Goal: Task Accomplishment & Management: Complete application form

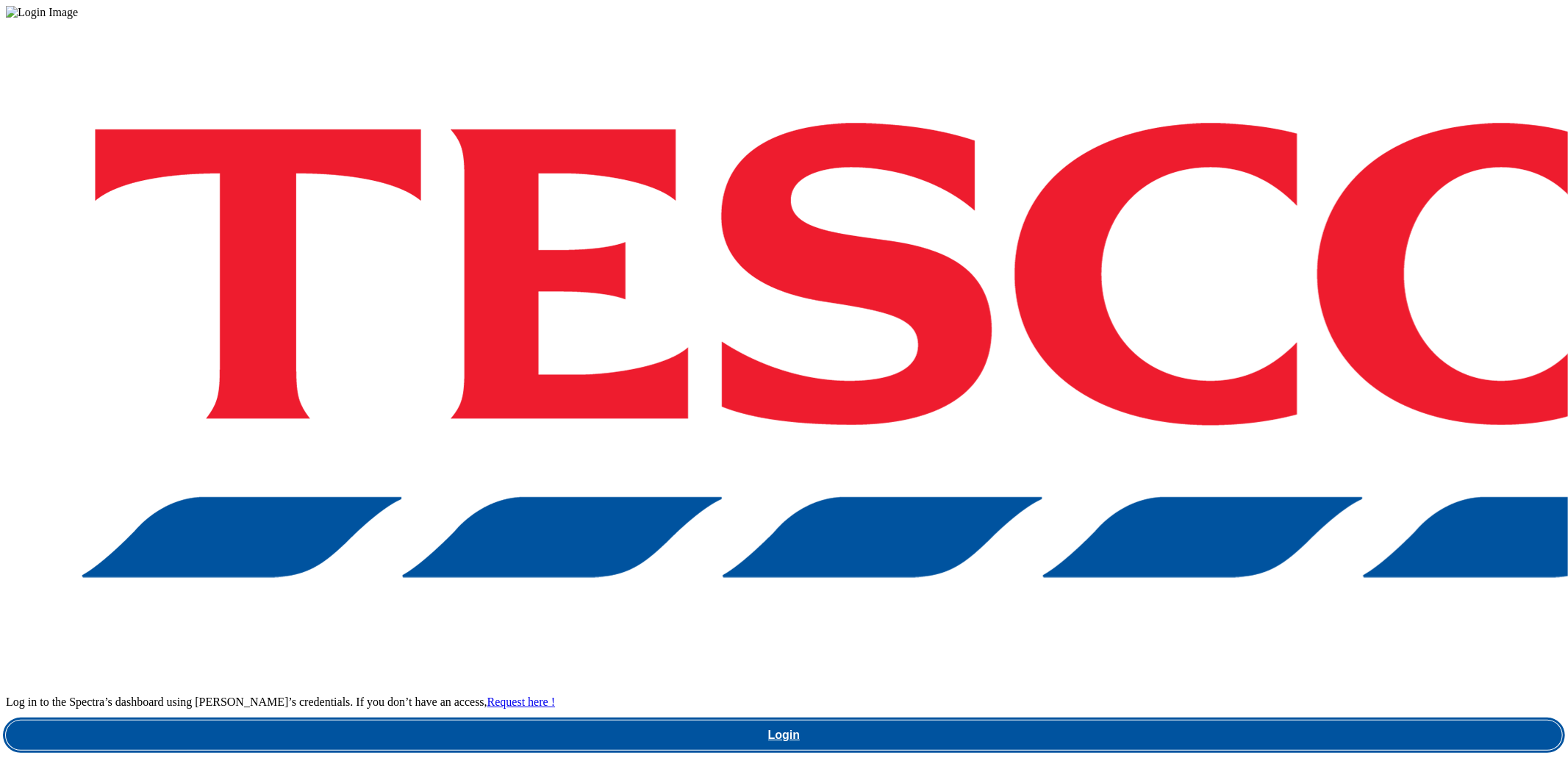
click at [1263, 720] on link "Login" at bounding box center [784, 735] width 1557 height 29
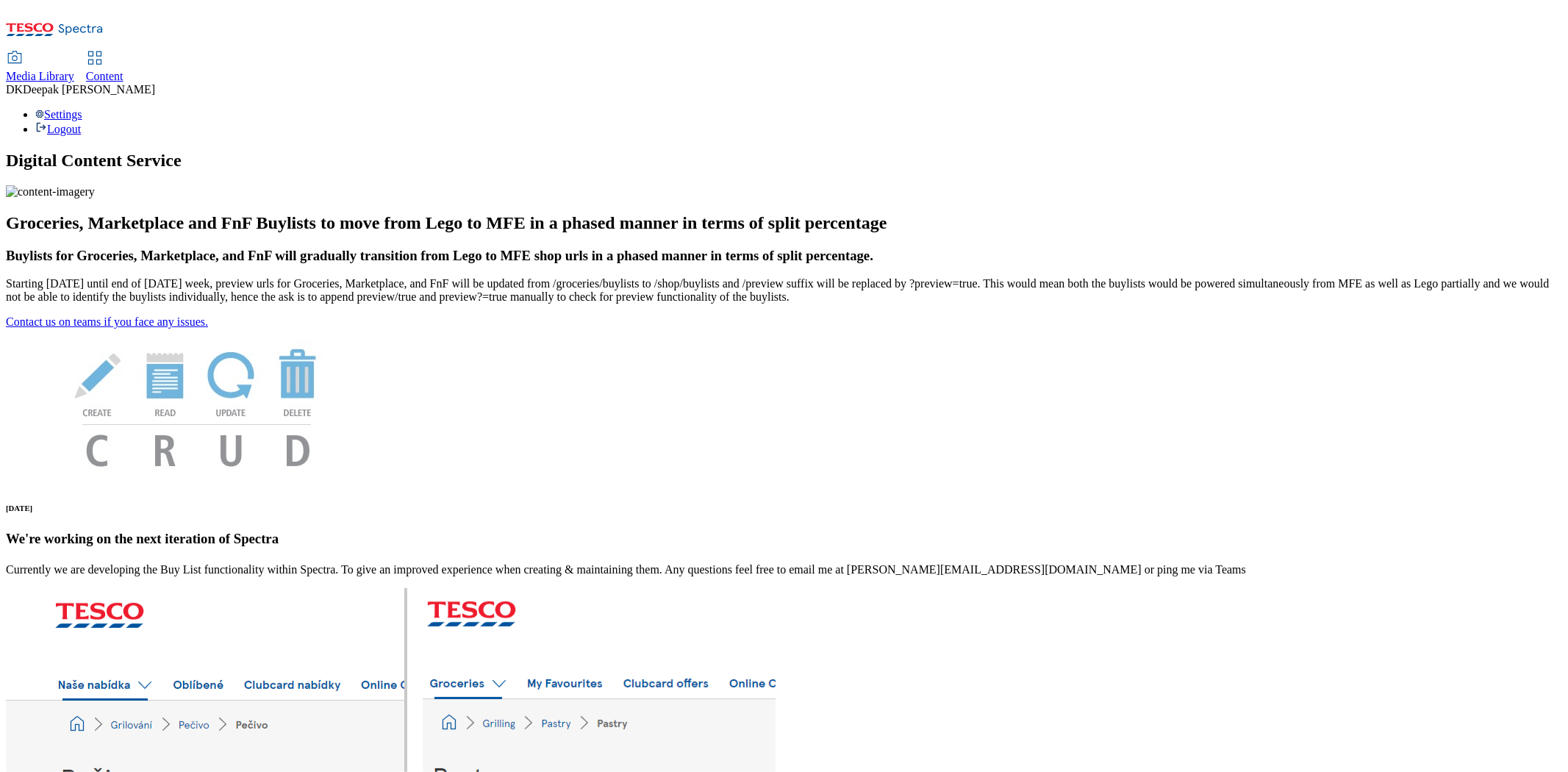
click at [123, 70] on span "Content" at bounding box center [105, 75] width 37 height 12
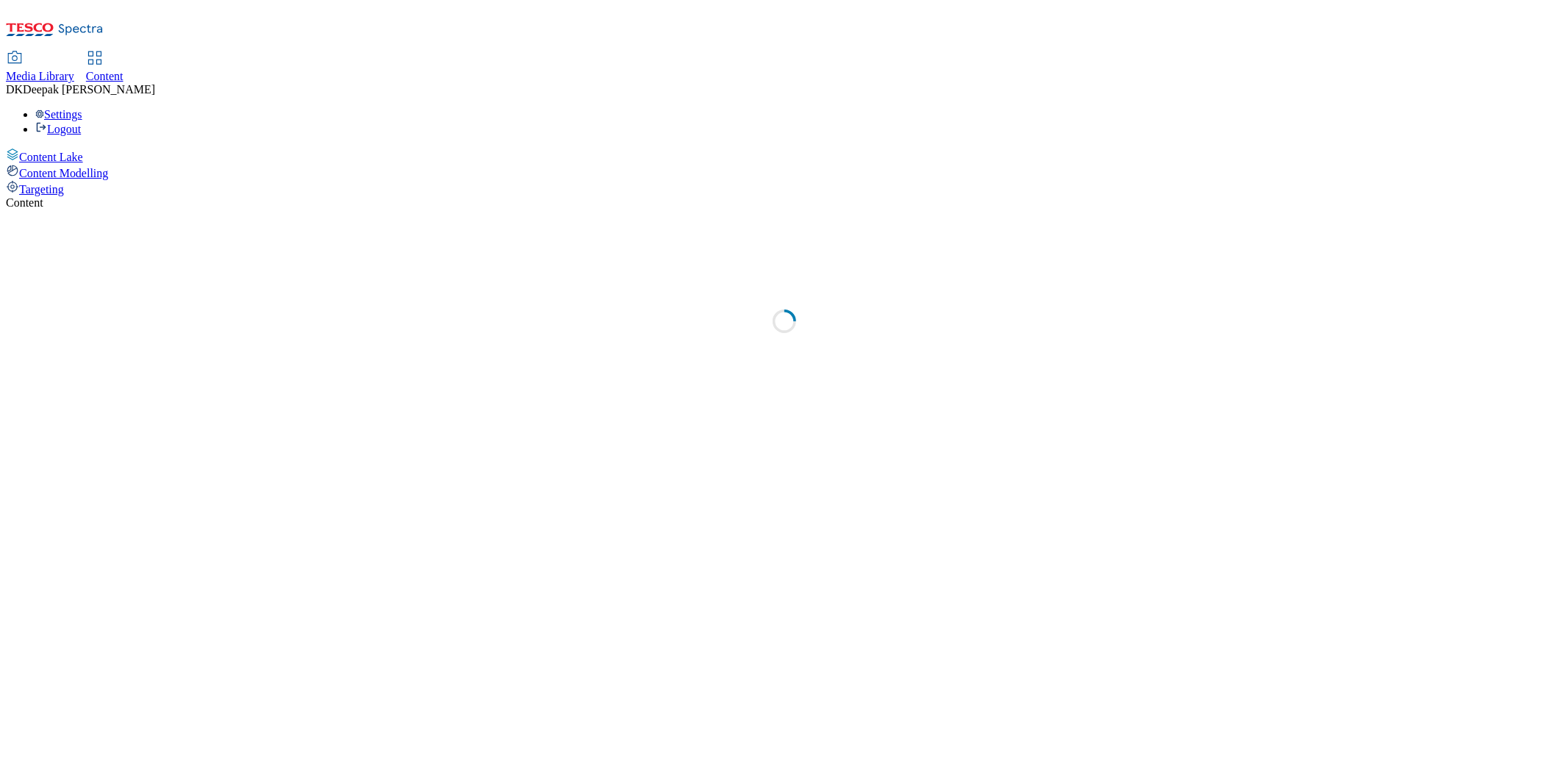
select select "ghs-[GEOGRAPHIC_DATA]"
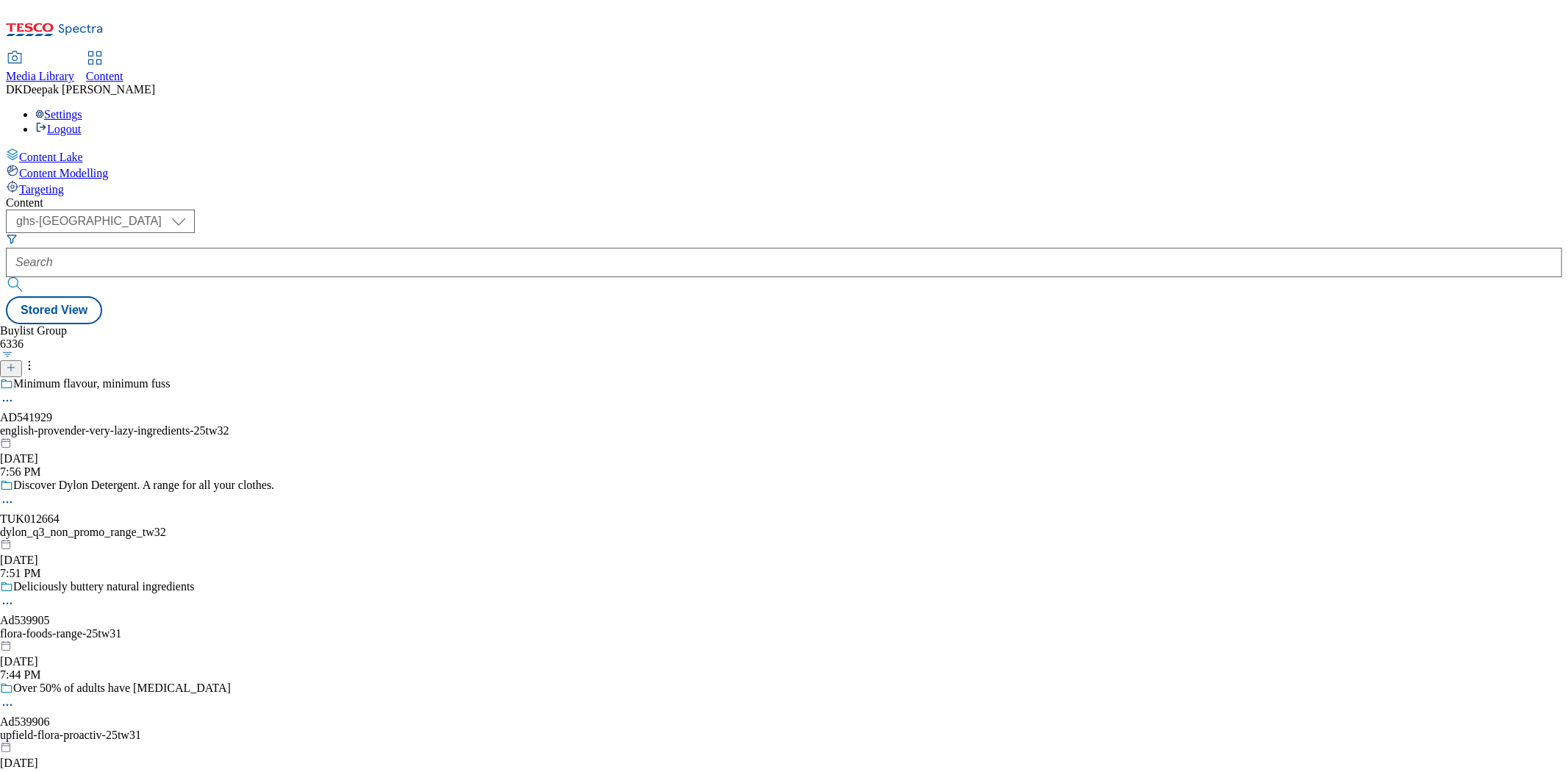
click at [15, 351] on button "button" at bounding box center [7, 354] width 15 height 7
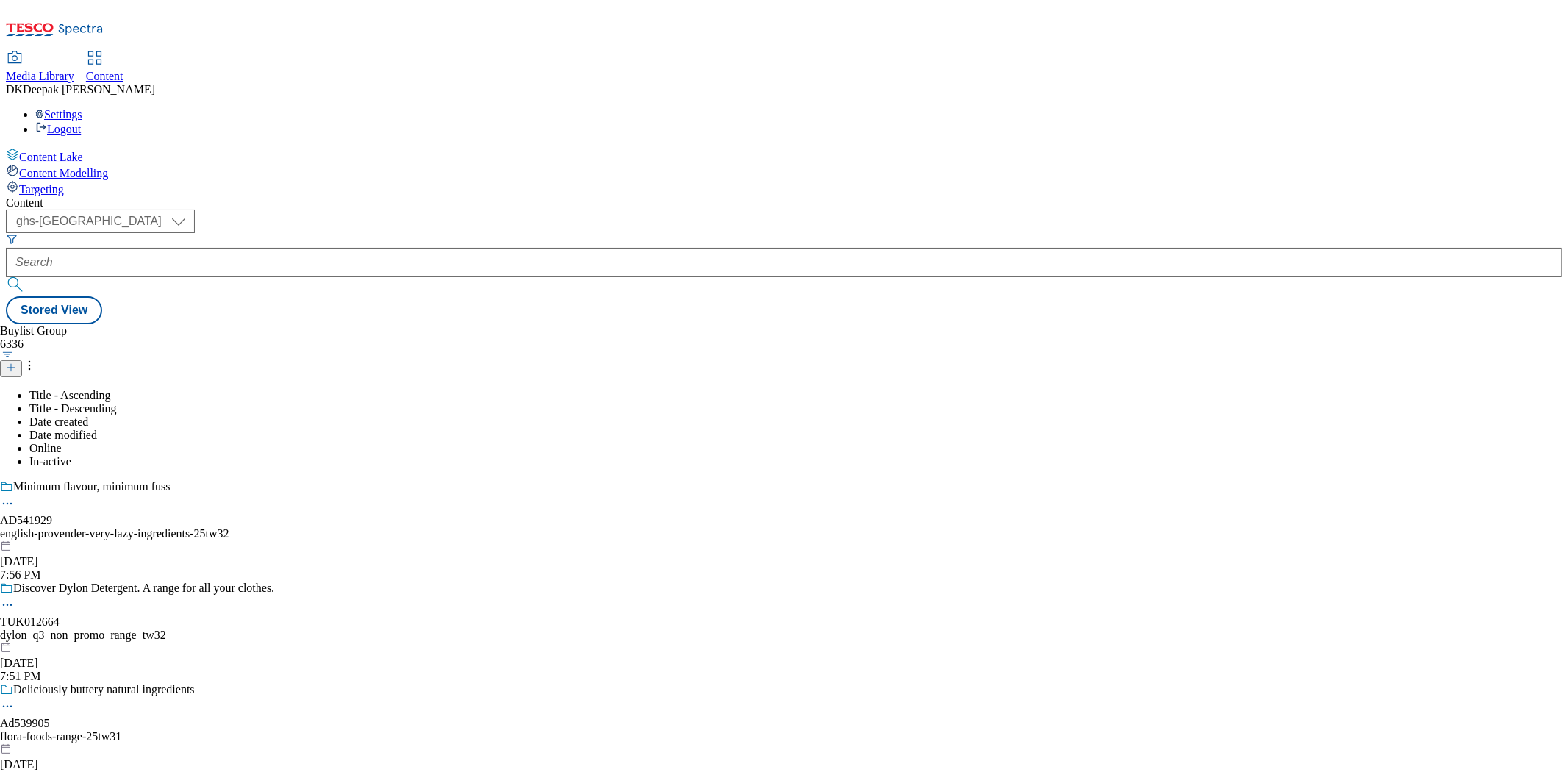
click at [16, 362] on icon at bounding box center [11, 367] width 11 height 11
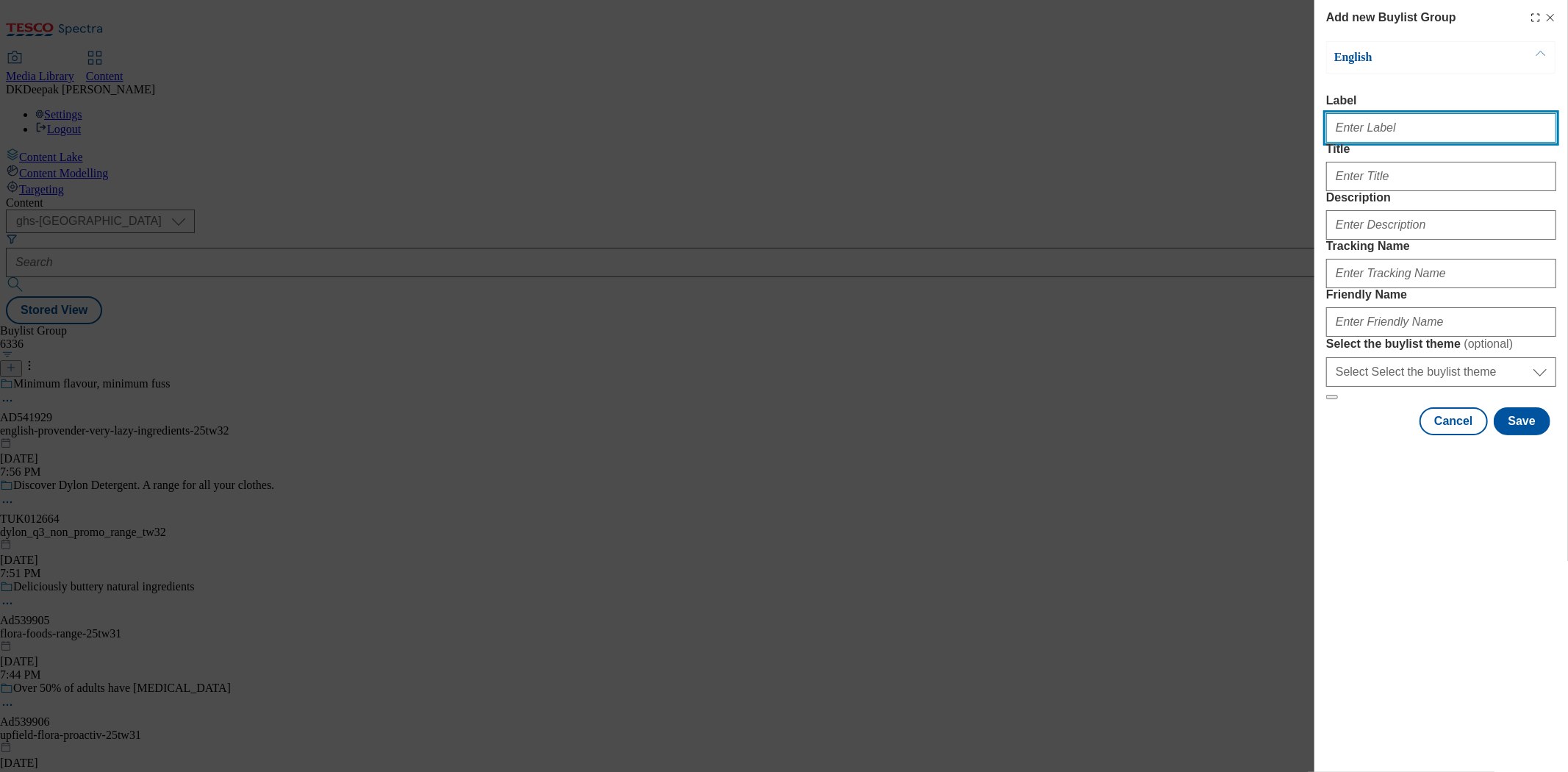
click at [1375, 139] on input "Label" at bounding box center [1442, 128] width 230 height 29
paste input "Ad542316"
type input "Ad542316"
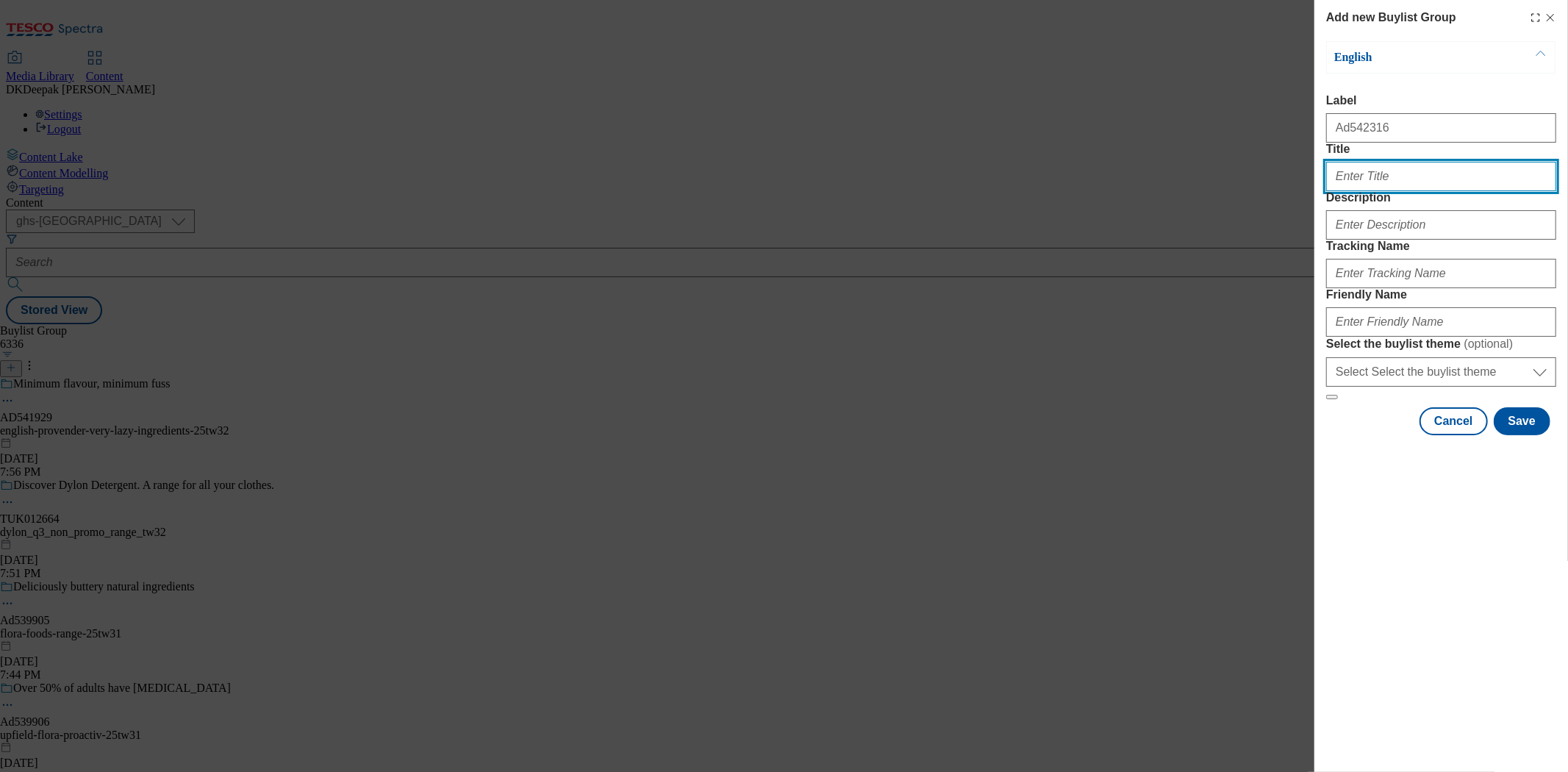
click at [1382, 191] on input "Title" at bounding box center [1442, 177] width 230 height 29
paste input "YOUR MEAL BETTER WITH"
drag, startPoint x: 1441, startPoint y: 206, endPoint x: 1265, endPoint y: 207, distance: 176.0
click at [1265, 207] on div "Add new Buylist Group English Label Ad542316 Title YOUR MEAL BETTER WITH Your m…" at bounding box center [784, 386] width 1568 height 772
type input "Your meal better with"
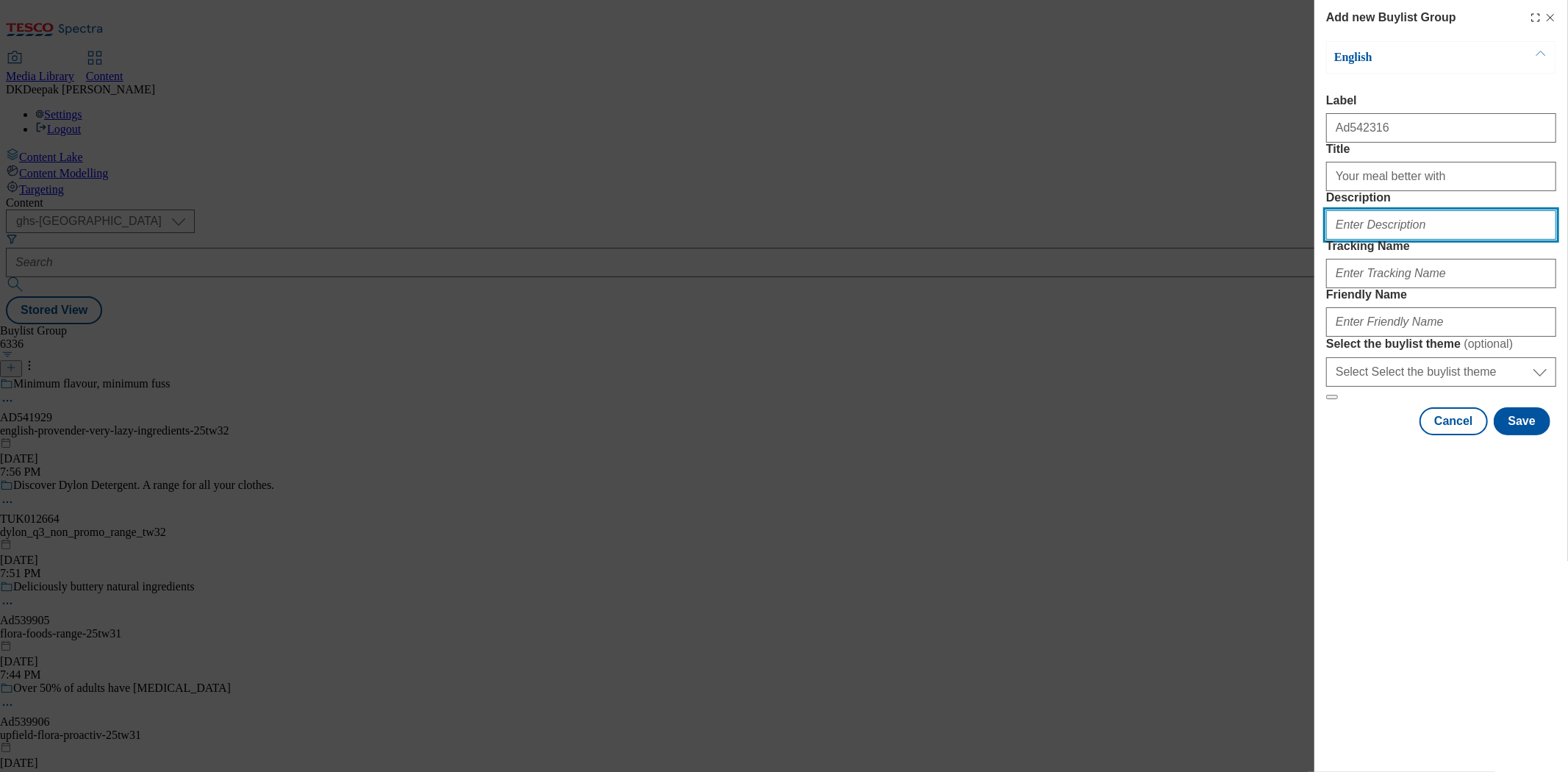
click at [1395, 240] on input "Description" at bounding box center [1442, 224] width 230 height 29
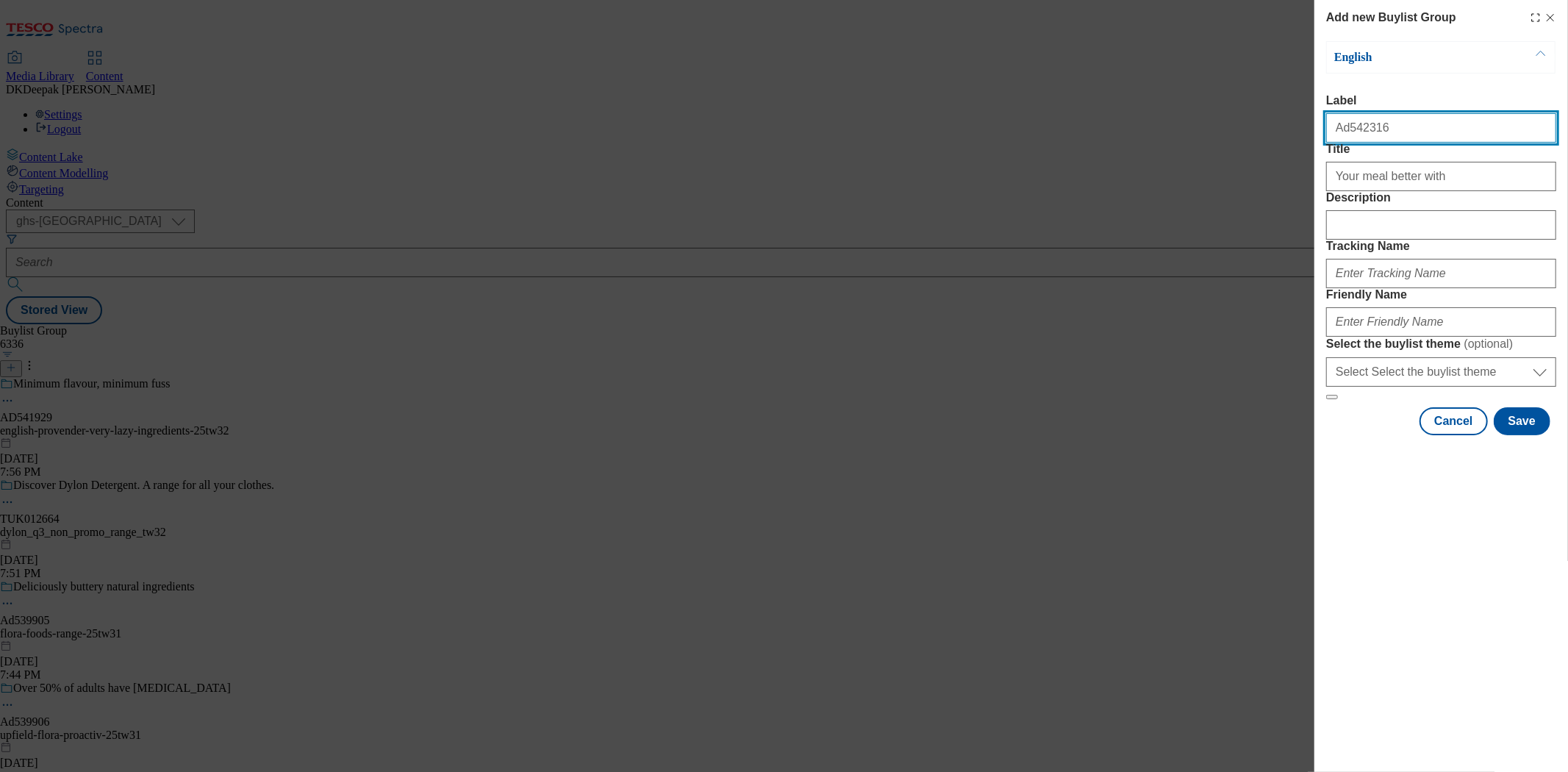
click at [1363, 136] on input "Ad542316" at bounding box center [1442, 128] width 230 height 29
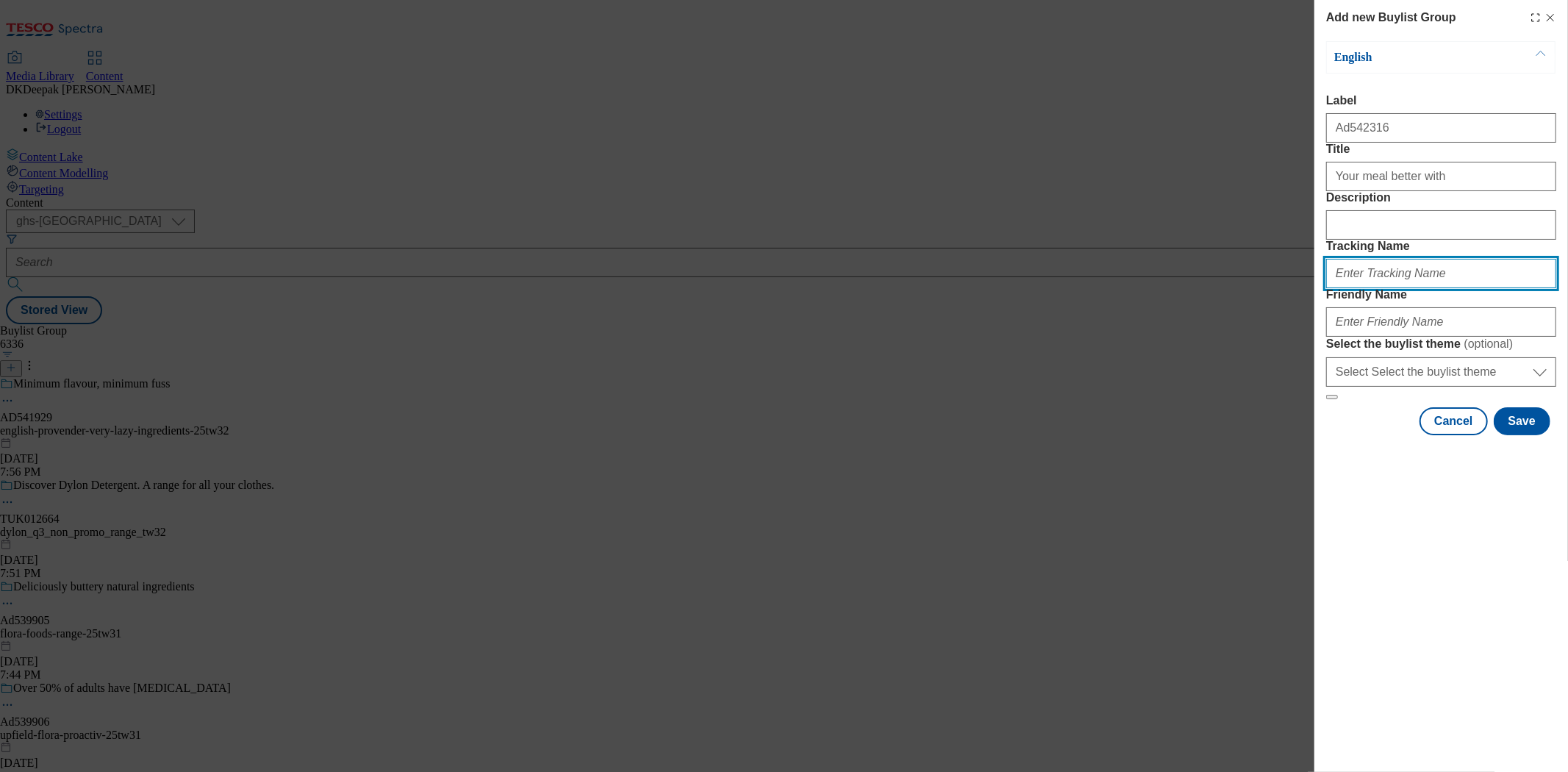
click at [1381, 288] on input "Tracking Name" at bounding box center [1442, 273] width 230 height 29
paste input "Ad542316"
type input "DH_AD542316"
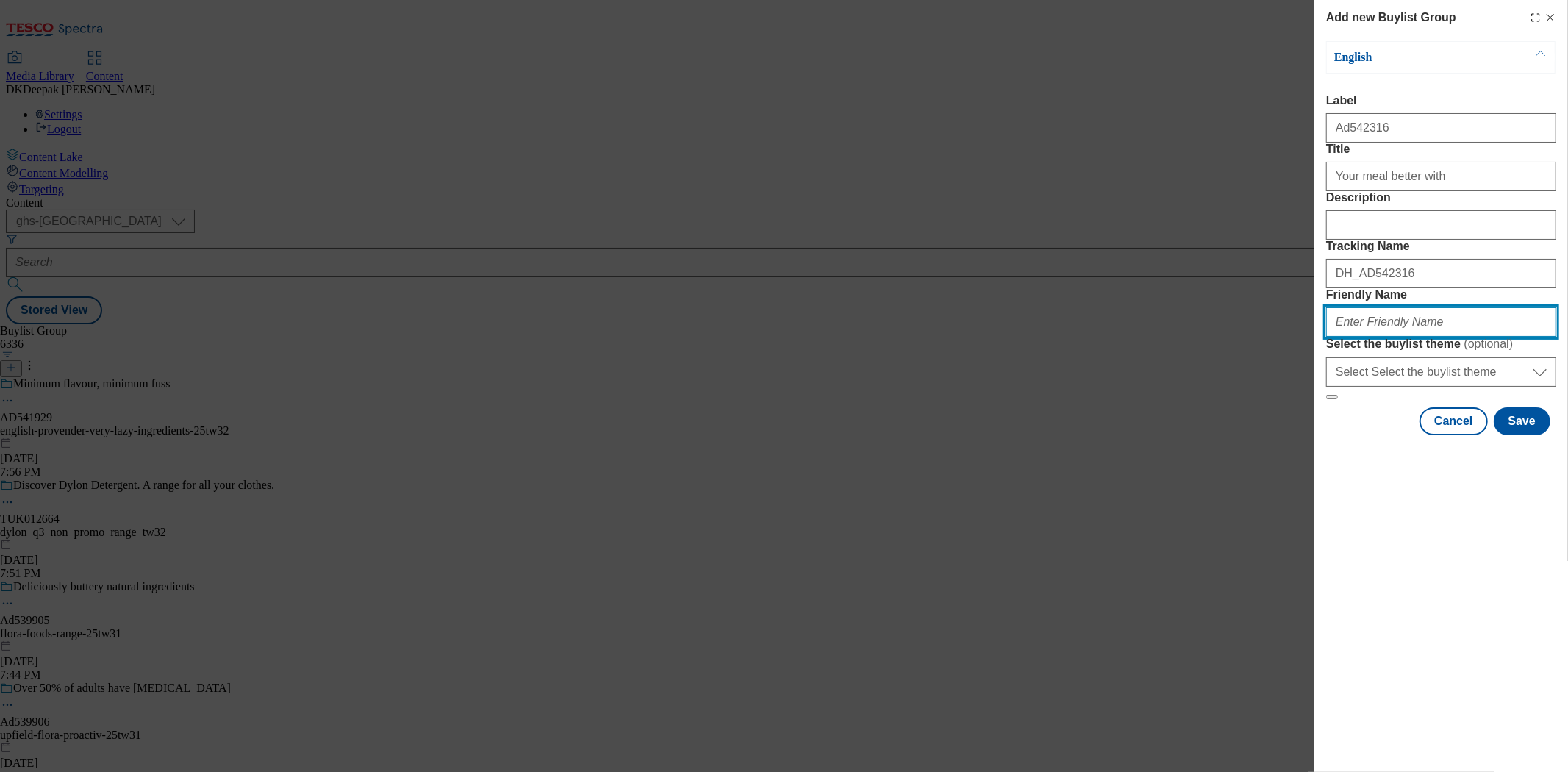
click at [1378, 337] on input "Friendly Name" at bounding box center [1442, 322] width 230 height 29
type input "britvic-pepsi-25tw33"
drag, startPoint x: 1388, startPoint y: 429, endPoint x: 1305, endPoint y: 429, distance: 83.0
click at [1305, 429] on div "Add new Buylist Group English Label Ad542316 Title Your meal better with Descri…" at bounding box center [784, 386] width 1568 height 772
click at [1516, 435] on button "Save" at bounding box center [1522, 421] width 57 height 28
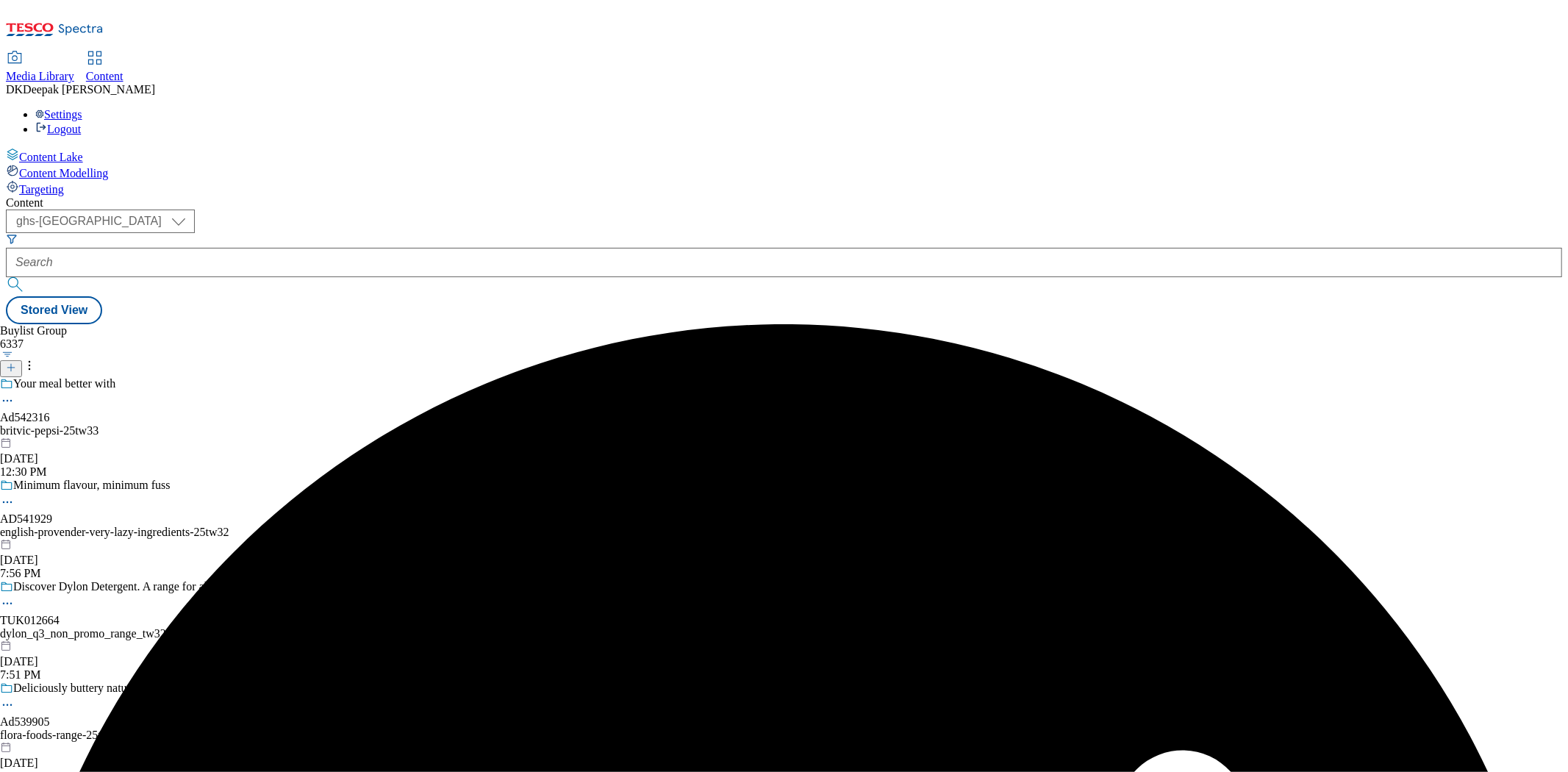
click at [274, 424] on div "britvic-pepsi-25tw33" at bounding box center [137, 430] width 274 height 13
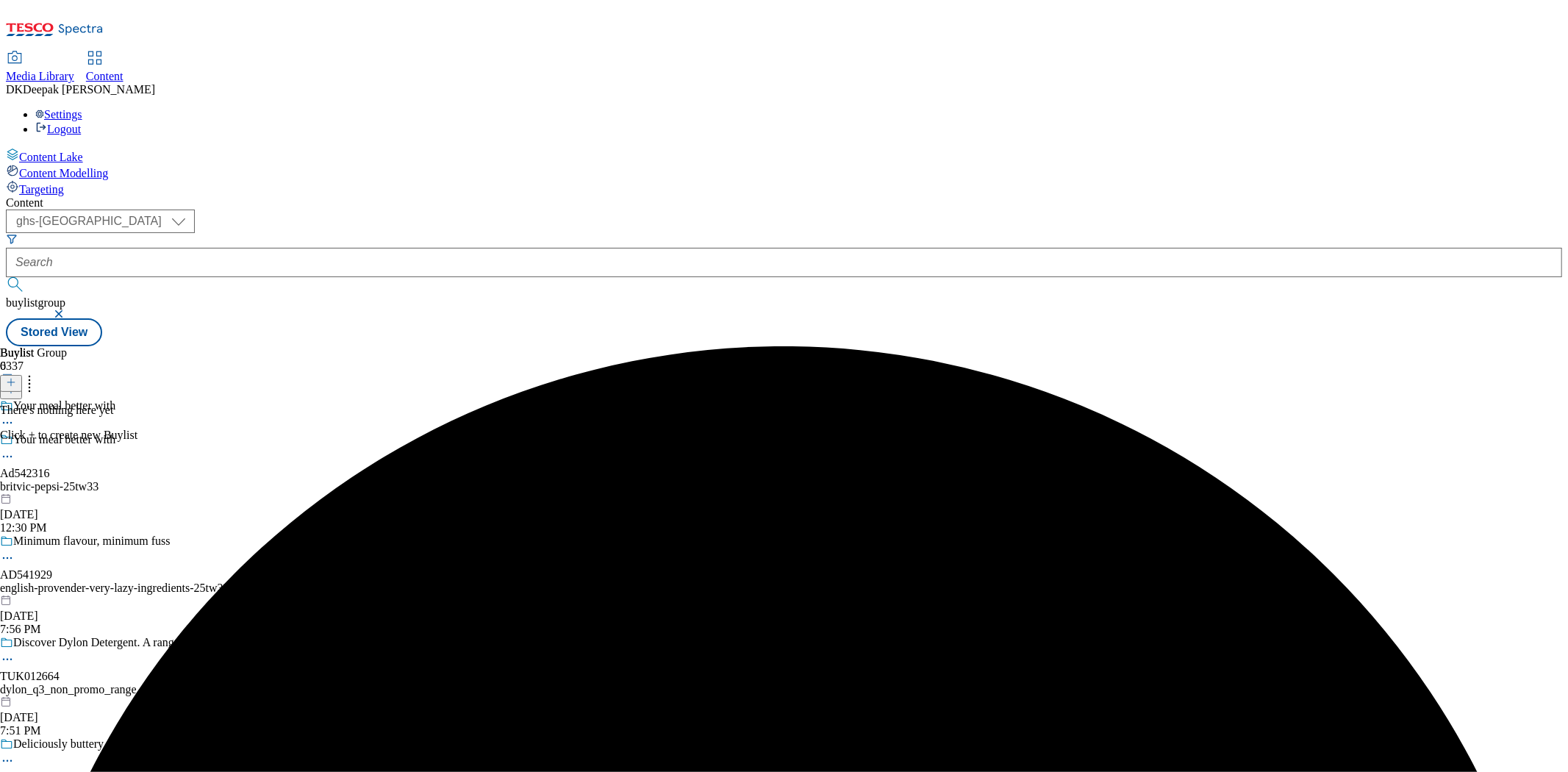
click at [16, 377] on icon at bounding box center [11, 382] width 11 height 11
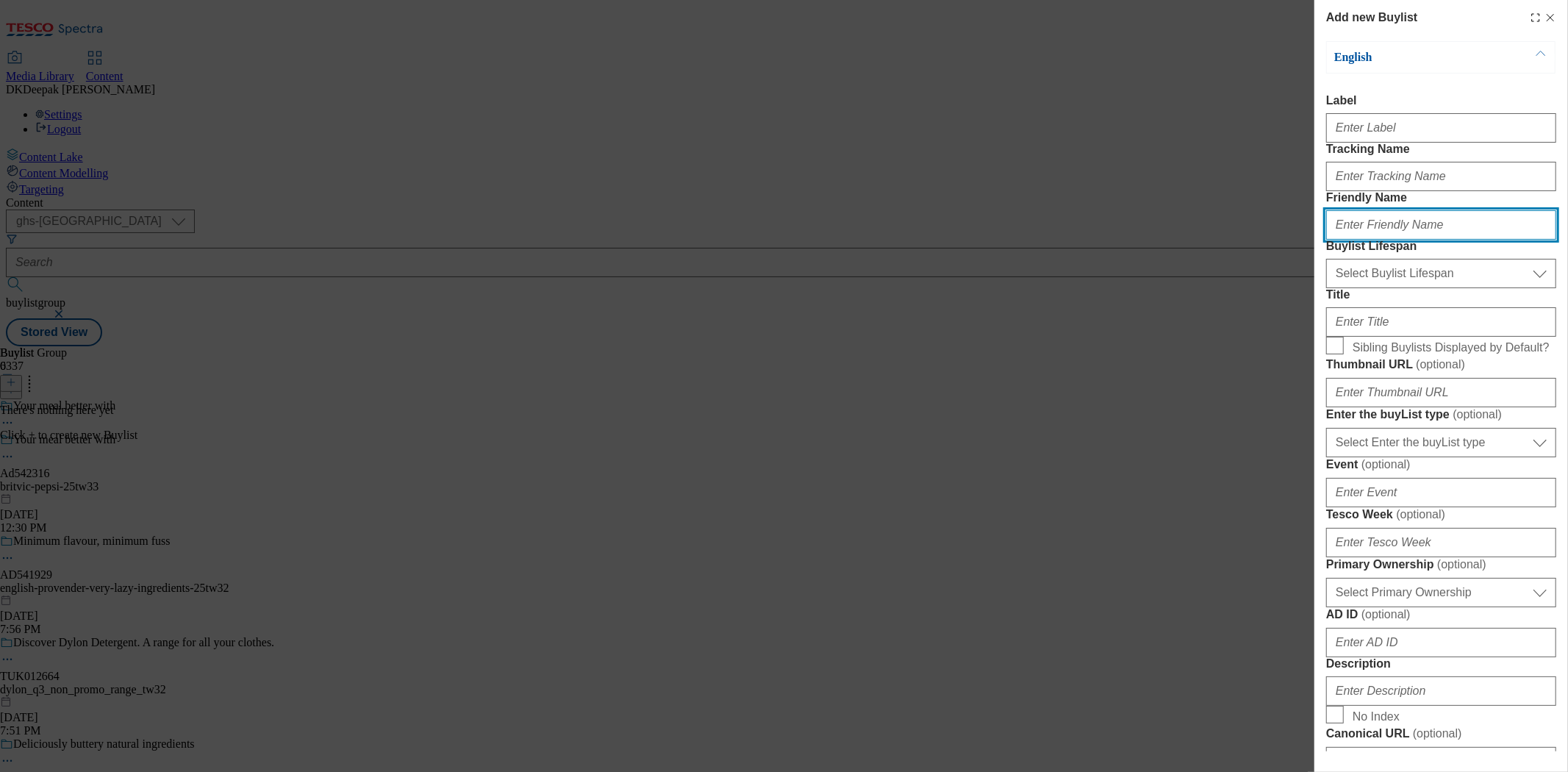
click at [1377, 240] on input "Friendly Name" at bounding box center [1442, 224] width 230 height 29
paste input "britvic-pepsi"
type input "britvic-pepsi"
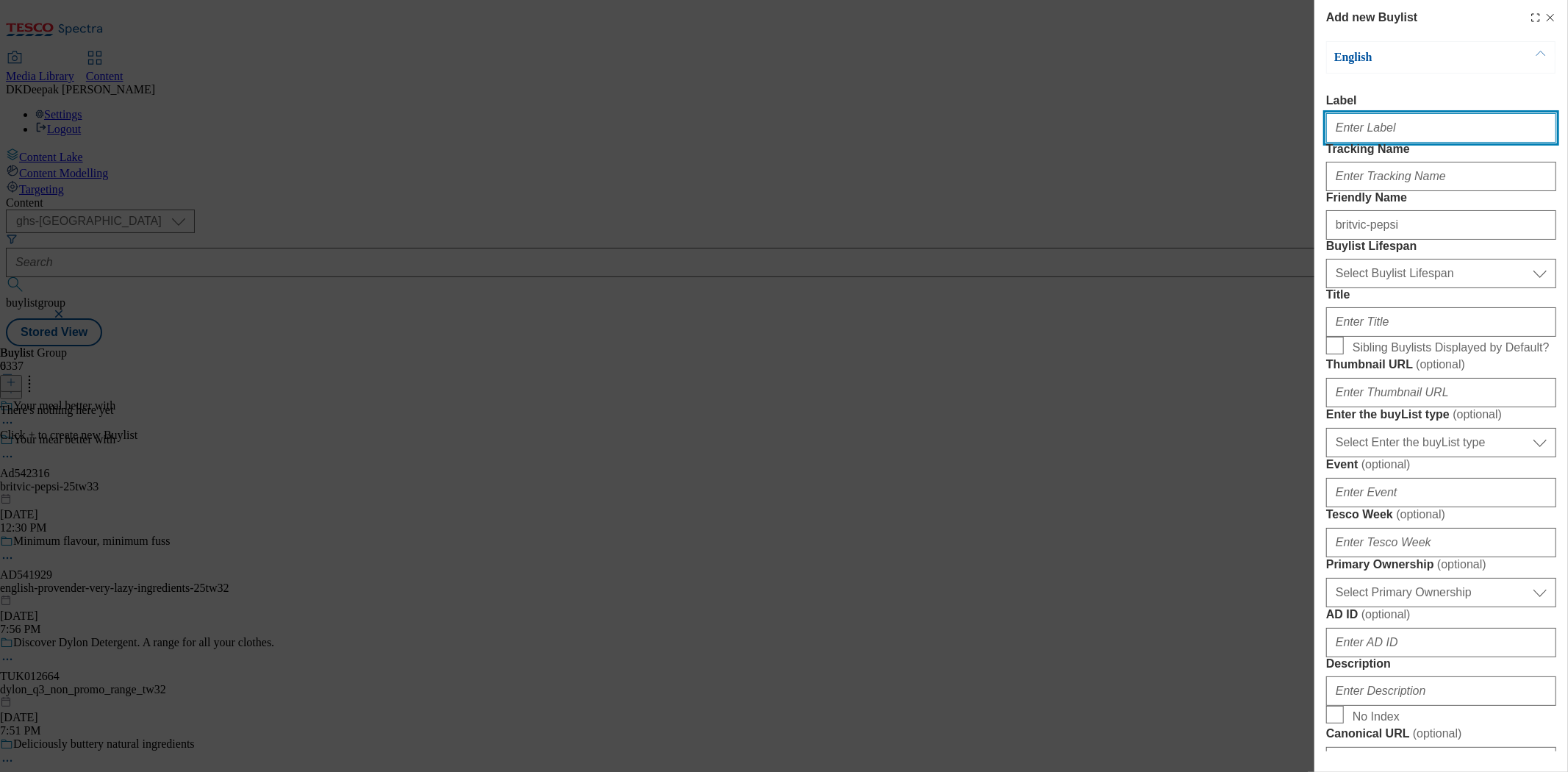
click at [1384, 132] on input "Label" at bounding box center [1442, 128] width 230 height 29
paste input "Ad542316"
type input "Ad542316"
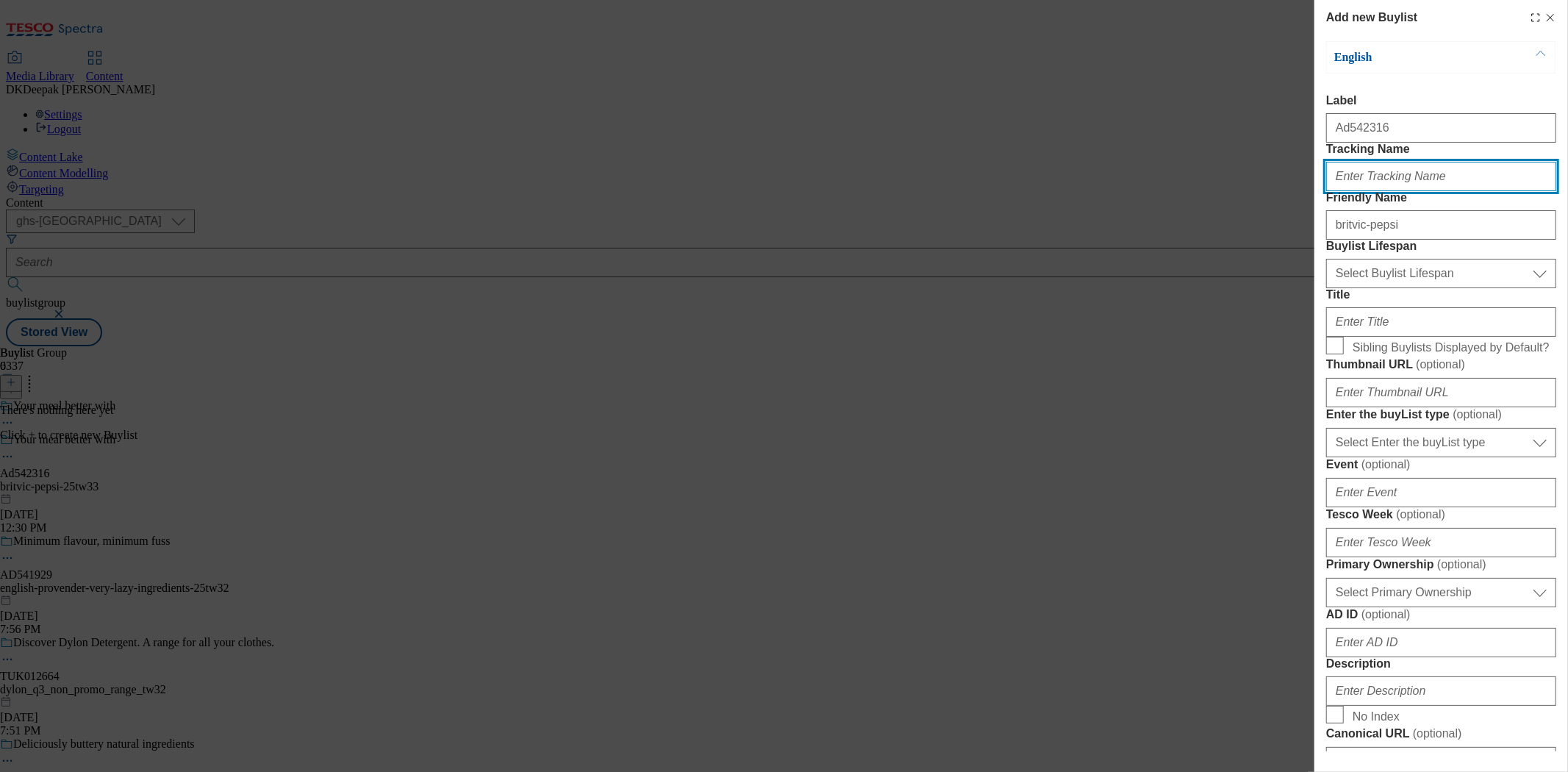
click at [1409, 191] on input "Tracking Name" at bounding box center [1442, 177] width 230 height 29
paste input "Ad542316"
type input "DH_AD542316"
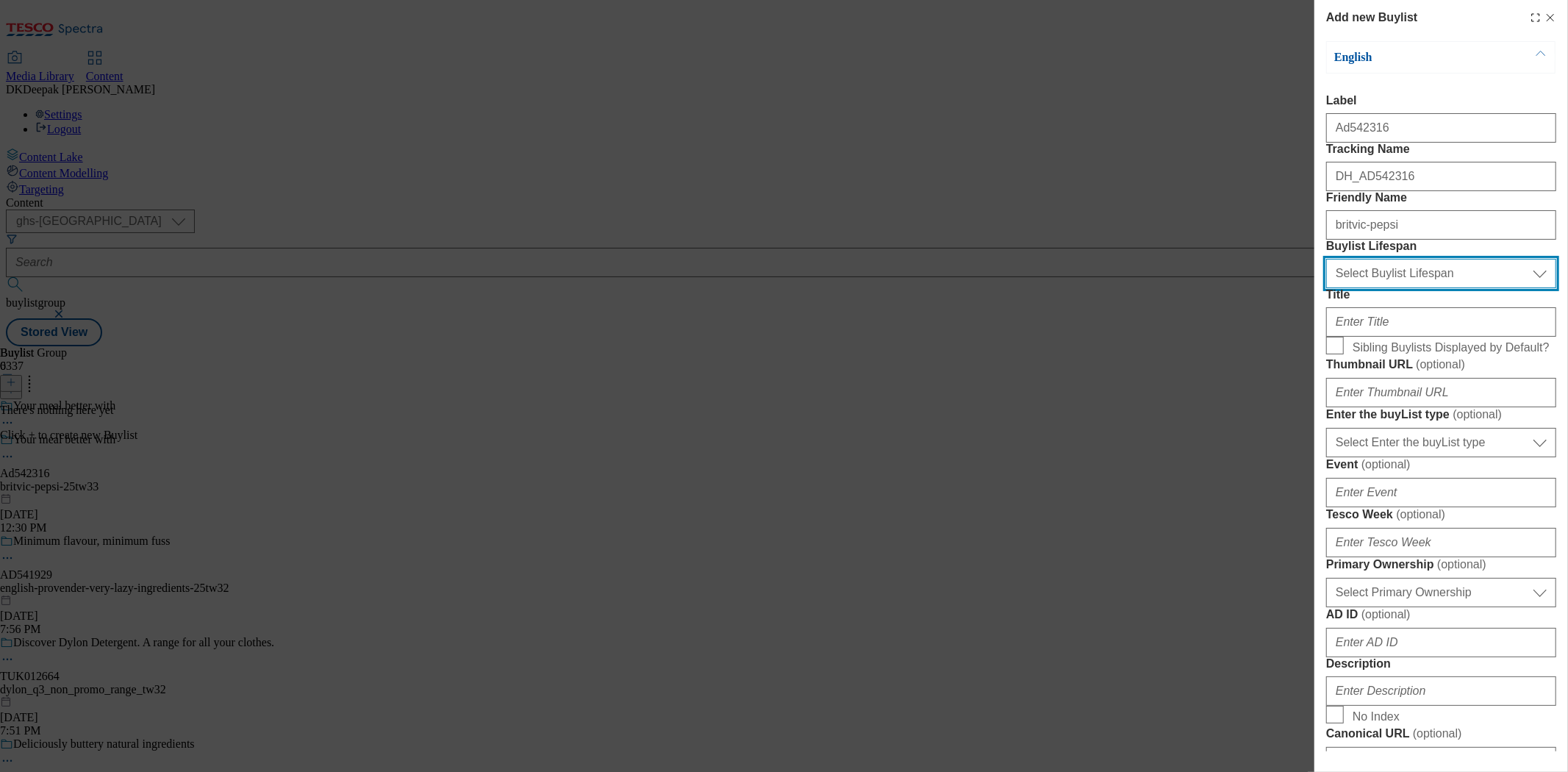
click at [1395, 288] on select "Select Buylist Lifespan evergreen seasonal tactical" at bounding box center [1442, 273] width 230 height 29
select select "tactical"
click at [1327, 288] on select "Select Buylist Lifespan evergreen seasonal tactical" at bounding box center [1442, 273] width 230 height 29
click at [1383, 337] on div "Modal" at bounding box center [1442, 319] width 230 height 36
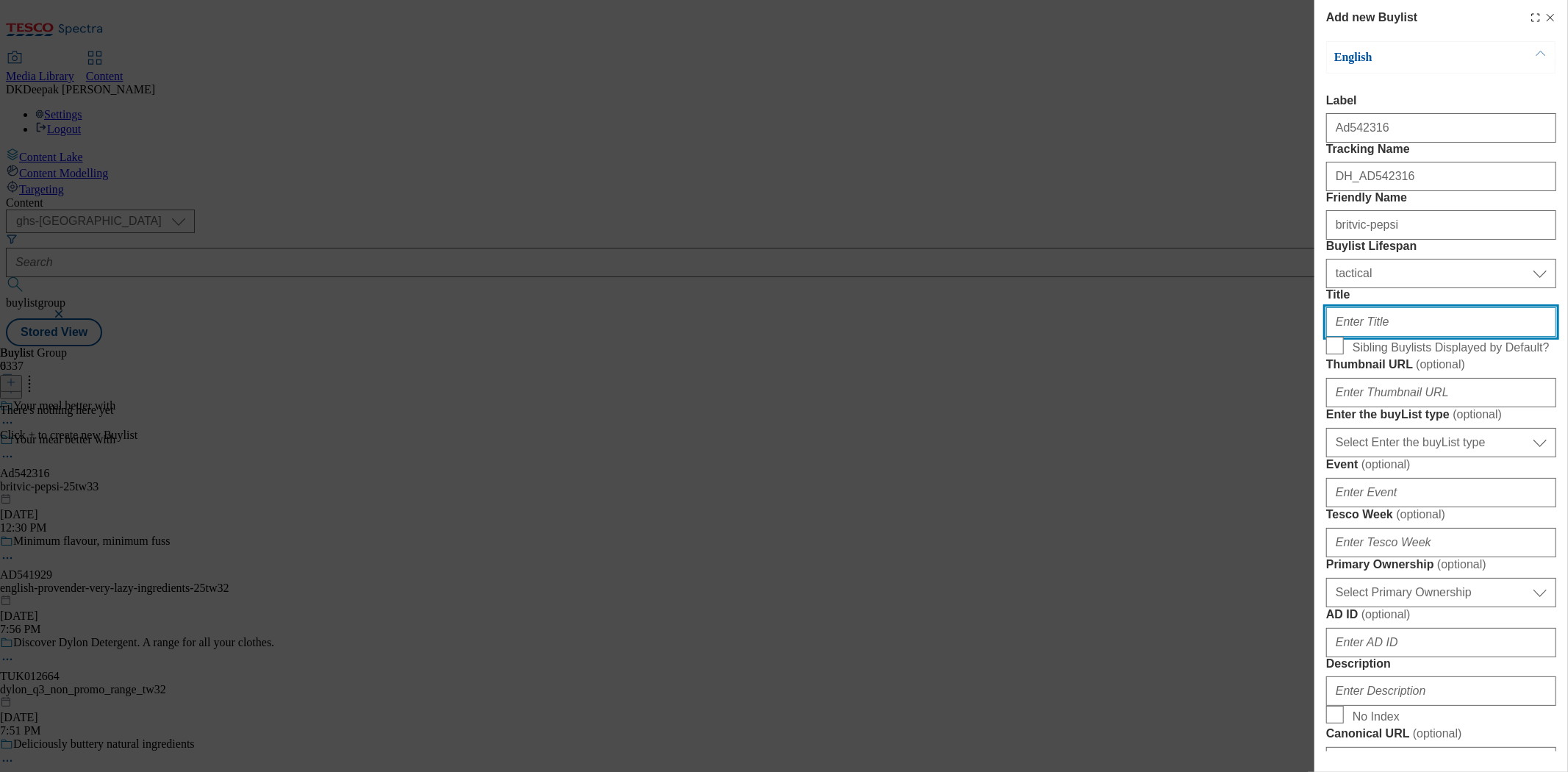
click at [1375, 337] on input "Title" at bounding box center [1442, 322] width 230 height 29
type input "Thirsty for more"
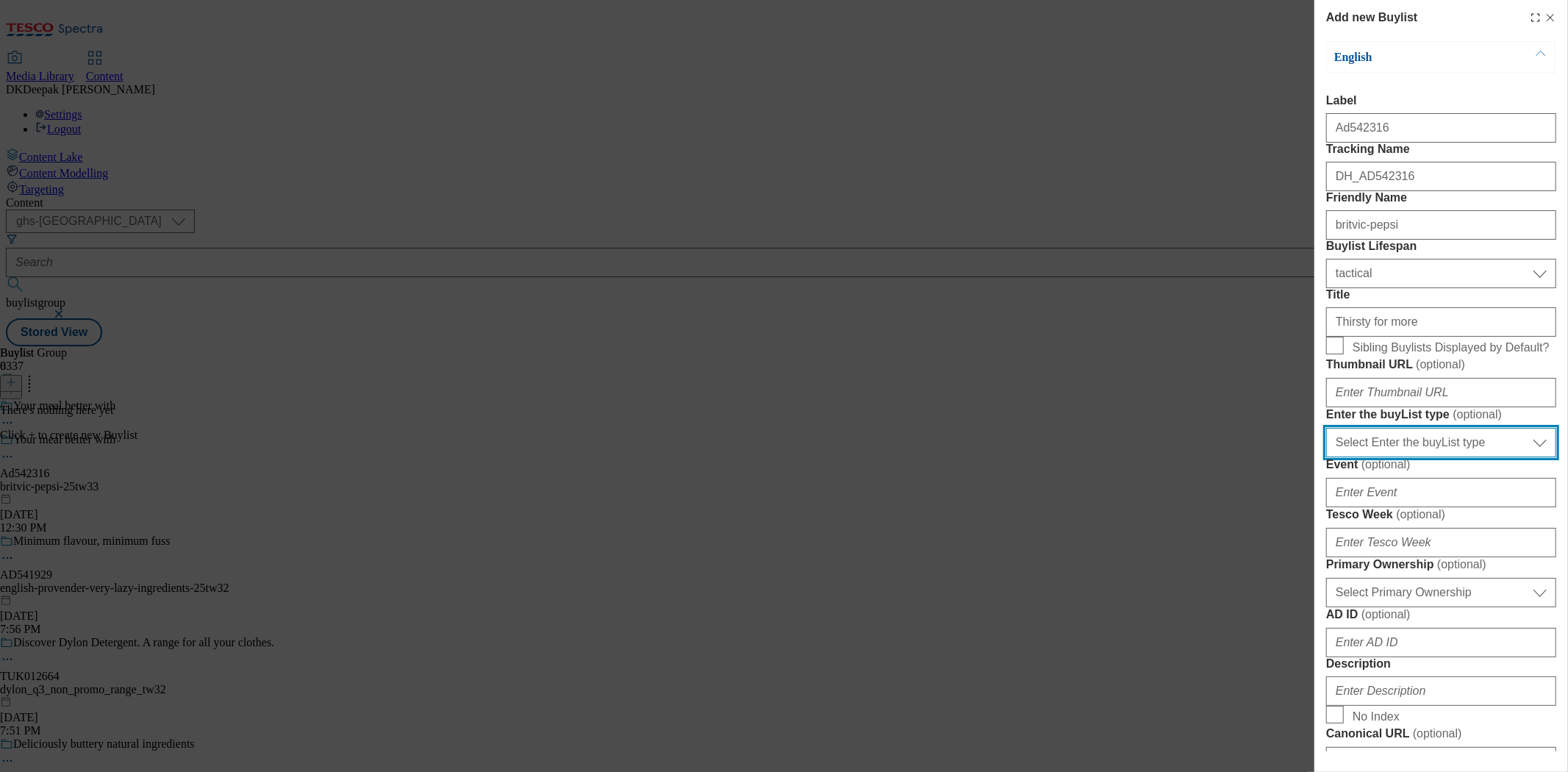
click at [1384, 457] on select "Select Enter the buyList type event supplier funded long term >4 weeks supplier…" at bounding box center [1442, 442] width 230 height 29
select select "supplier funded short term 1-3 weeks"
click at [1327, 457] on select "Select Enter the buyList type event supplier funded long term >4 weeks supplier…" at bounding box center [1442, 442] width 230 height 29
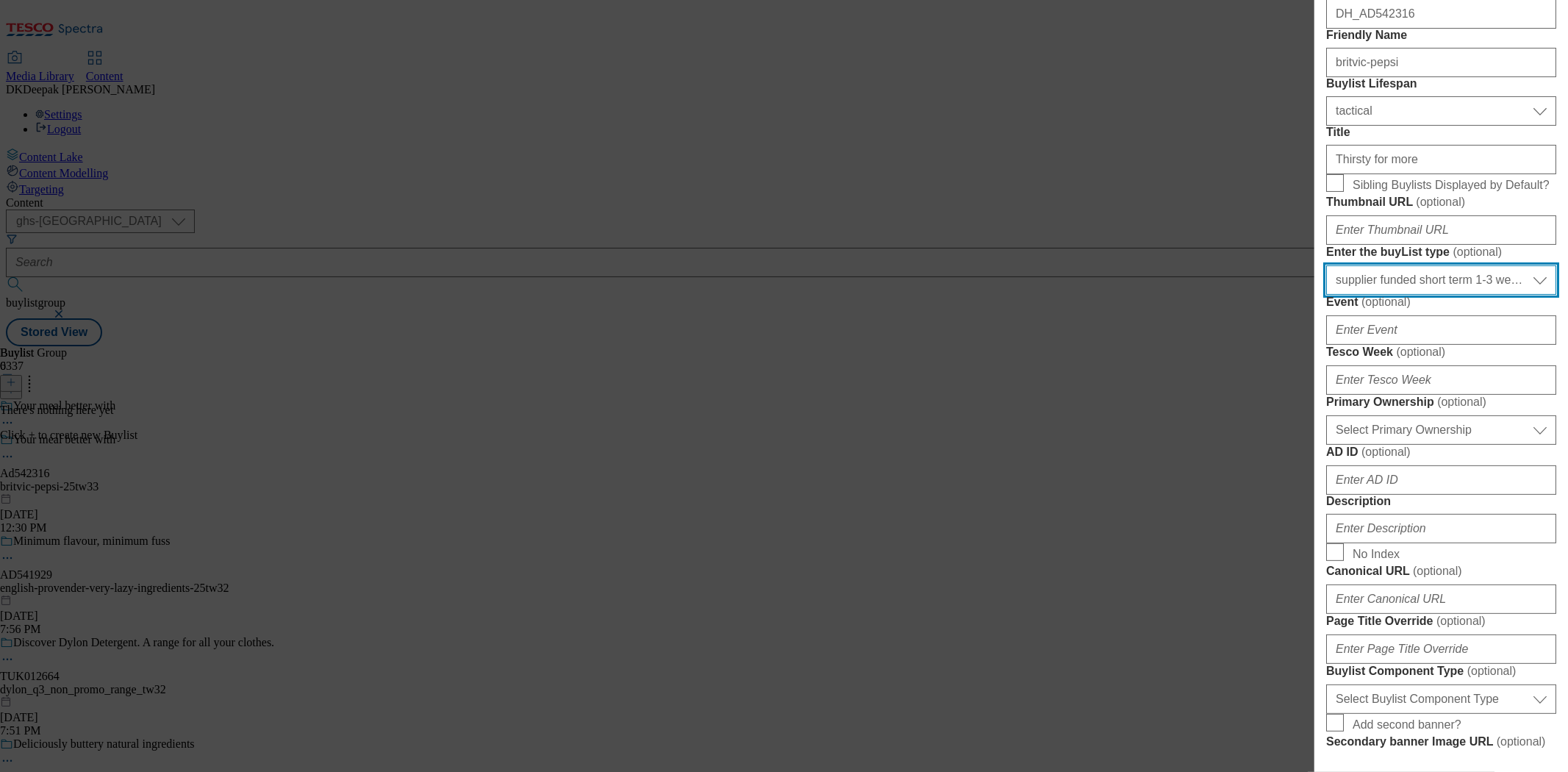
scroll to position [163, 0]
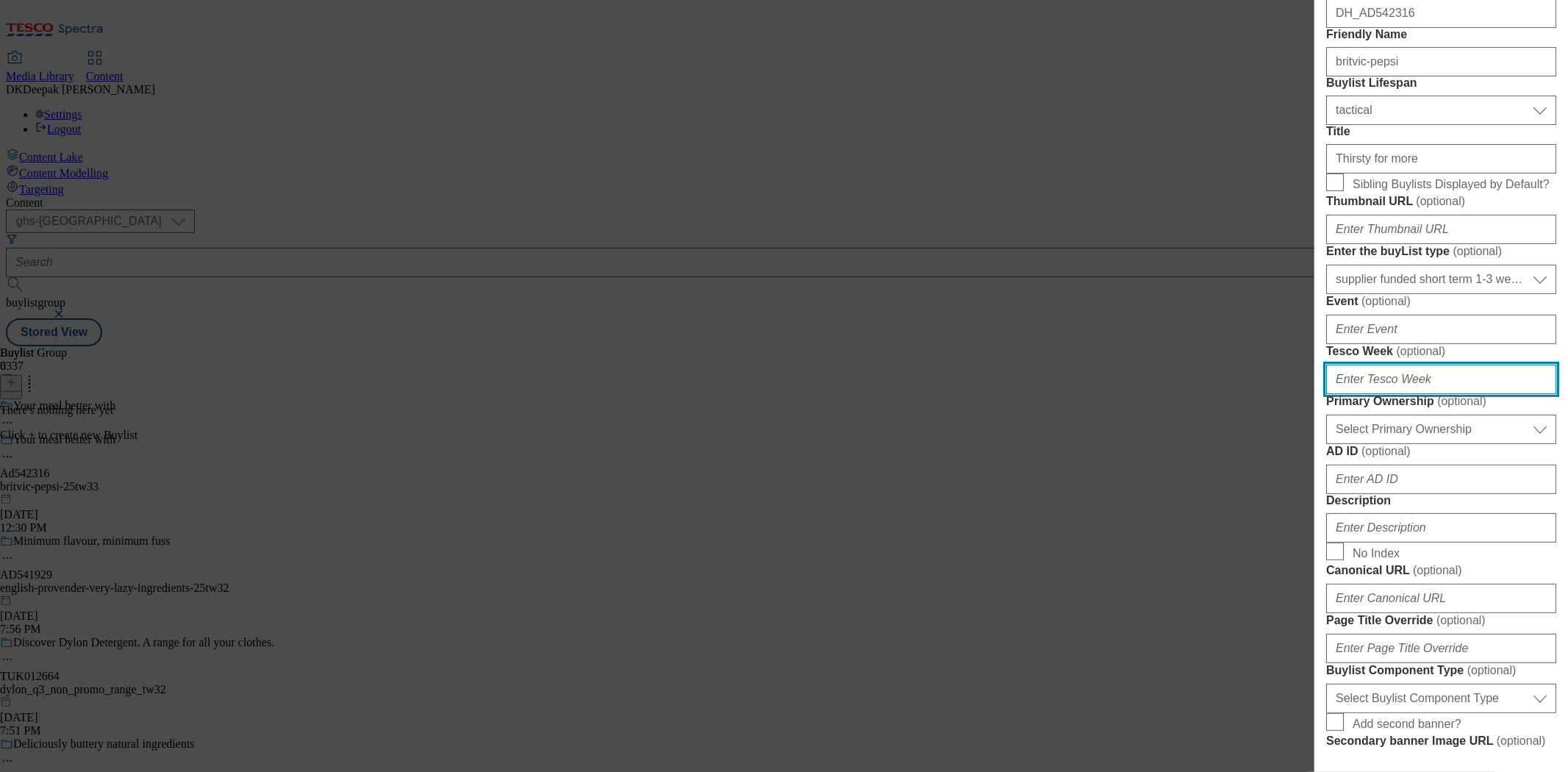
click at [1398, 394] on input "Tesco Week ( optional )" at bounding box center [1442, 379] width 230 height 29
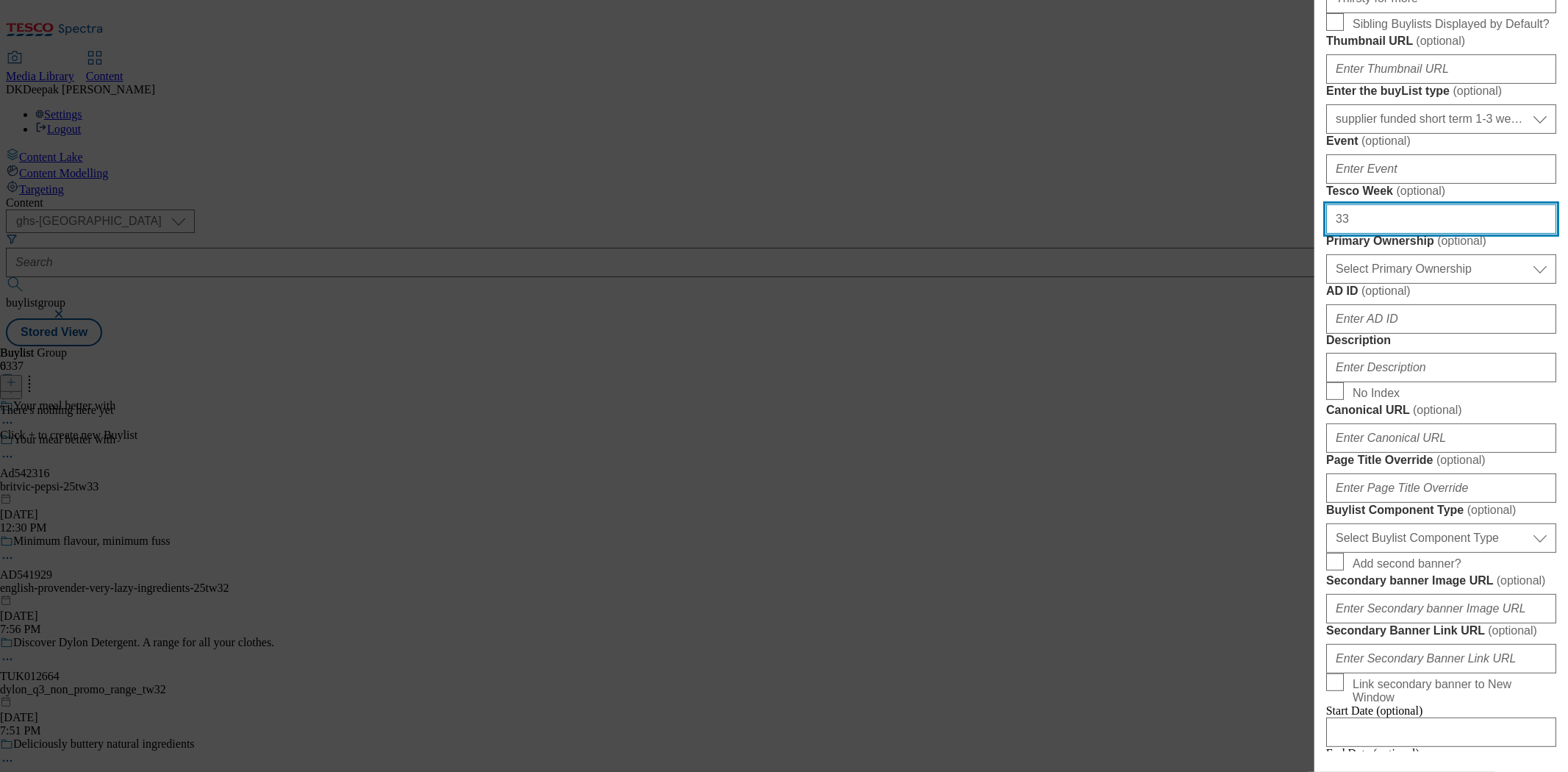
scroll to position [326, 0]
type input "33"
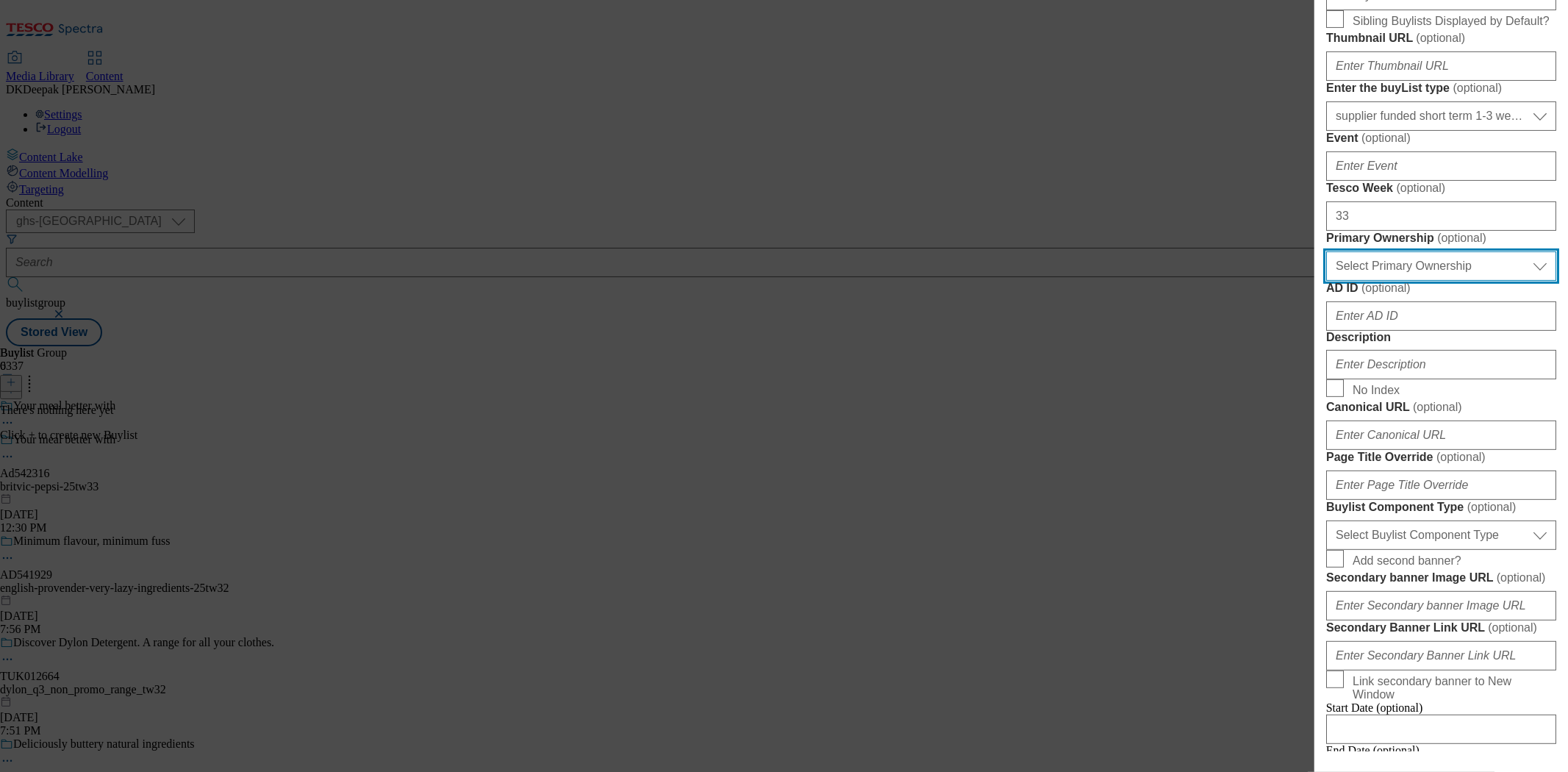
click at [1401, 281] on select "Select Primary Ownership tesco dunnhumby" at bounding box center [1442, 266] width 230 height 29
select select "dunnhumby"
click at [1327, 281] on select "Select Primary Ownership tesco dunnhumby" at bounding box center [1442, 266] width 230 height 29
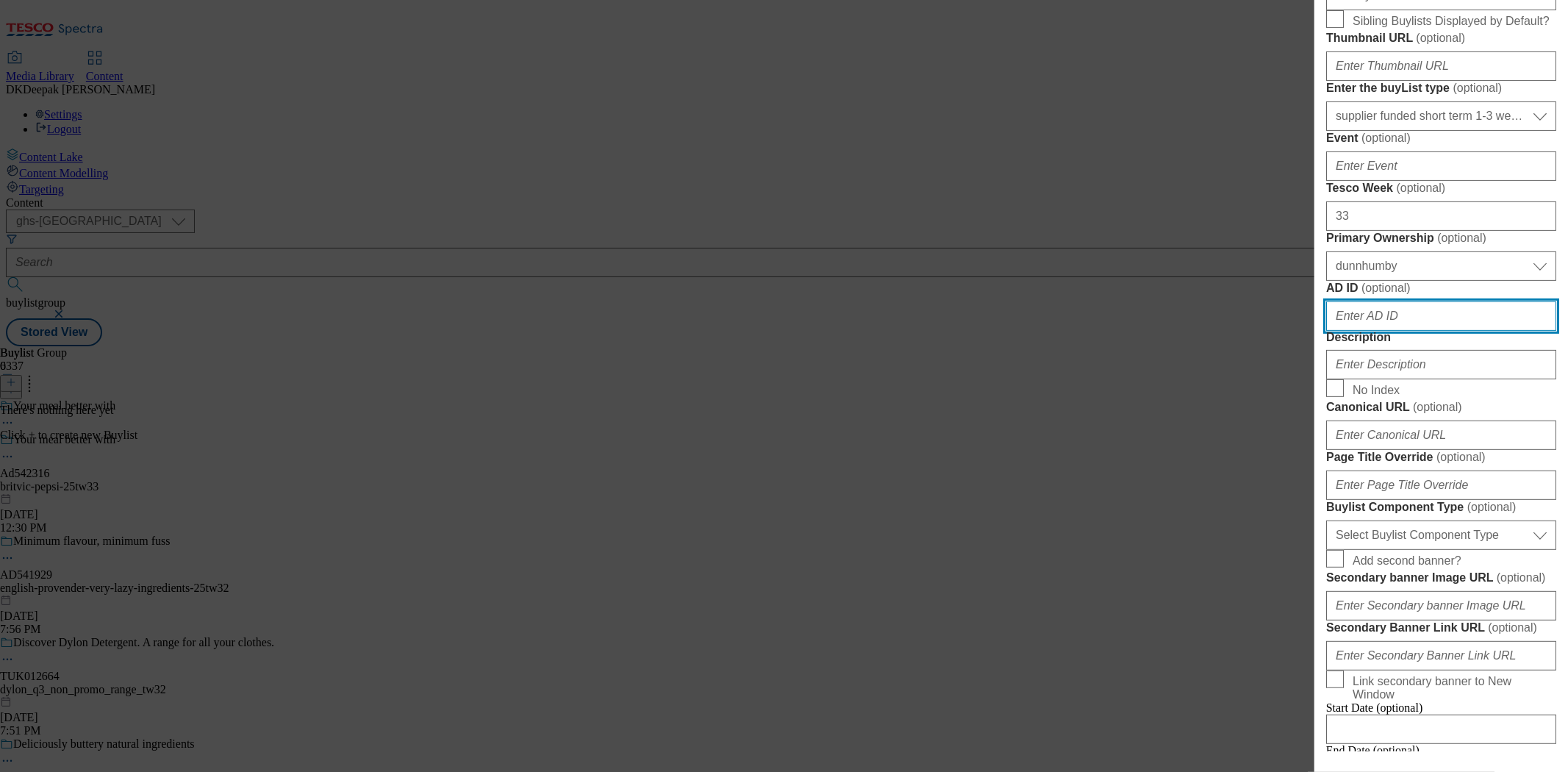
click at [1359, 331] on input "AD ID ( optional )" at bounding box center [1442, 316] width 230 height 29
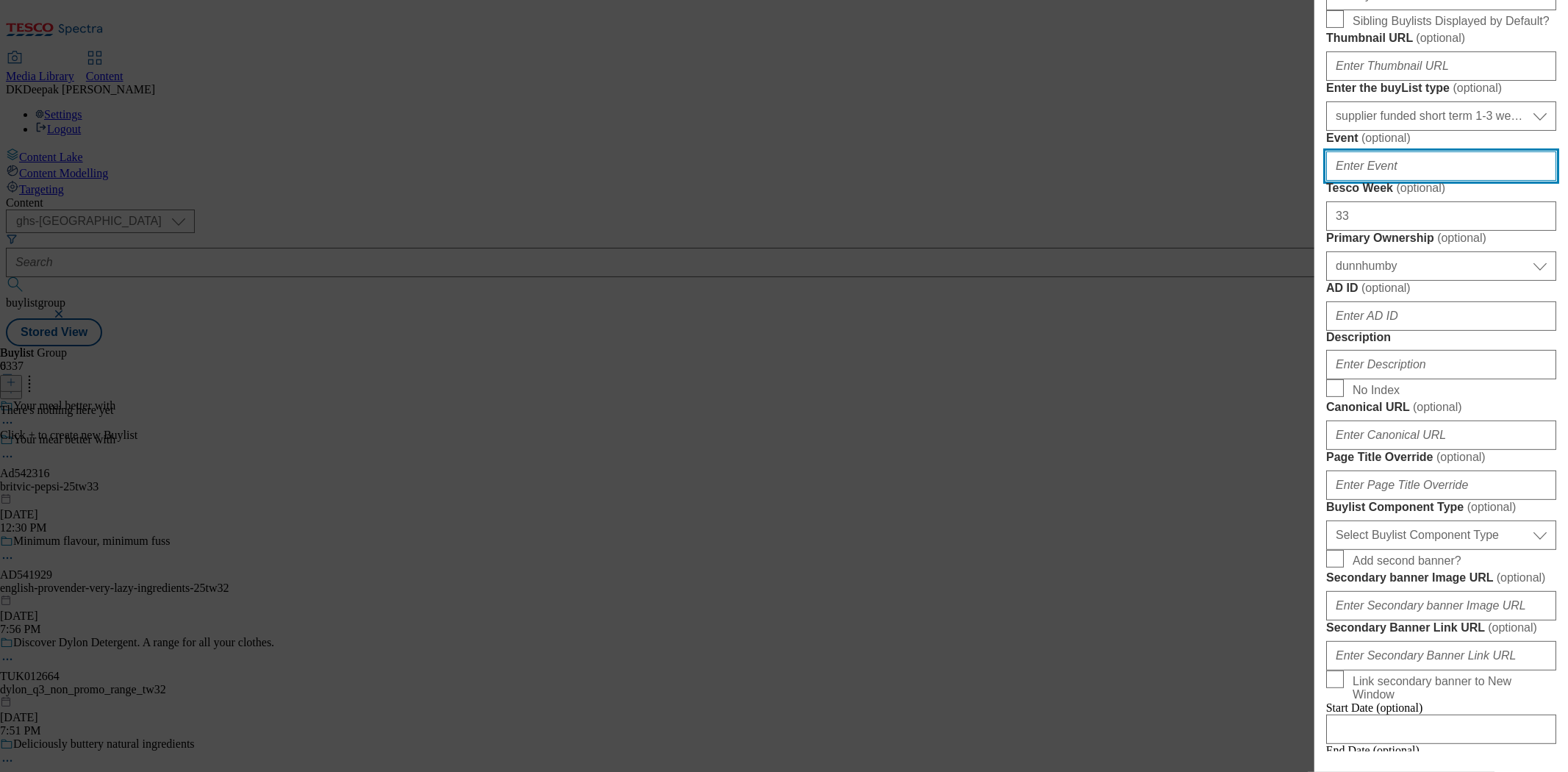
click at [1472, 181] on input "Event ( optional )" at bounding box center [1442, 166] width 230 height 29
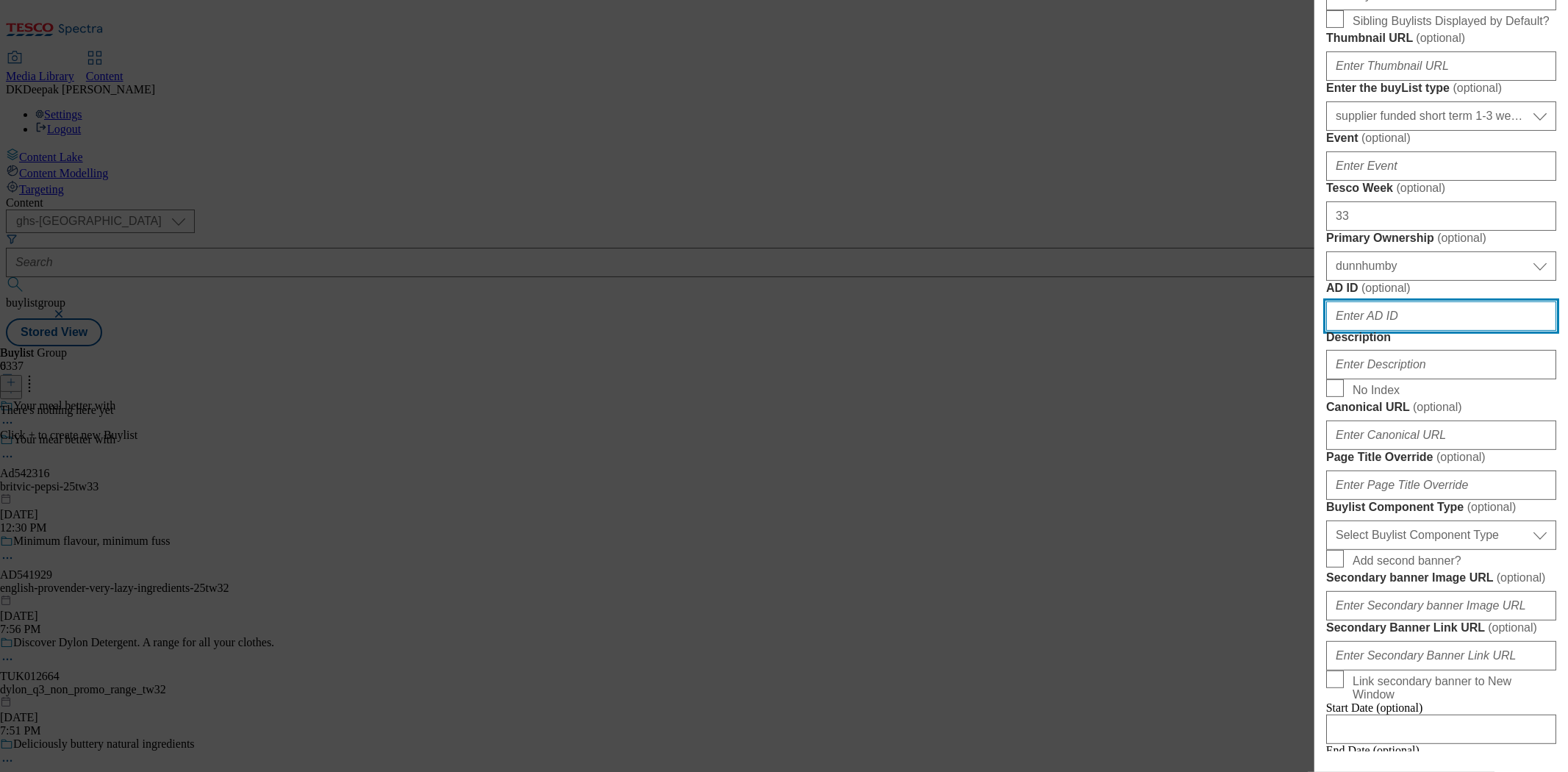
click at [1386, 331] on input "AD ID ( optional )" at bounding box center [1442, 316] width 230 height 29
paste input "Ad542316"
drag, startPoint x: 1344, startPoint y: 581, endPoint x: 1296, endPoint y: 582, distance: 48.0
click at [1296, 582] on div "Add new Buylist English Label Ad542316 Tracking Name DH_AD542316 Friendly Name …" at bounding box center [784, 386] width 1568 height 772
type input "542316"
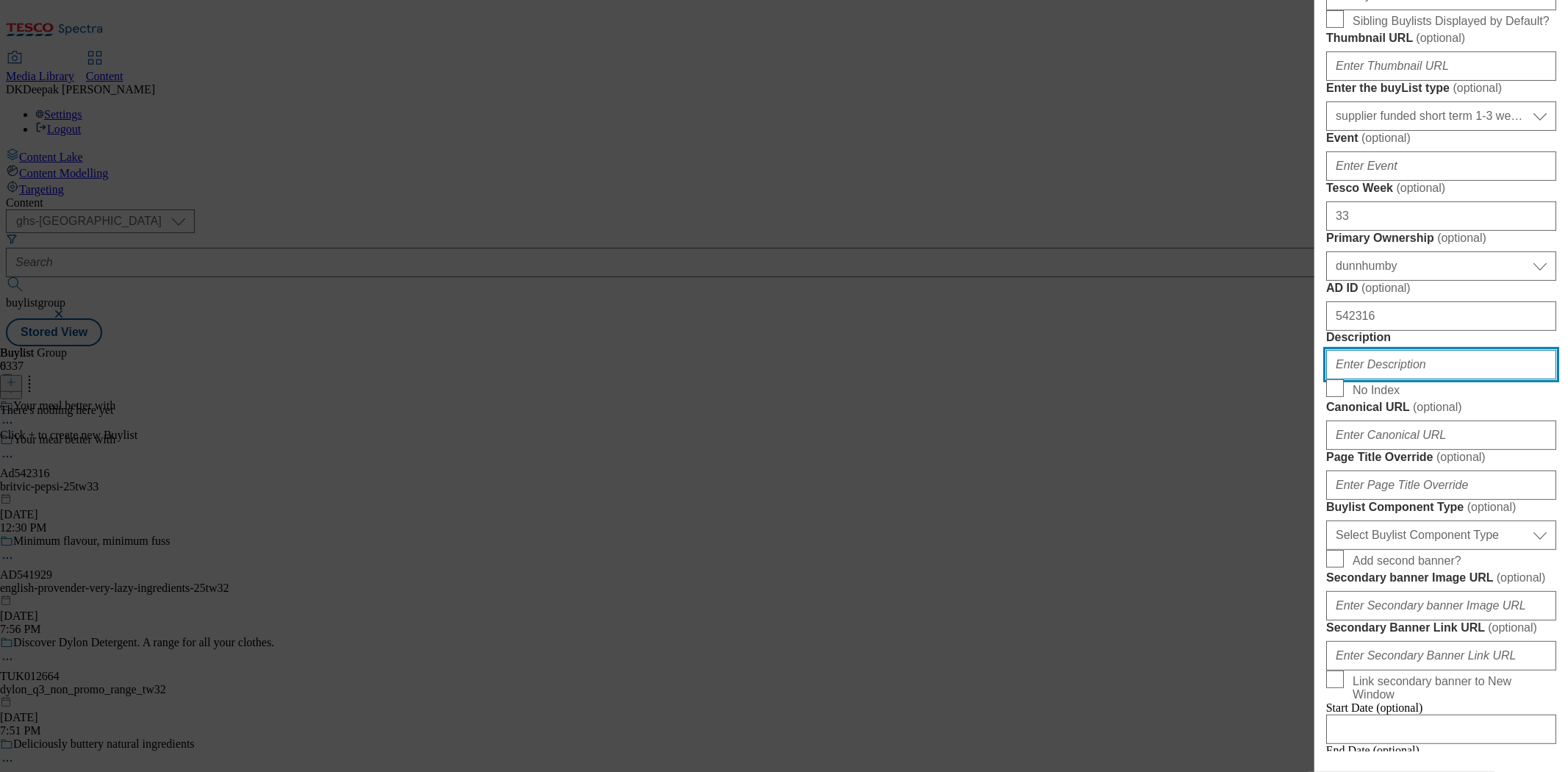
click at [1423, 379] on input "Description" at bounding box center [1442, 365] width 230 height 29
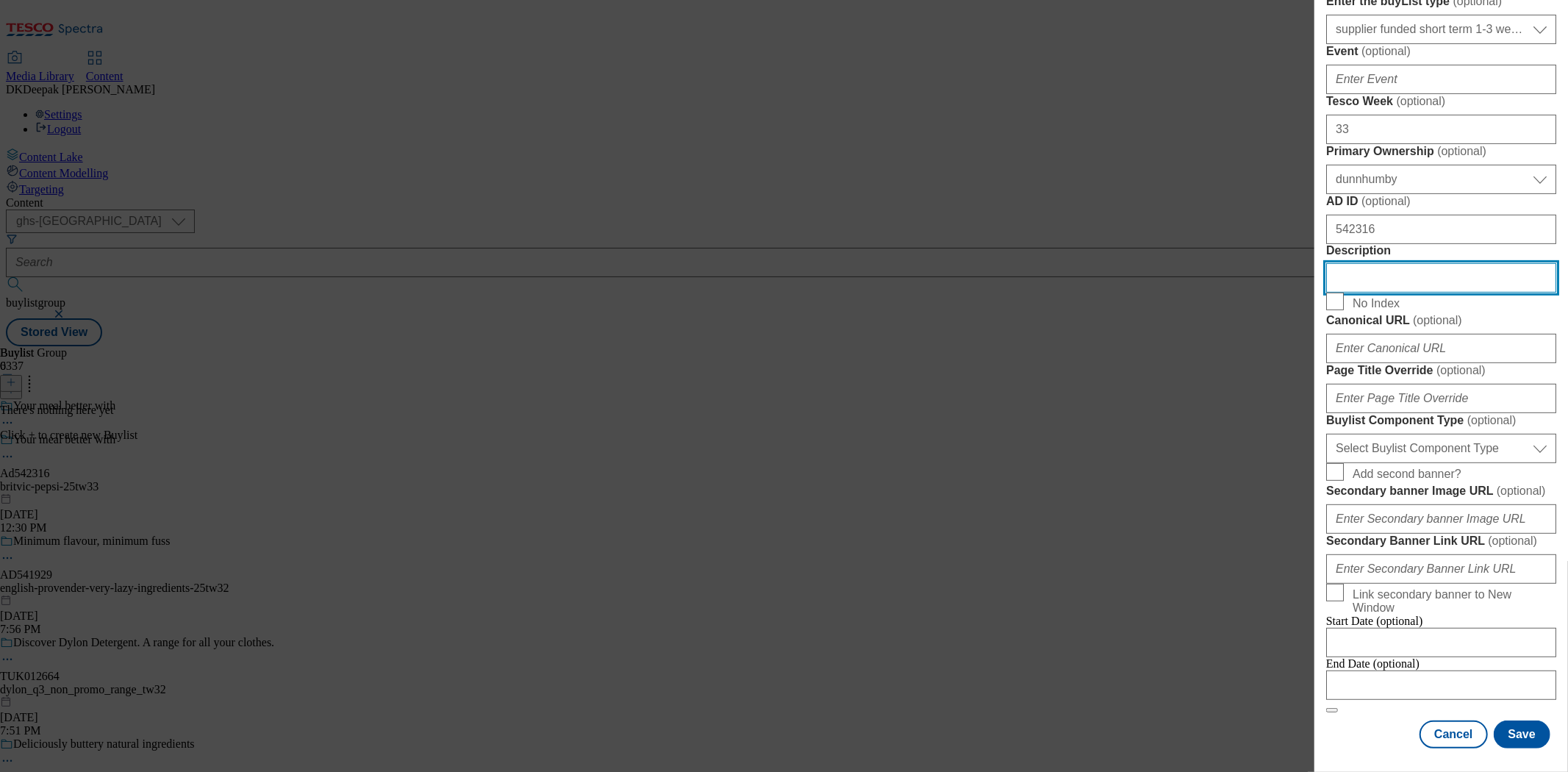
scroll to position [653, 0]
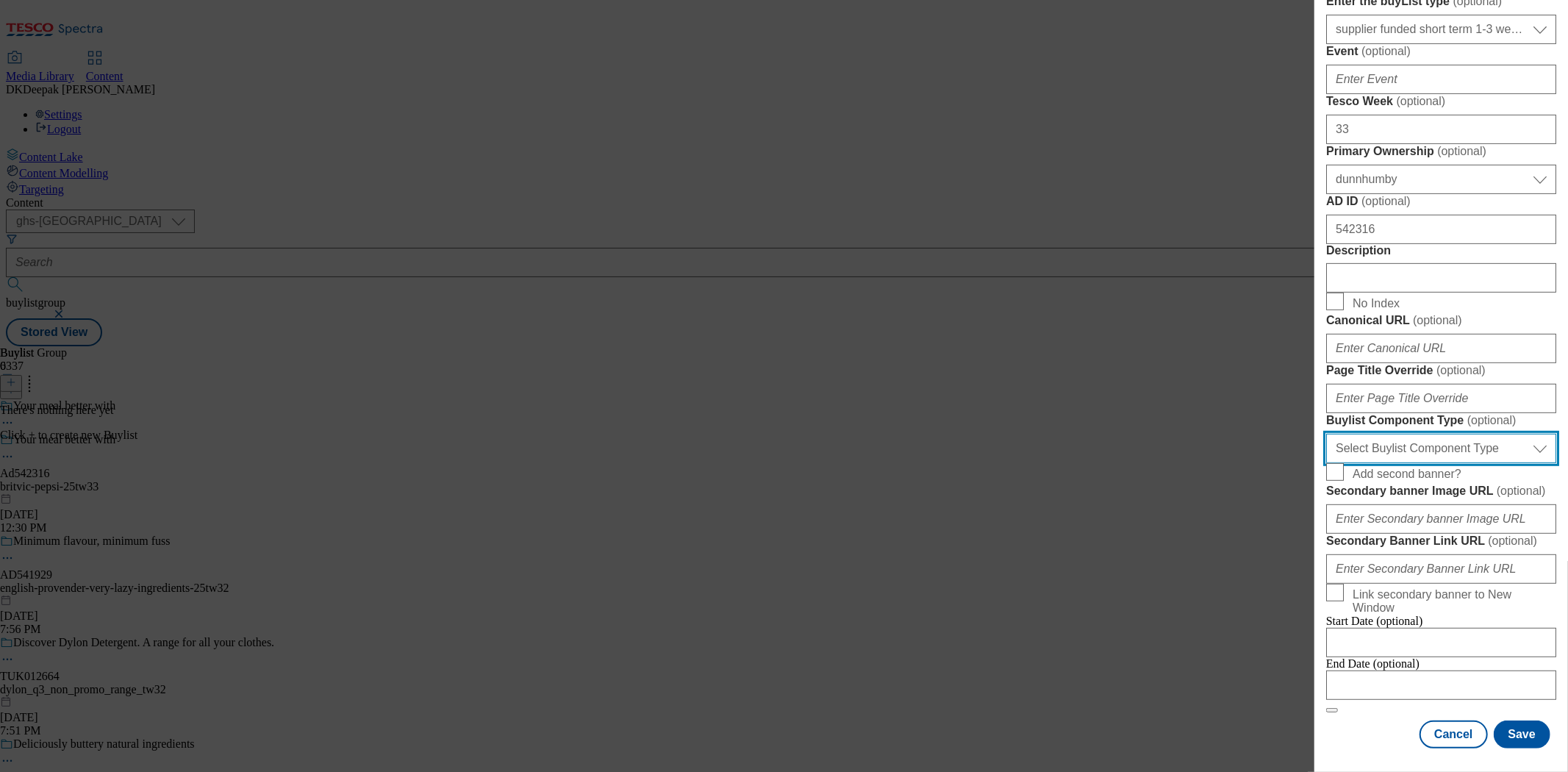
click at [1414, 463] on select "Select Buylist Component Type Banner Competition Header Meal" at bounding box center [1442, 448] width 230 height 29
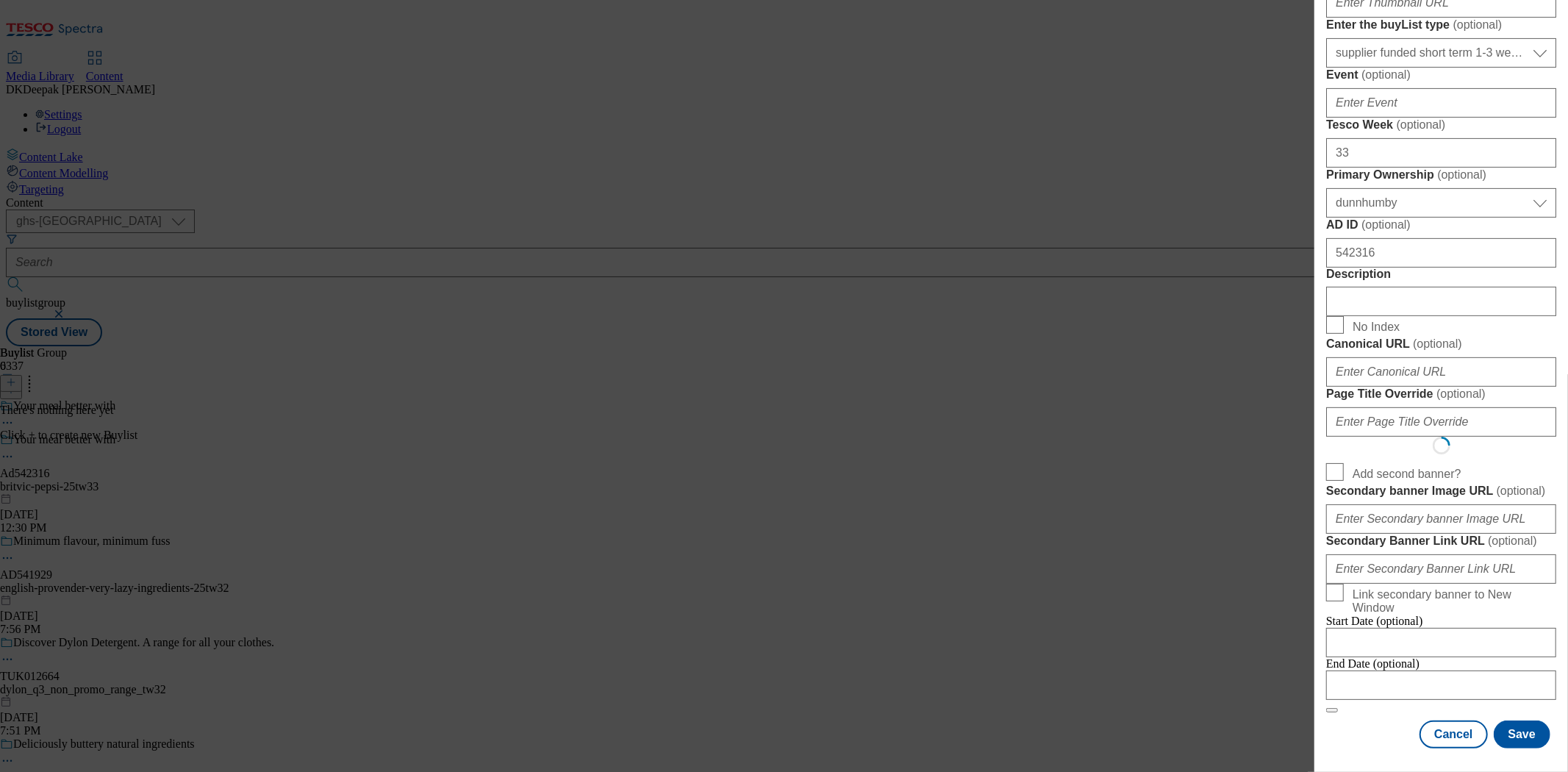
select select "Banner"
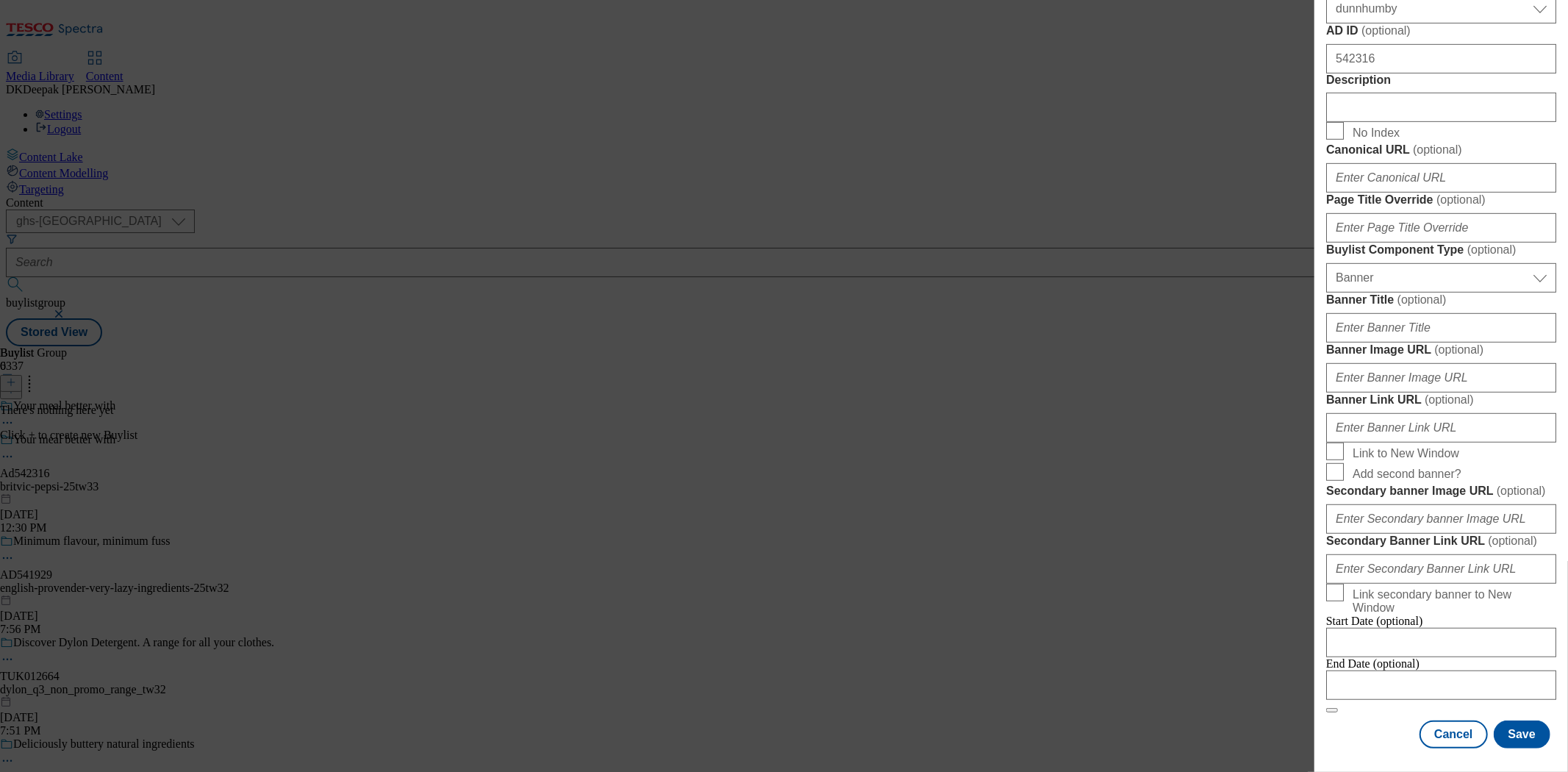
scroll to position [1222, 0]
click at [1416, 670] on input "Modal" at bounding box center [1442, 685] width 230 height 29
select select "2025"
select select "September"
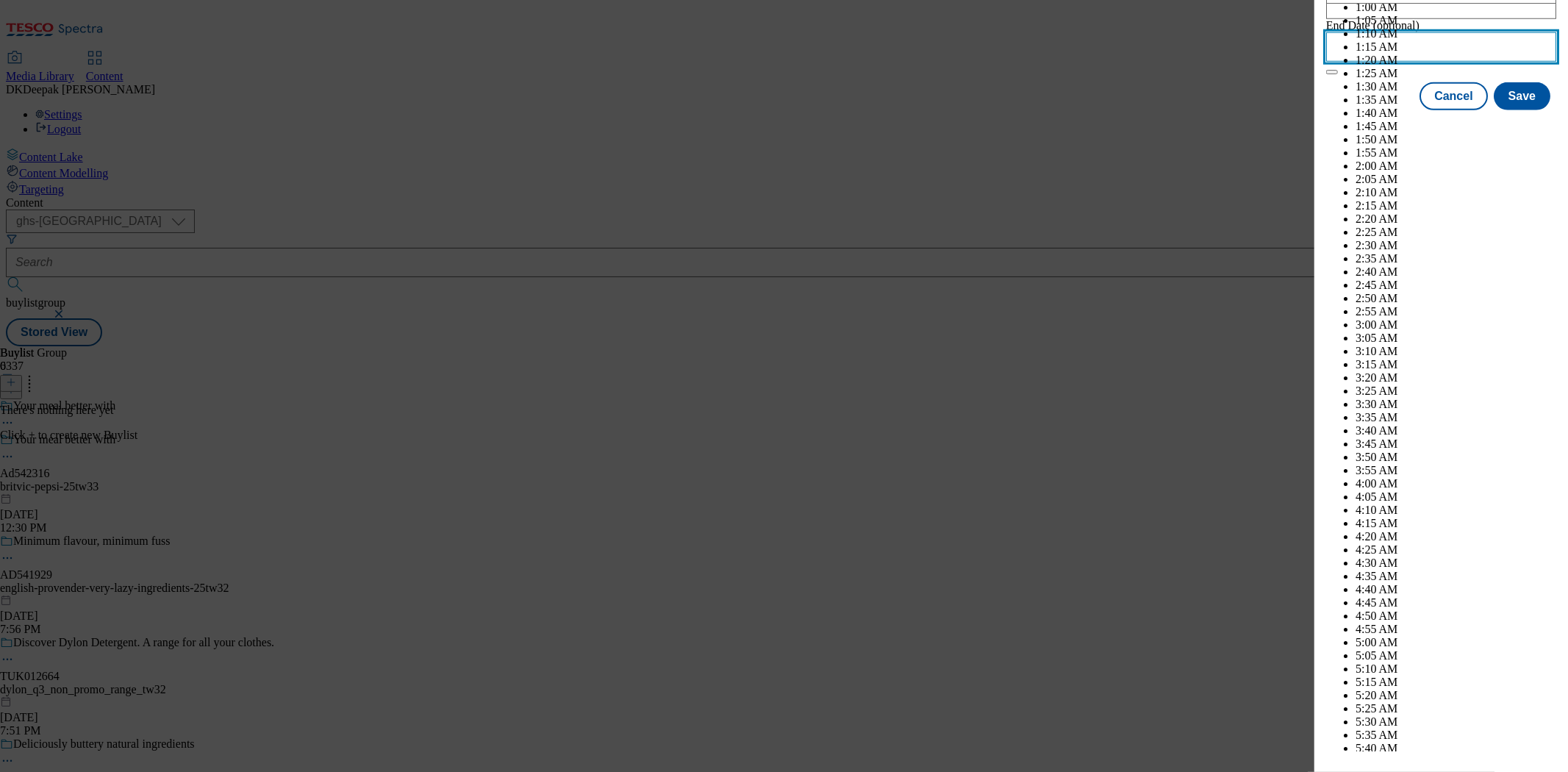
scroll to position [4075, 0]
select select "2026"
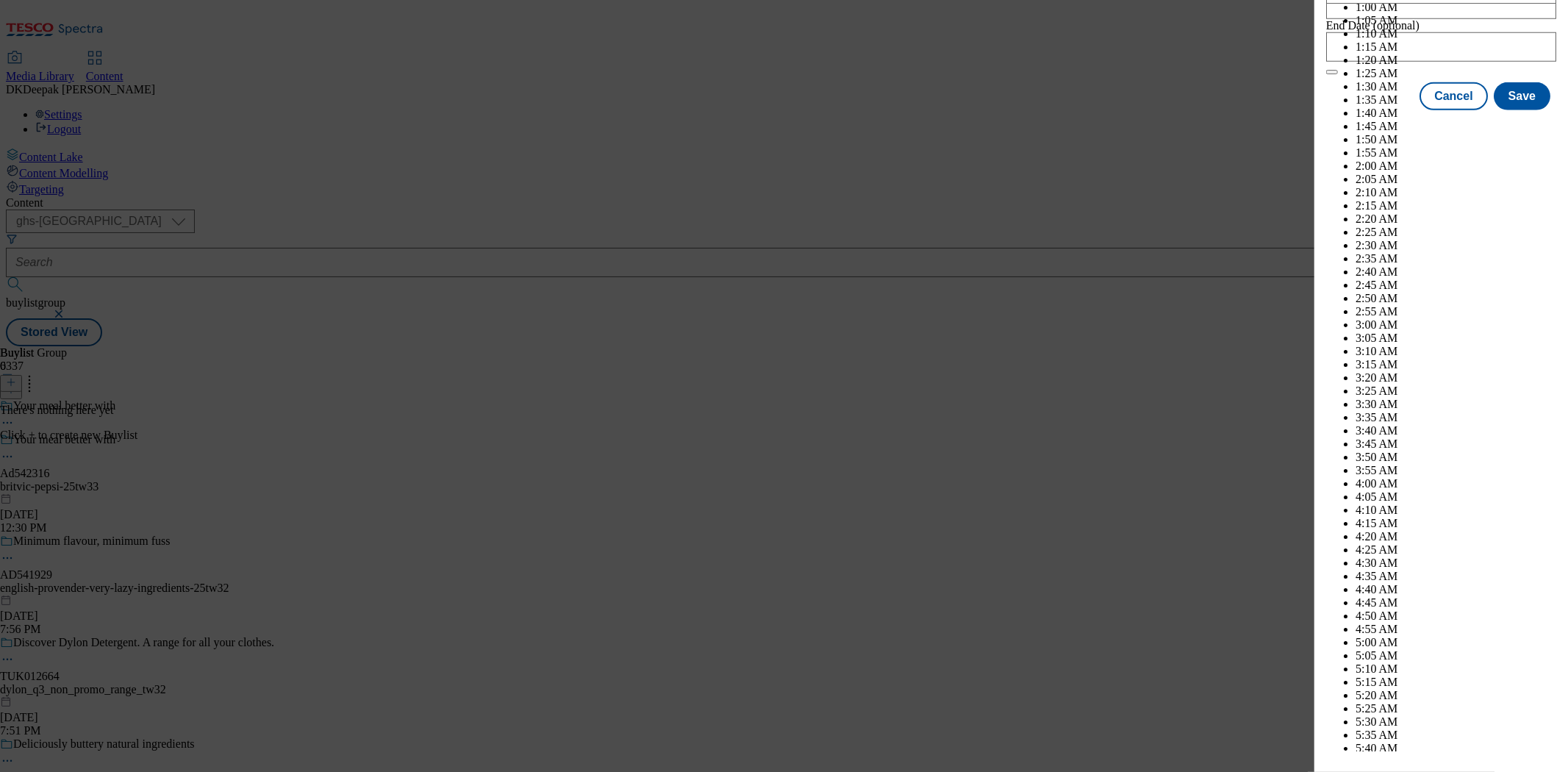
select select "January"
click at [1518, 123] on button "Save" at bounding box center [1522, 109] width 57 height 28
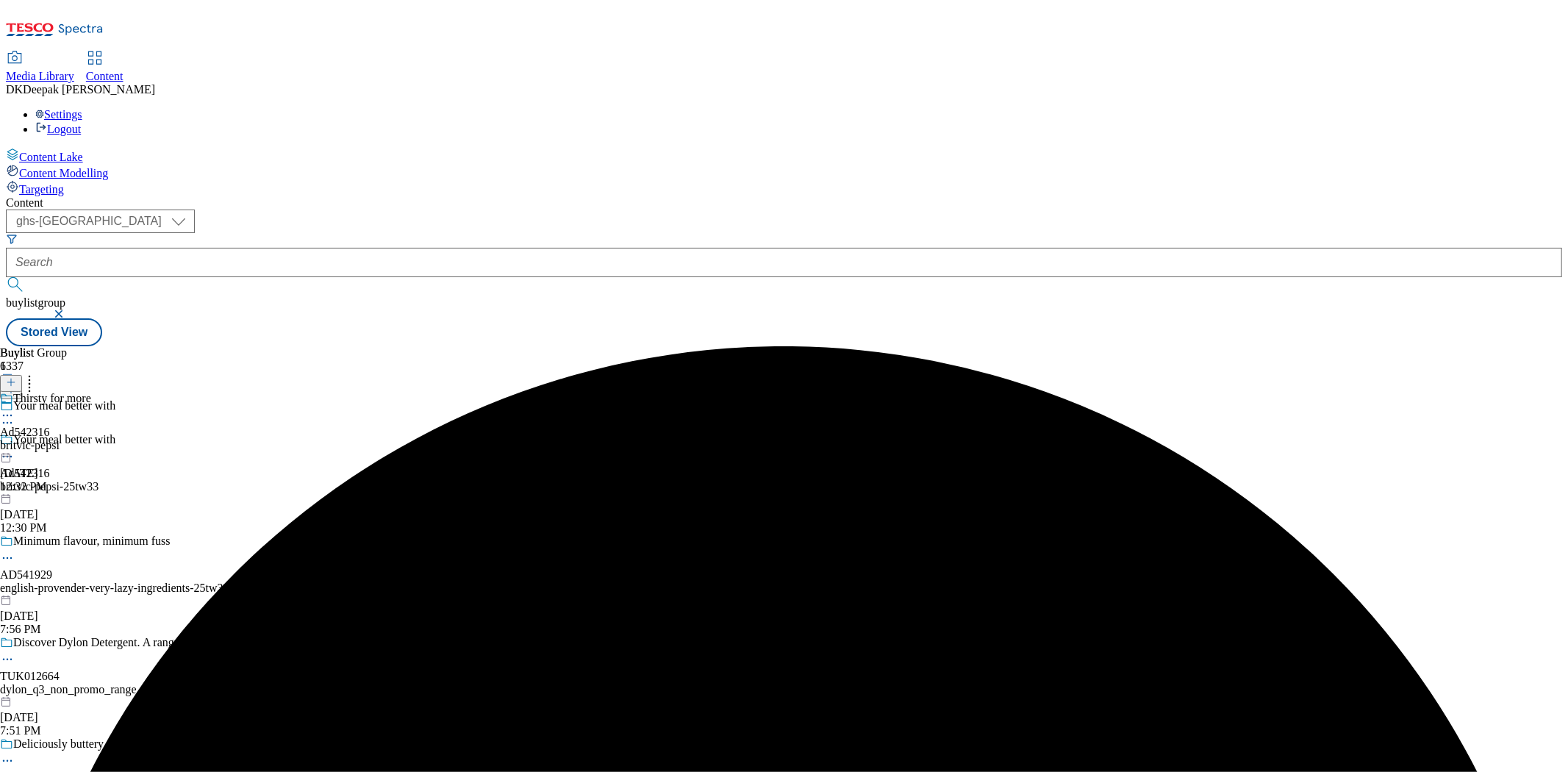
click at [91, 439] on div "britvic-pepsi" at bounding box center [45, 446] width 91 height 13
click at [16, 377] on icon at bounding box center [11, 382] width 11 height 11
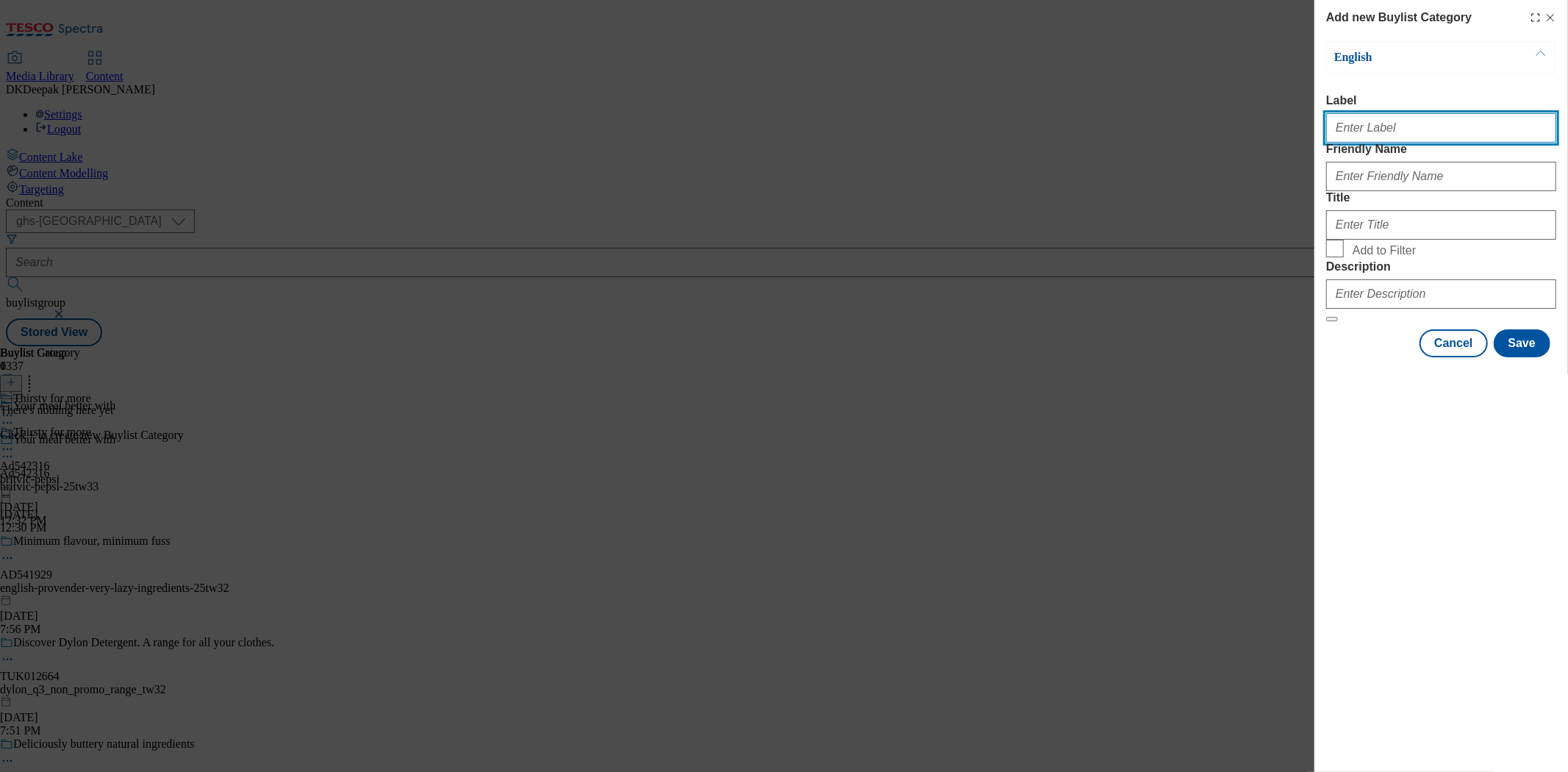
click at [1407, 134] on input "Label" at bounding box center [1442, 128] width 230 height 29
paste input "Ad542316"
type input "Ad542316"
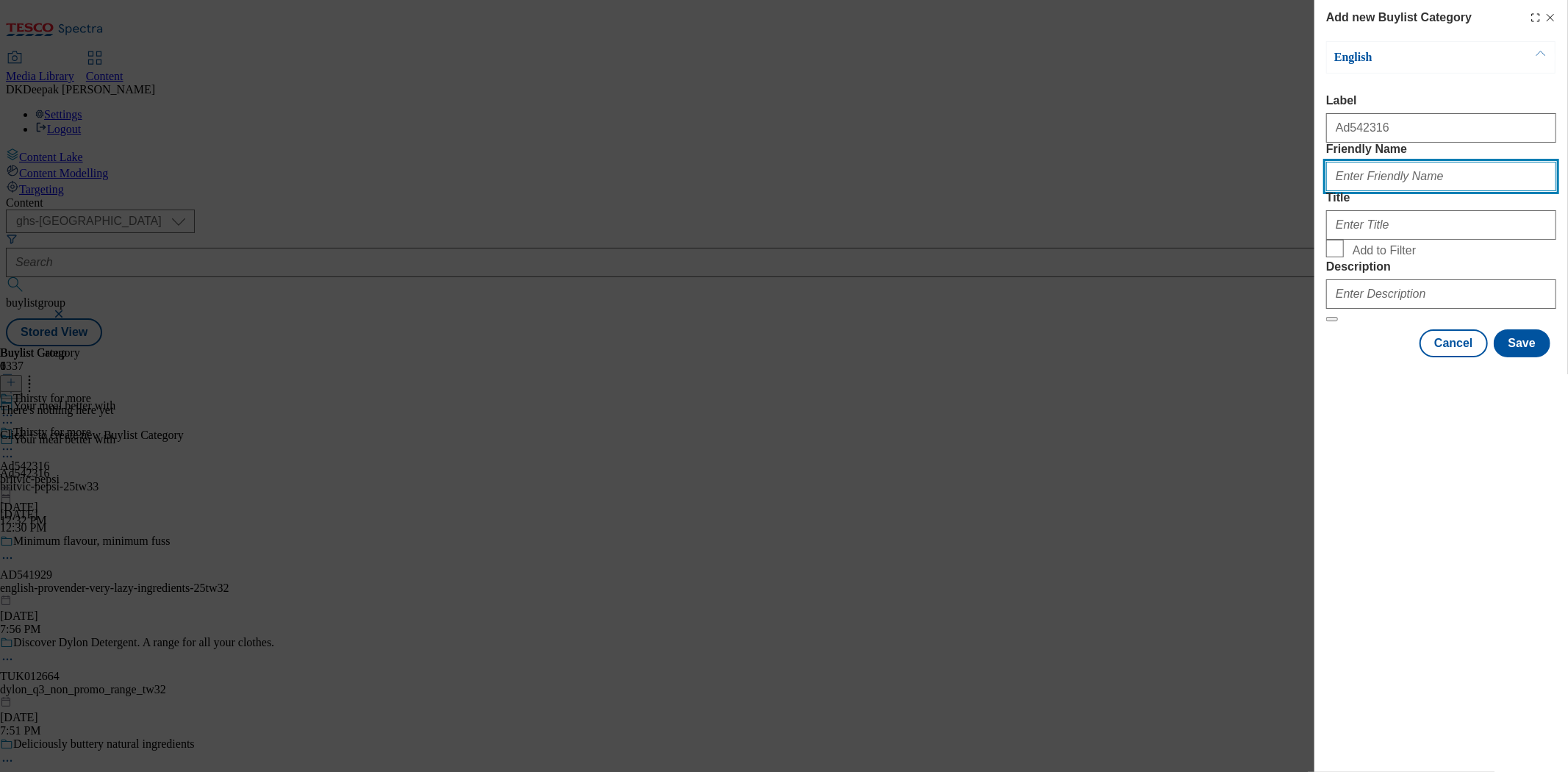
click at [1458, 191] on input "Friendly Name" at bounding box center [1442, 177] width 230 height 29
type input "britvic-pepsi"
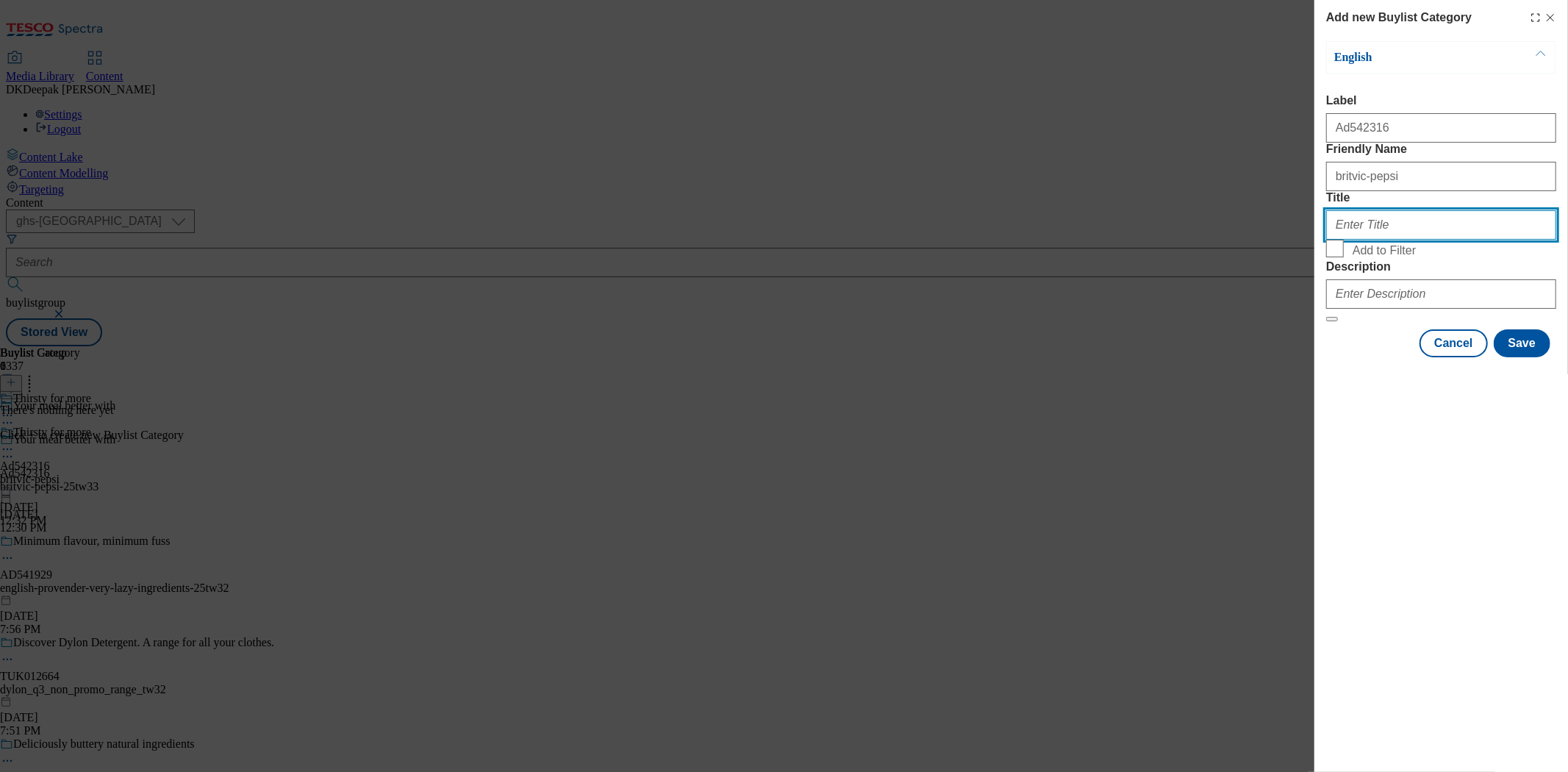
click at [1399, 240] on input "Title" at bounding box center [1442, 224] width 230 height 29
type input "Britvic"
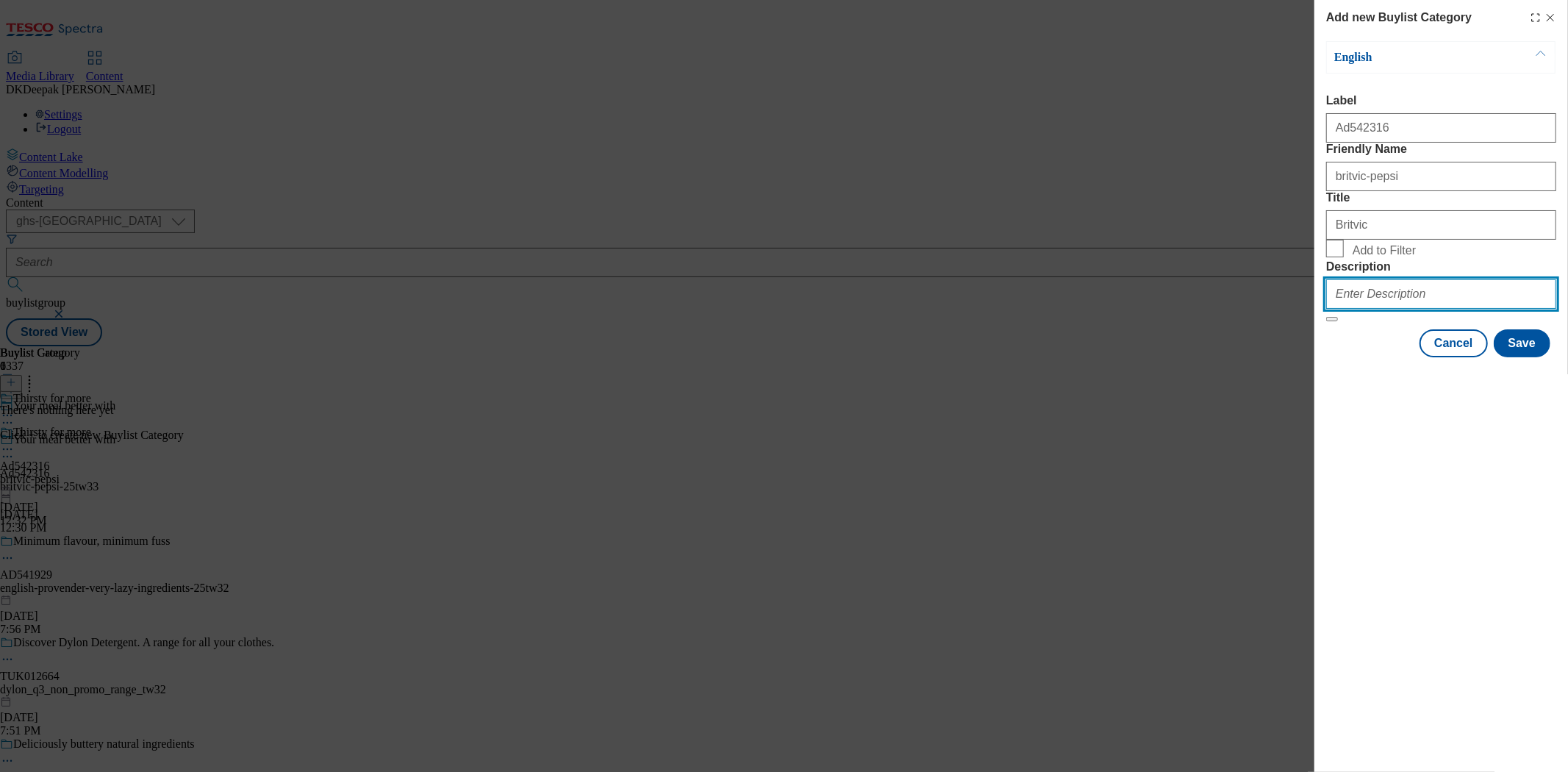
click at [1384, 309] on input "Description" at bounding box center [1442, 294] width 230 height 29
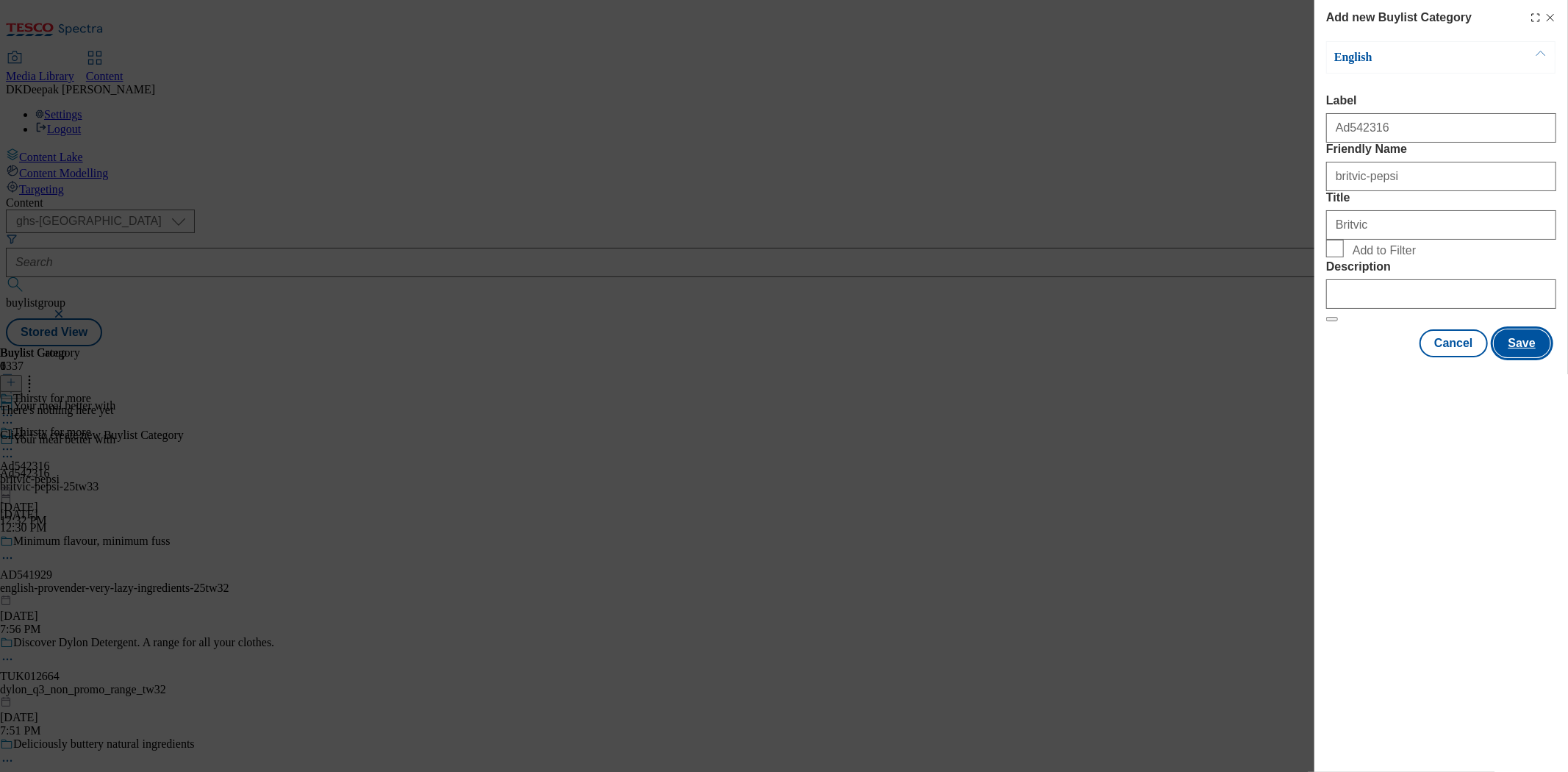
click at [1512, 357] on button "Save" at bounding box center [1522, 343] width 57 height 28
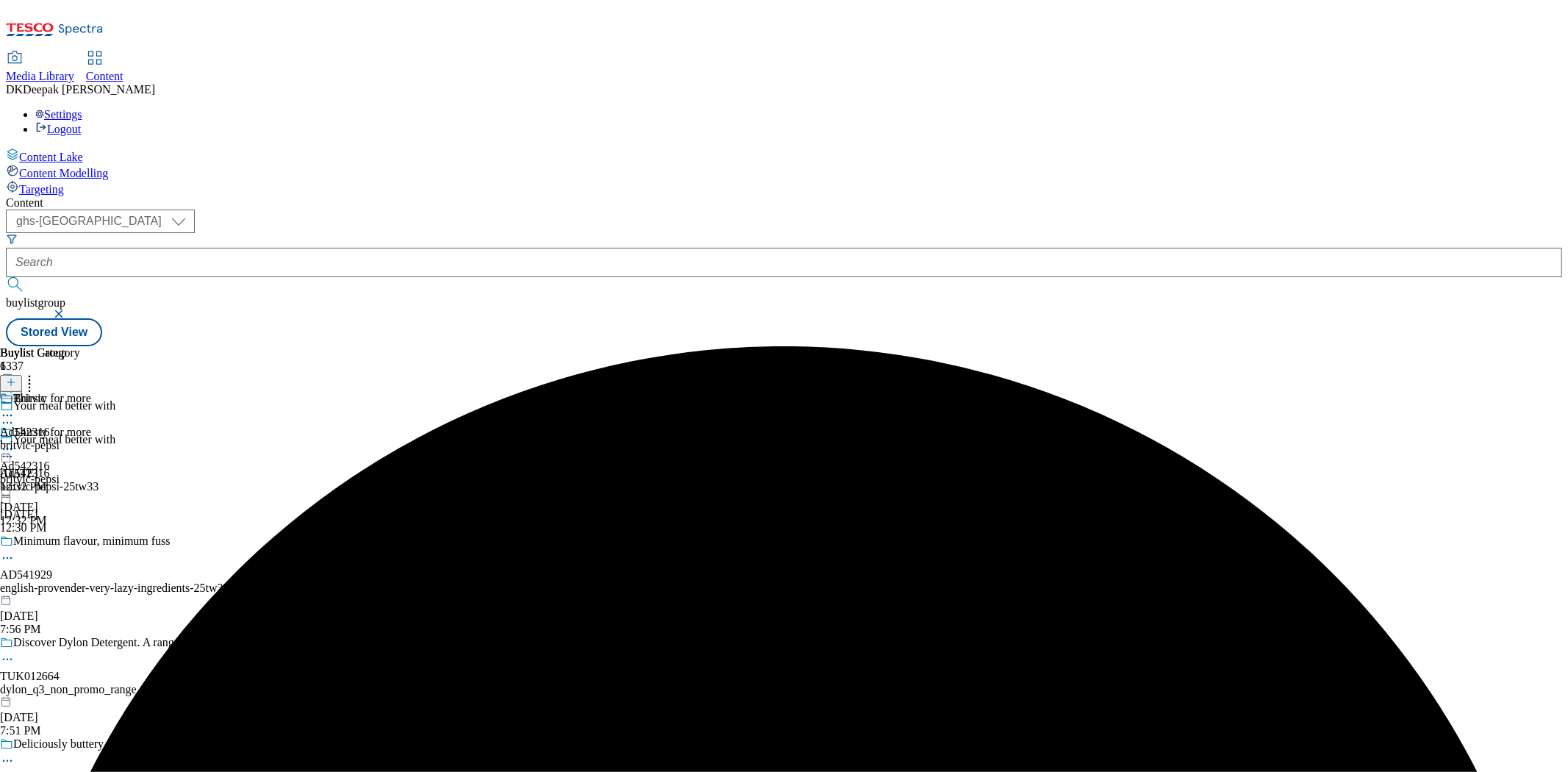
click at [91, 472] on div "britvic-pepsi" at bounding box center [45, 479] width 91 height 13
click at [15, 441] on icon at bounding box center [7, 449] width 15 height 15
click at [68, 471] on button "Edit" at bounding box center [49, 480] width 39 height 17
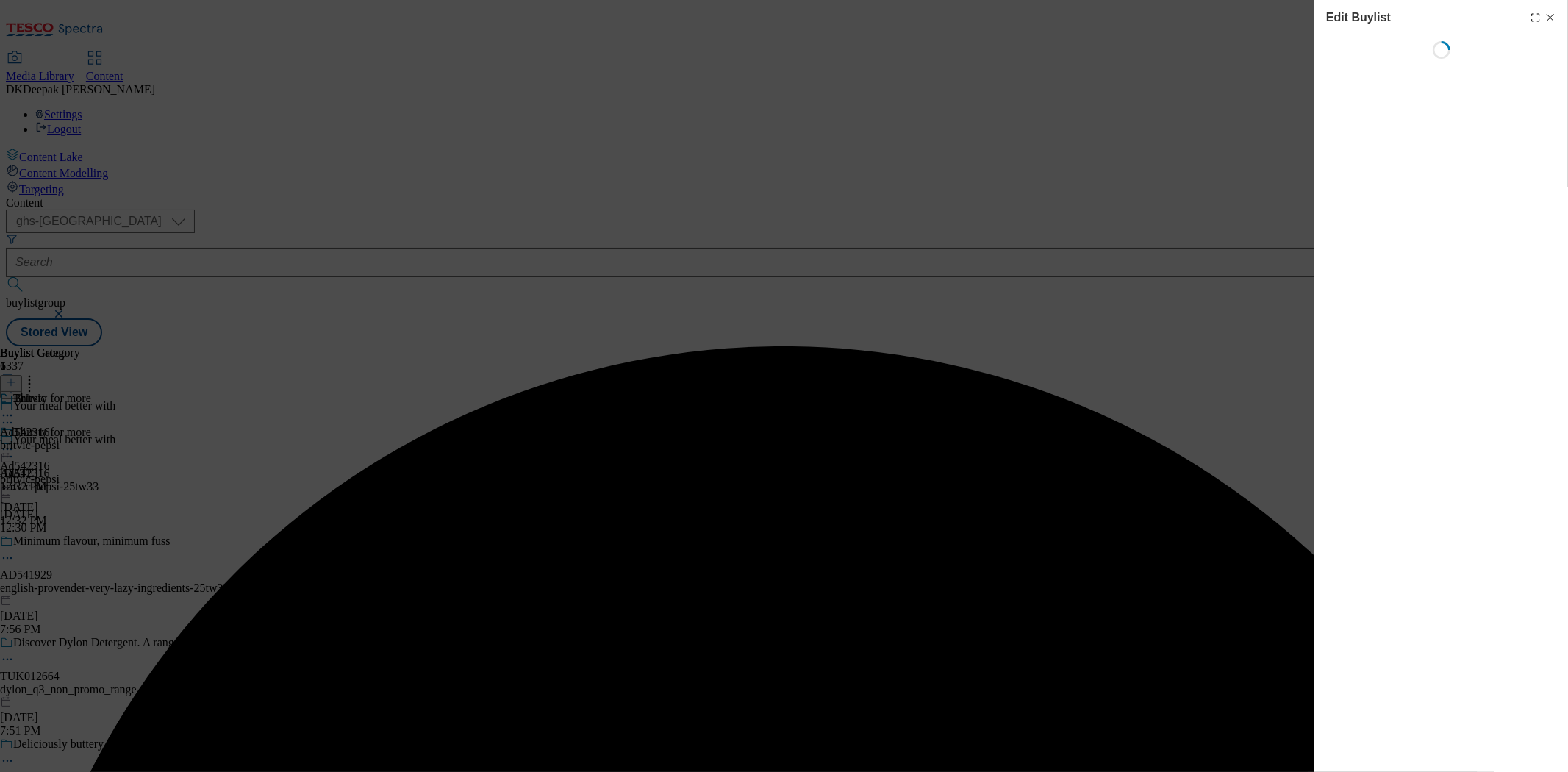
select select "tactical"
select select "supplier funded short term 1-3 weeks"
select select "dunnhumby"
select select "Banner"
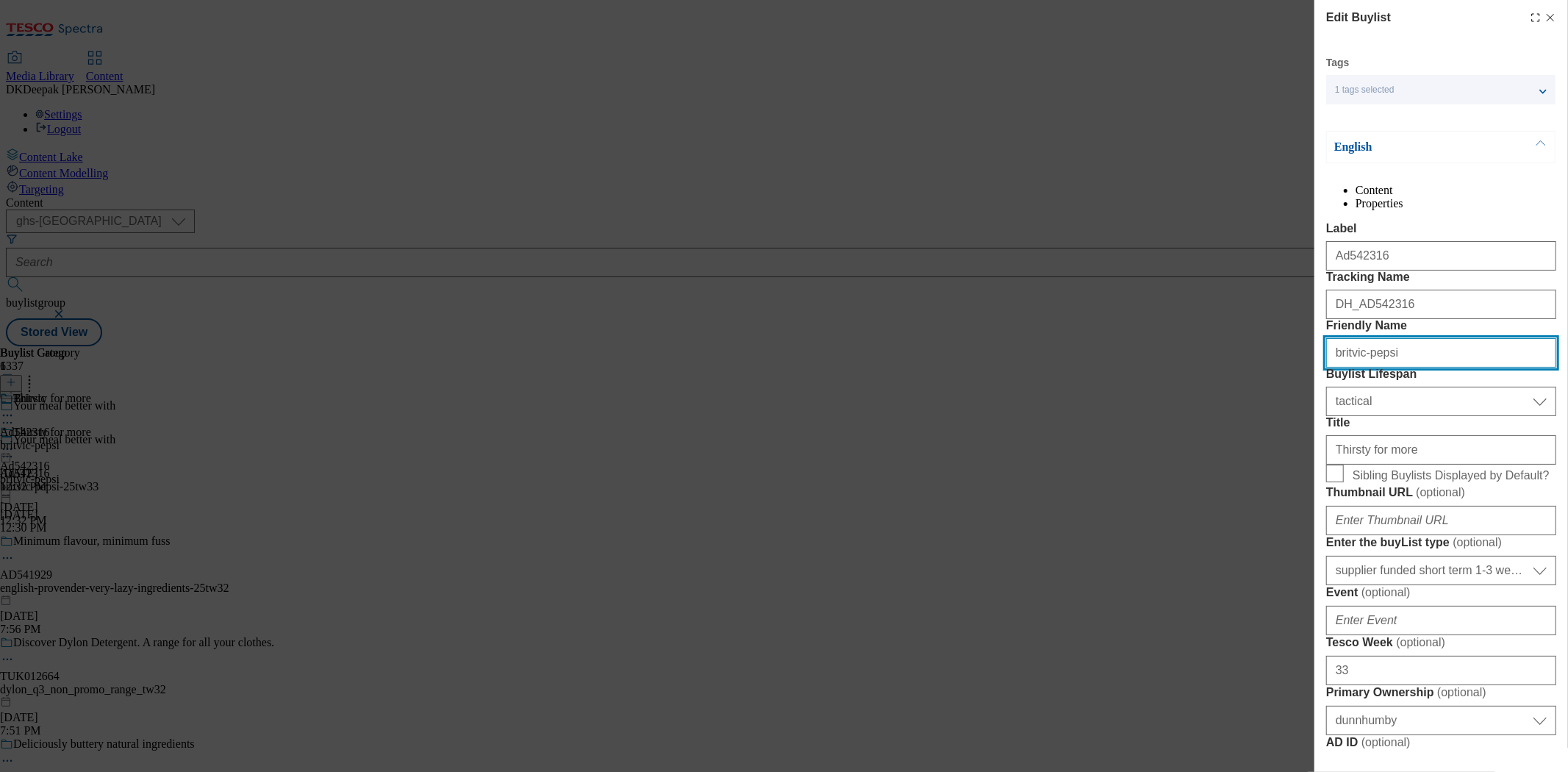
drag, startPoint x: 1403, startPoint y: 434, endPoint x: 1365, endPoint y: 430, distance: 38.2
click at [1365, 368] on input "britvic-pepsi" at bounding box center [1442, 352] width 230 height 29
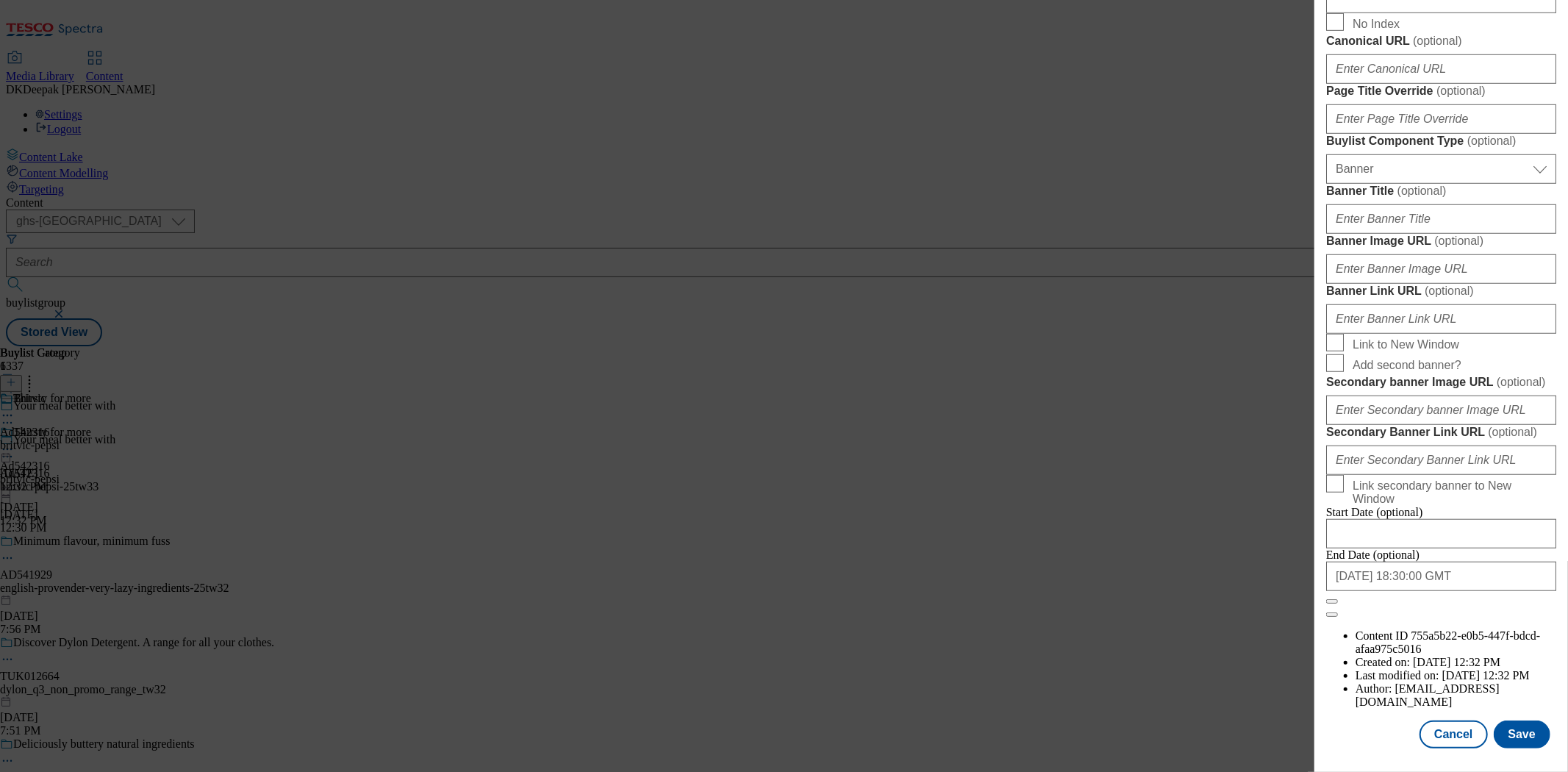
scroll to position [1376, 0]
type input "britvic"
click at [1509, 720] on button "Save" at bounding box center [1522, 734] width 57 height 28
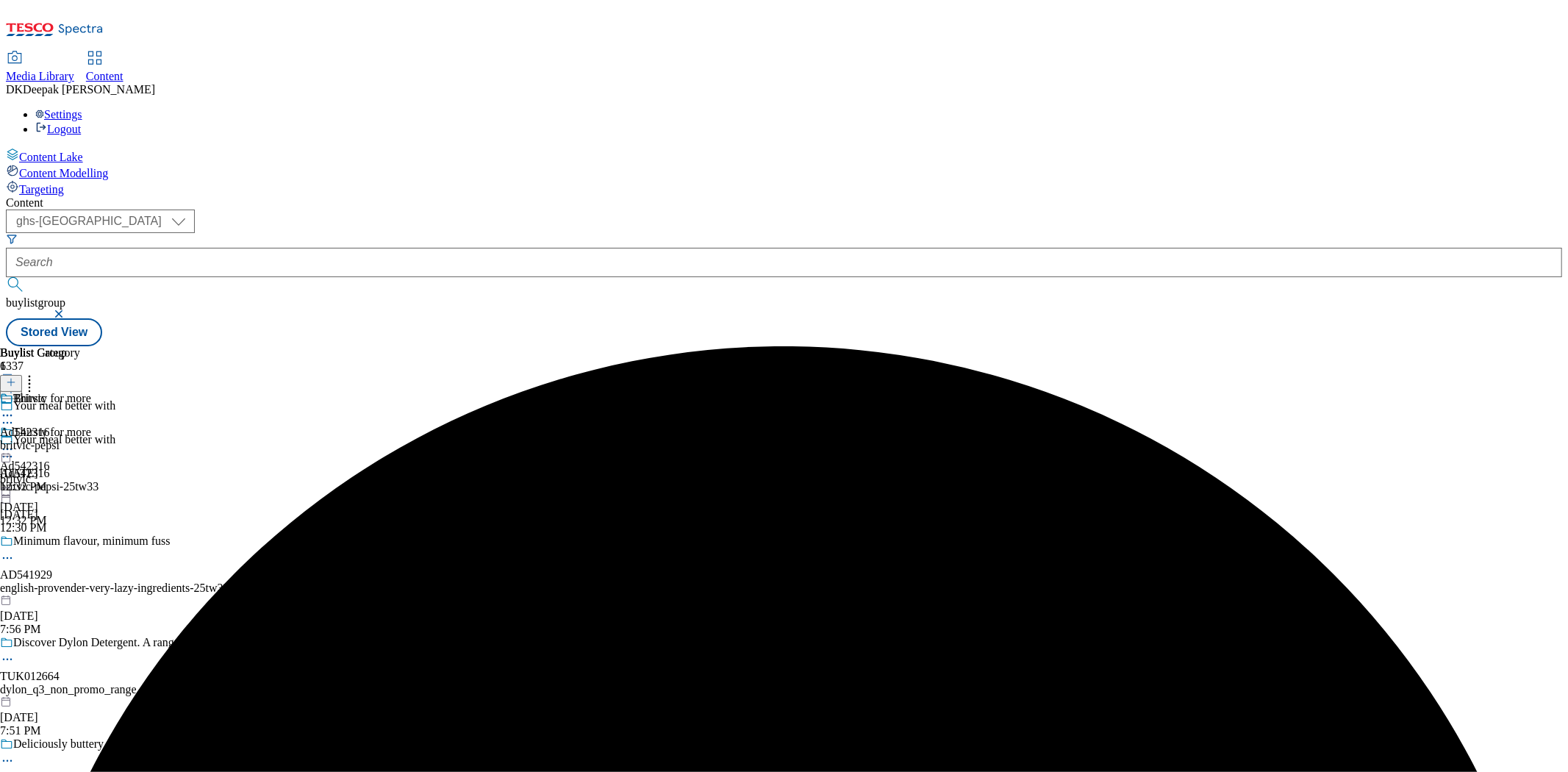
click at [80, 439] on div "britvic-pepsi" at bounding box center [40, 446] width 80 height 13
click at [16, 377] on icon at bounding box center [11, 382] width 11 height 11
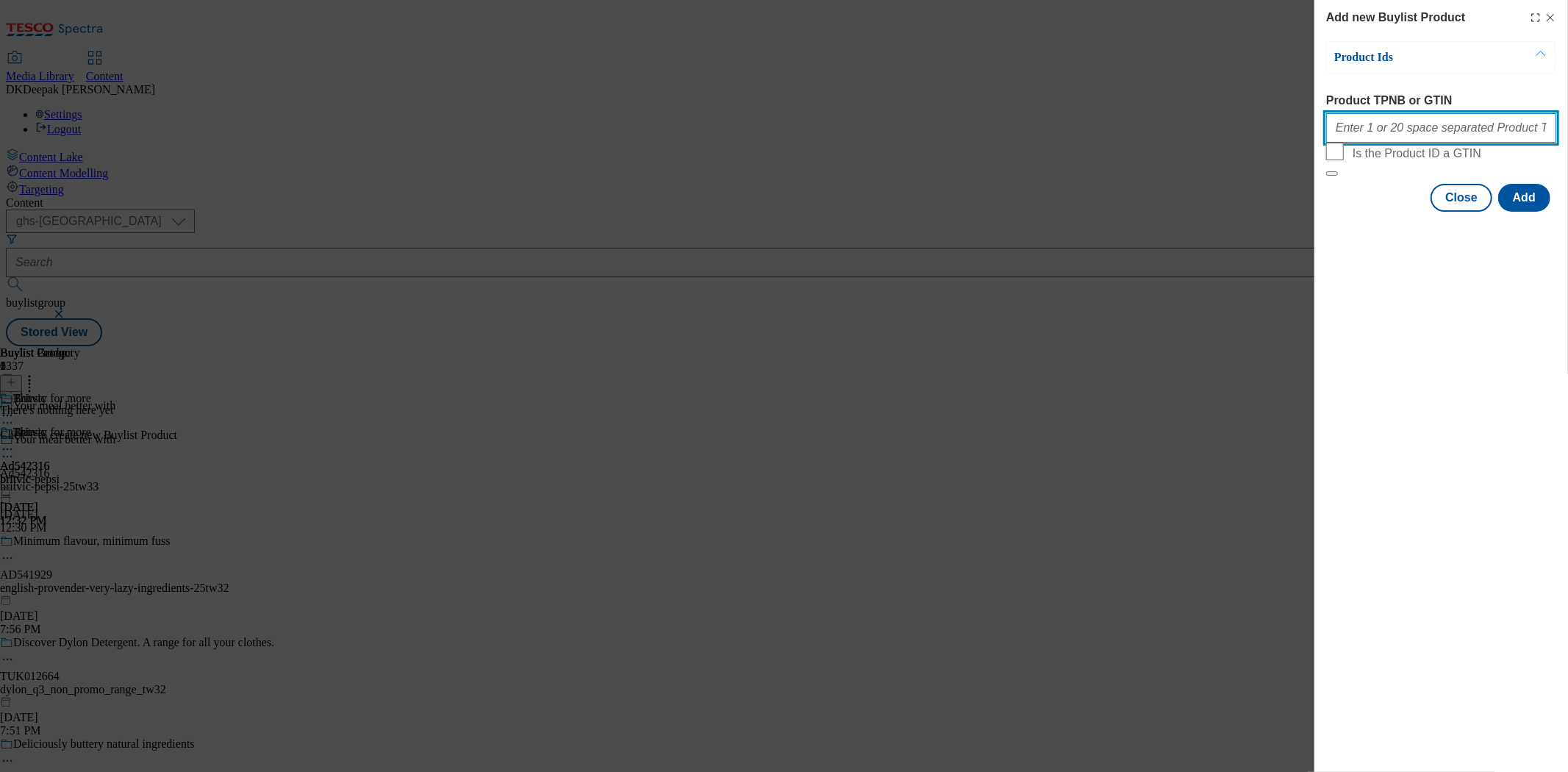
click at [1391, 141] on input "Product TPNB or GTIN" at bounding box center [1442, 128] width 230 height 29
paste input "93094260, 93094260"
type input "93094260, 93094260"
click at [1522, 211] on button "Add" at bounding box center [1524, 198] width 52 height 28
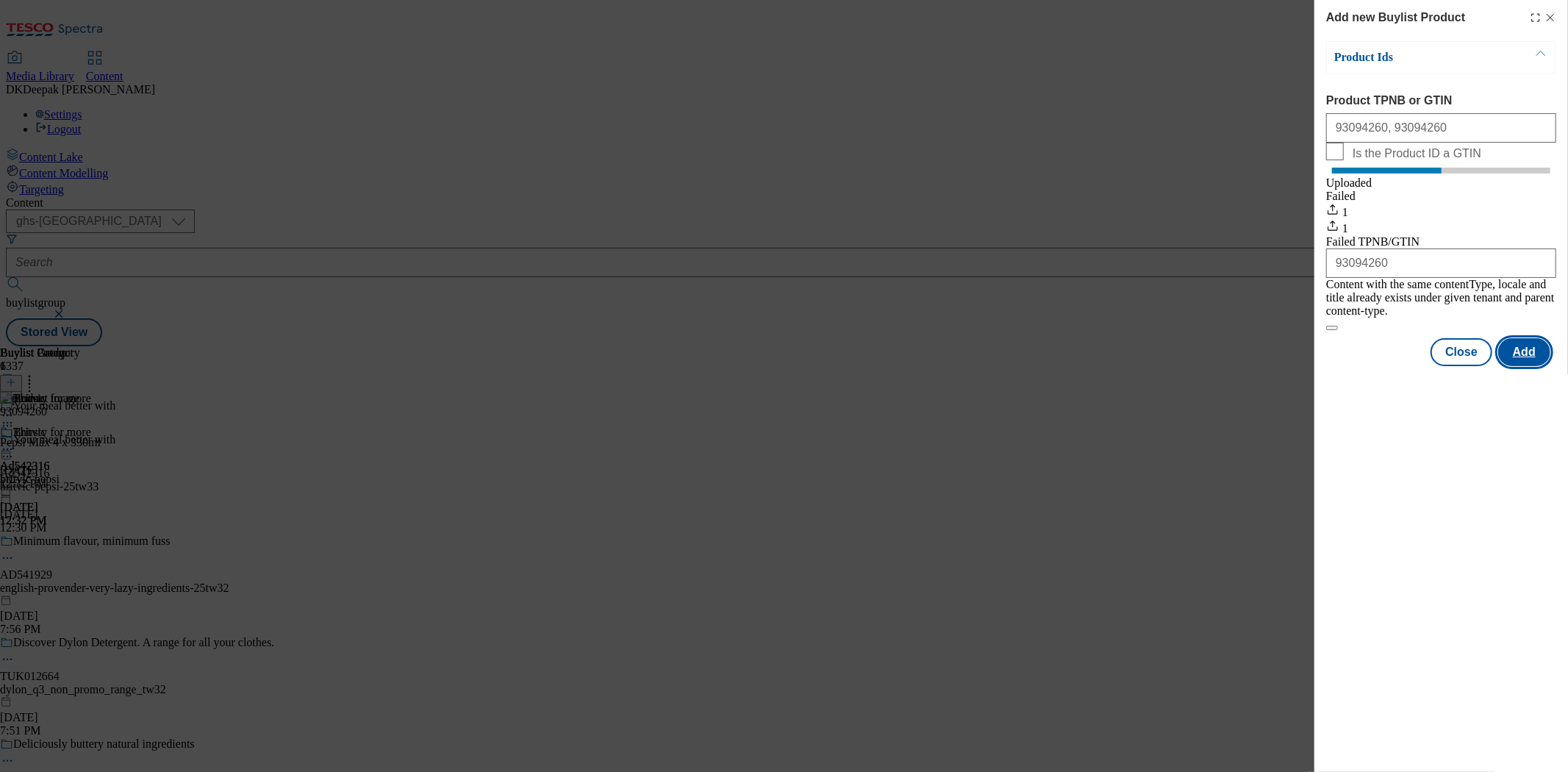
click at [1517, 357] on button "Add" at bounding box center [1524, 352] width 52 height 28
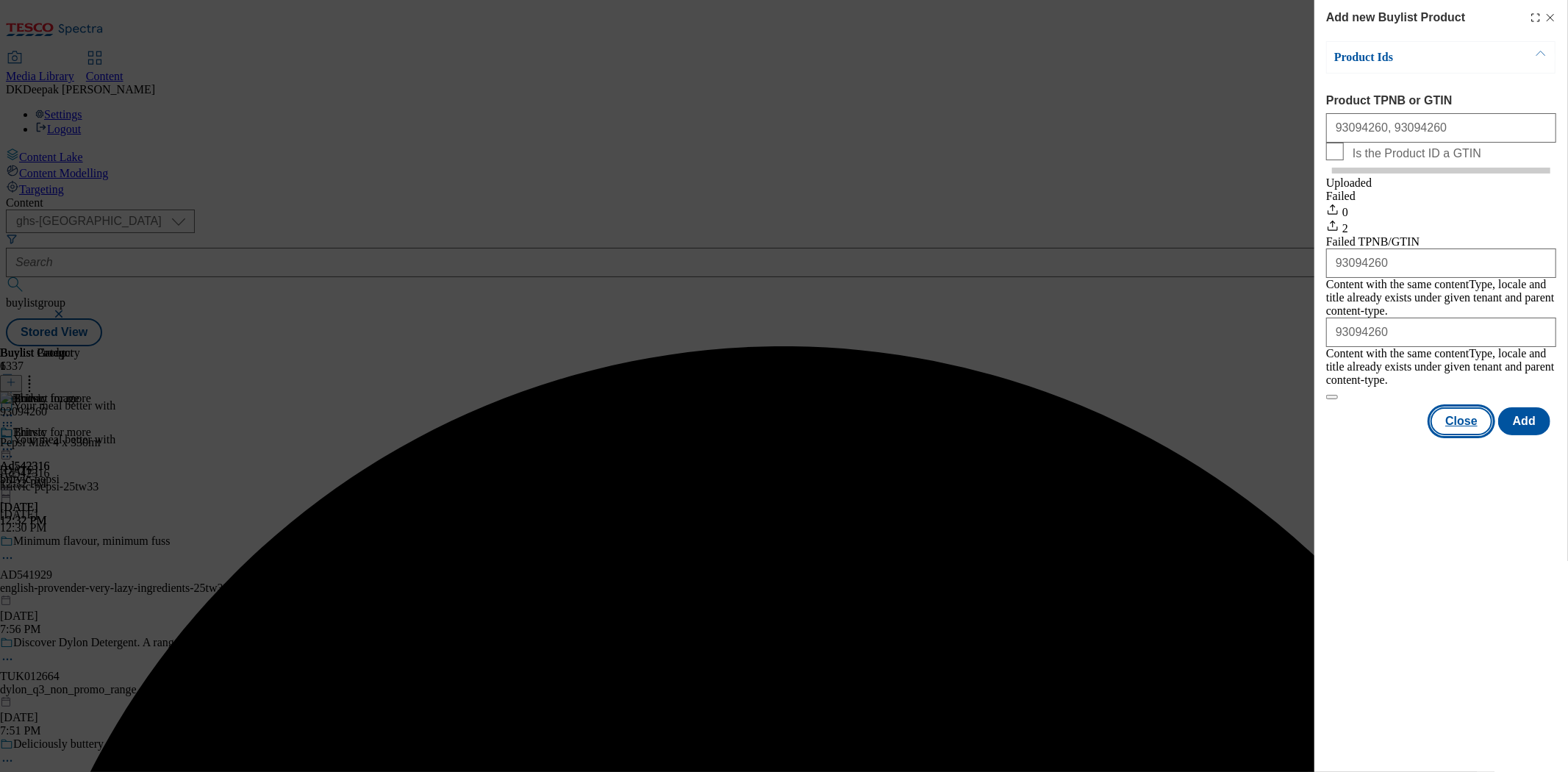
click at [1466, 408] on button "Close" at bounding box center [1461, 421] width 62 height 28
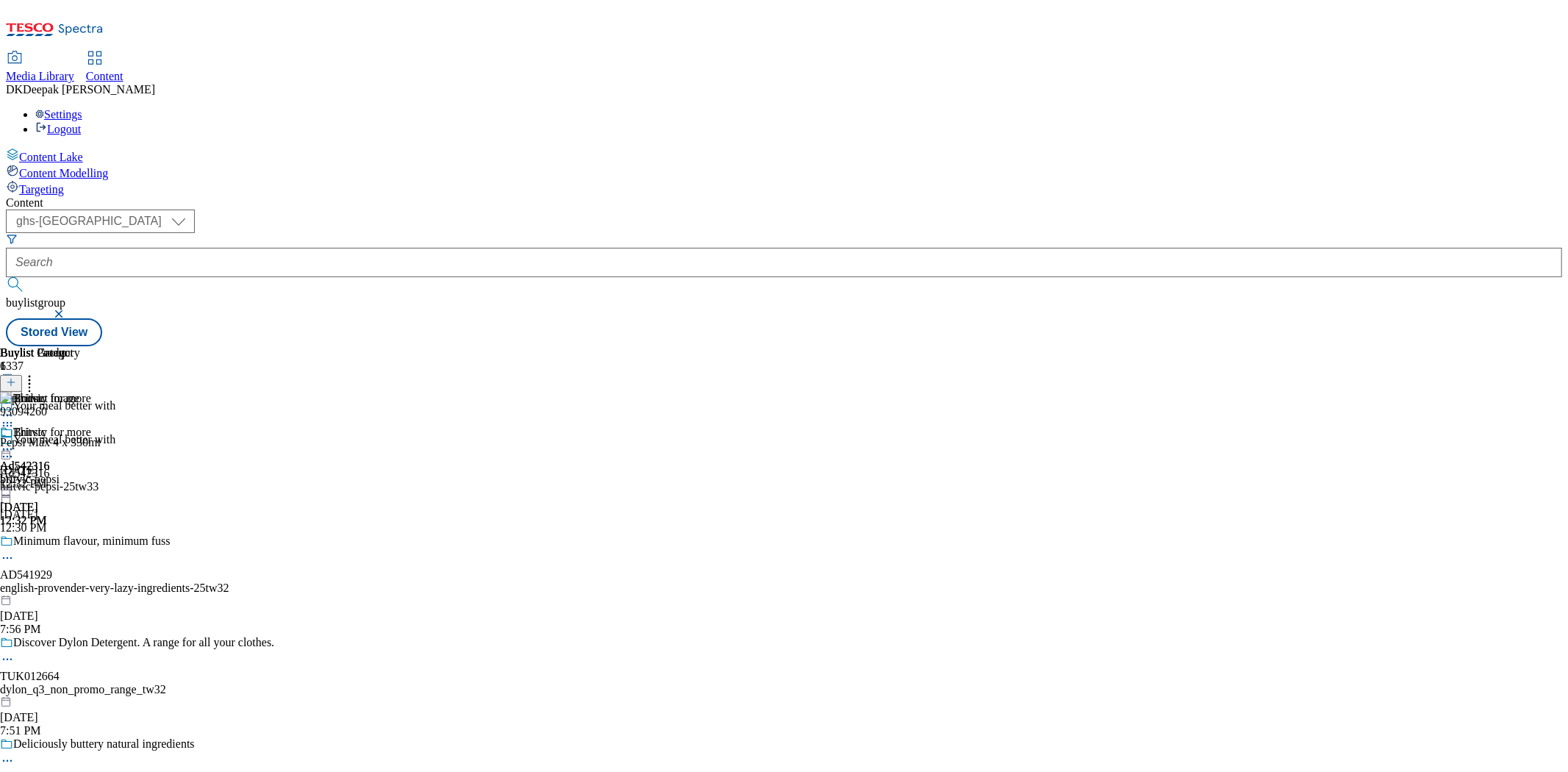
click at [15, 441] on icon at bounding box center [7, 449] width 15 height 15
click at [86, 539] on button "Preview" at bounding box center [58, 547] width 57 height 17
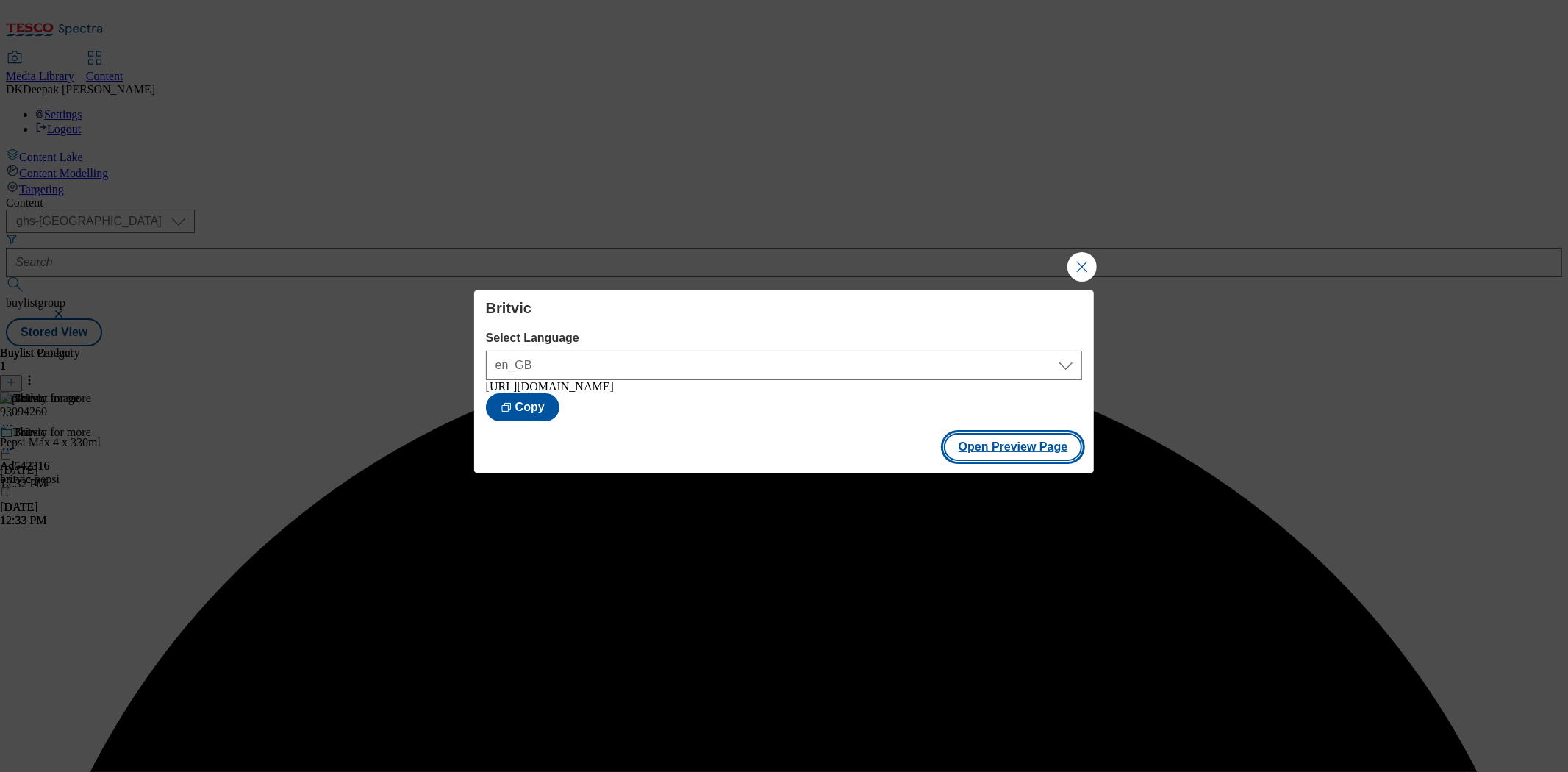
click at [980, 461] on button "Open Preview Page" at bounding box center [1013, 446] width 139 height 28
click at [1075, 275] on button "Close Modal" at bounding box center [1082, 267] width 29 height 29
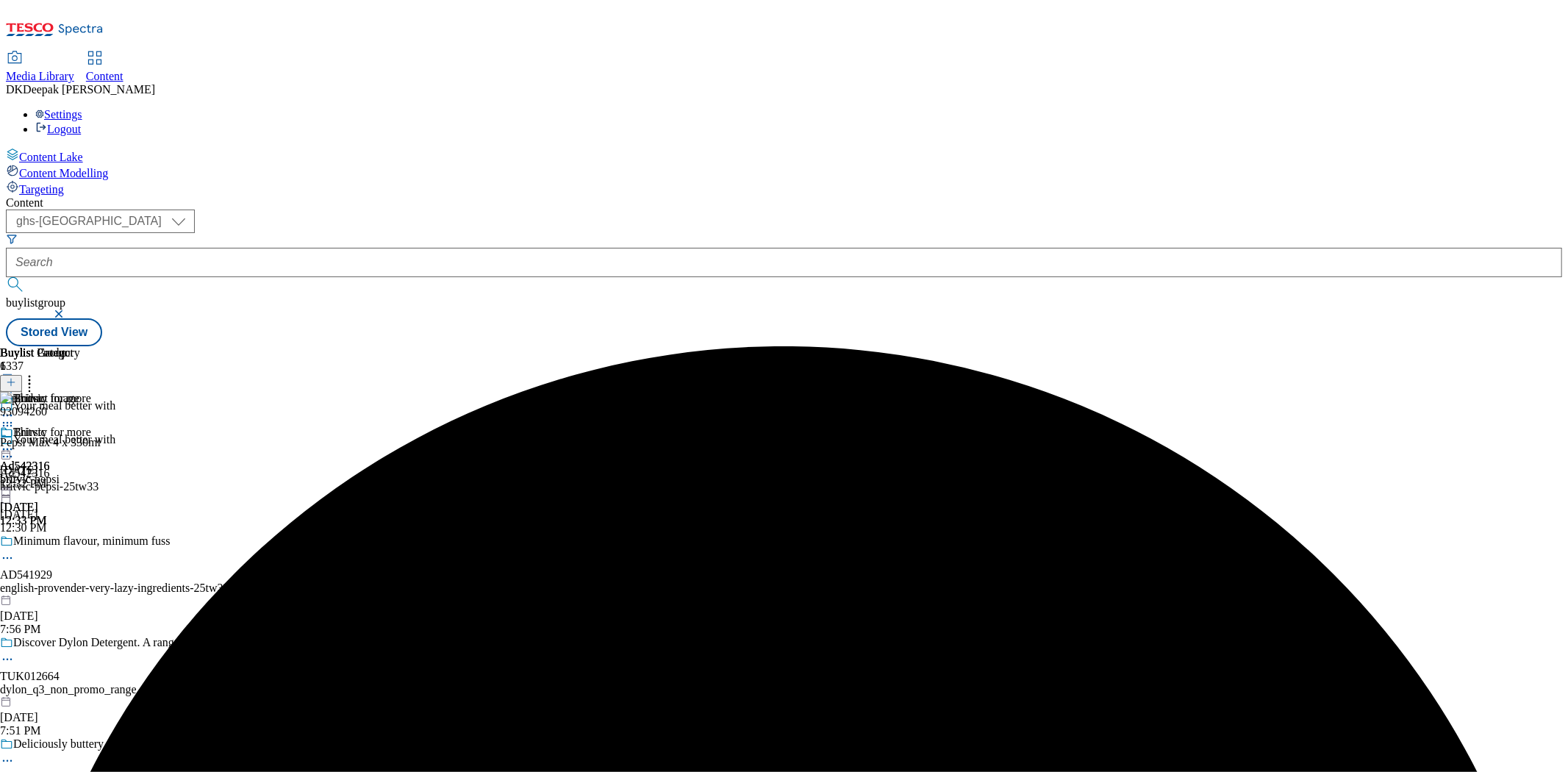
click at [15, 441] on icon at bounding box center [7, 449] width 15 height 15
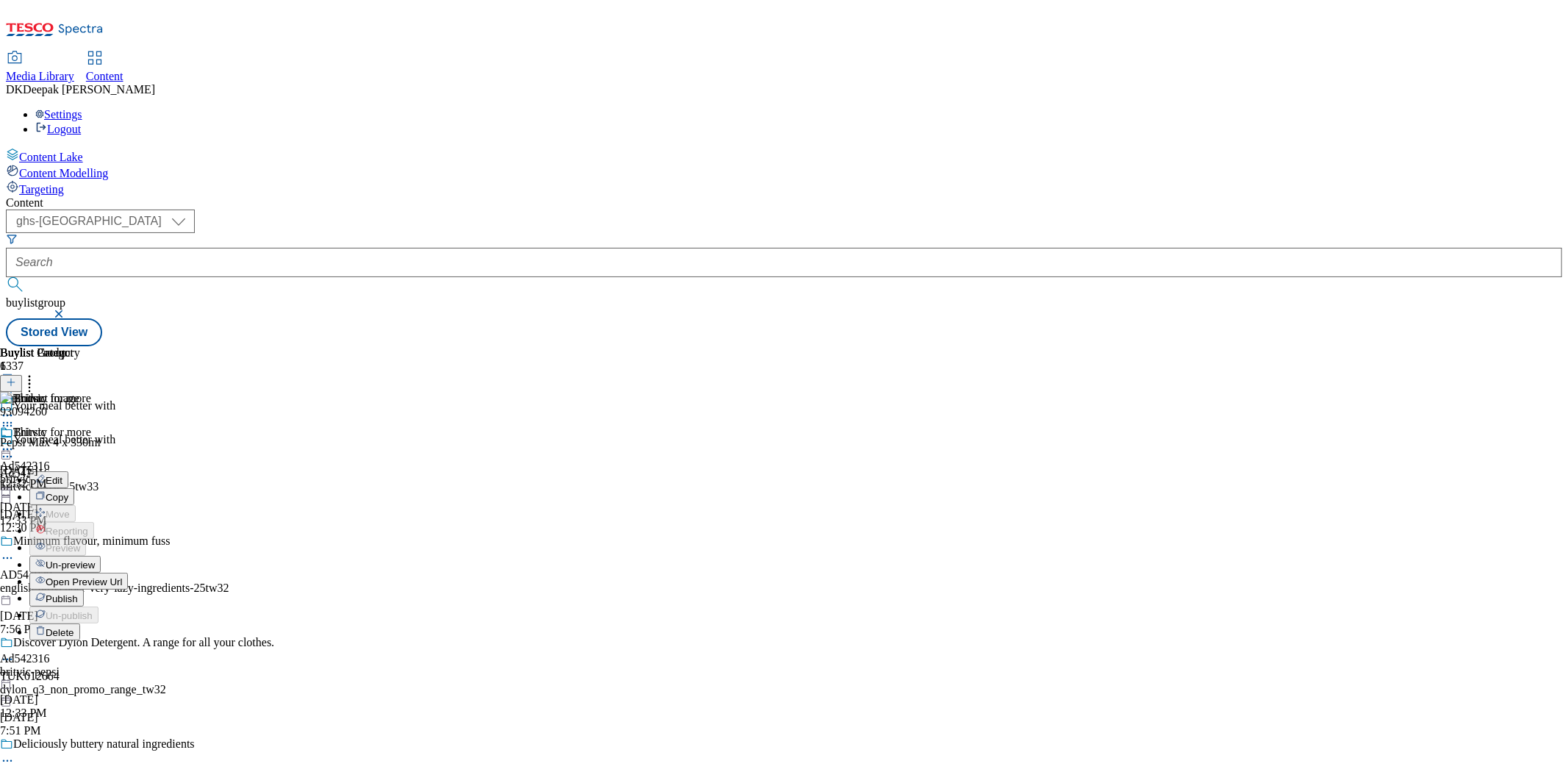
click at [68, 471] on button "Edit" at bounding box center [49, 480] width 39 height 17
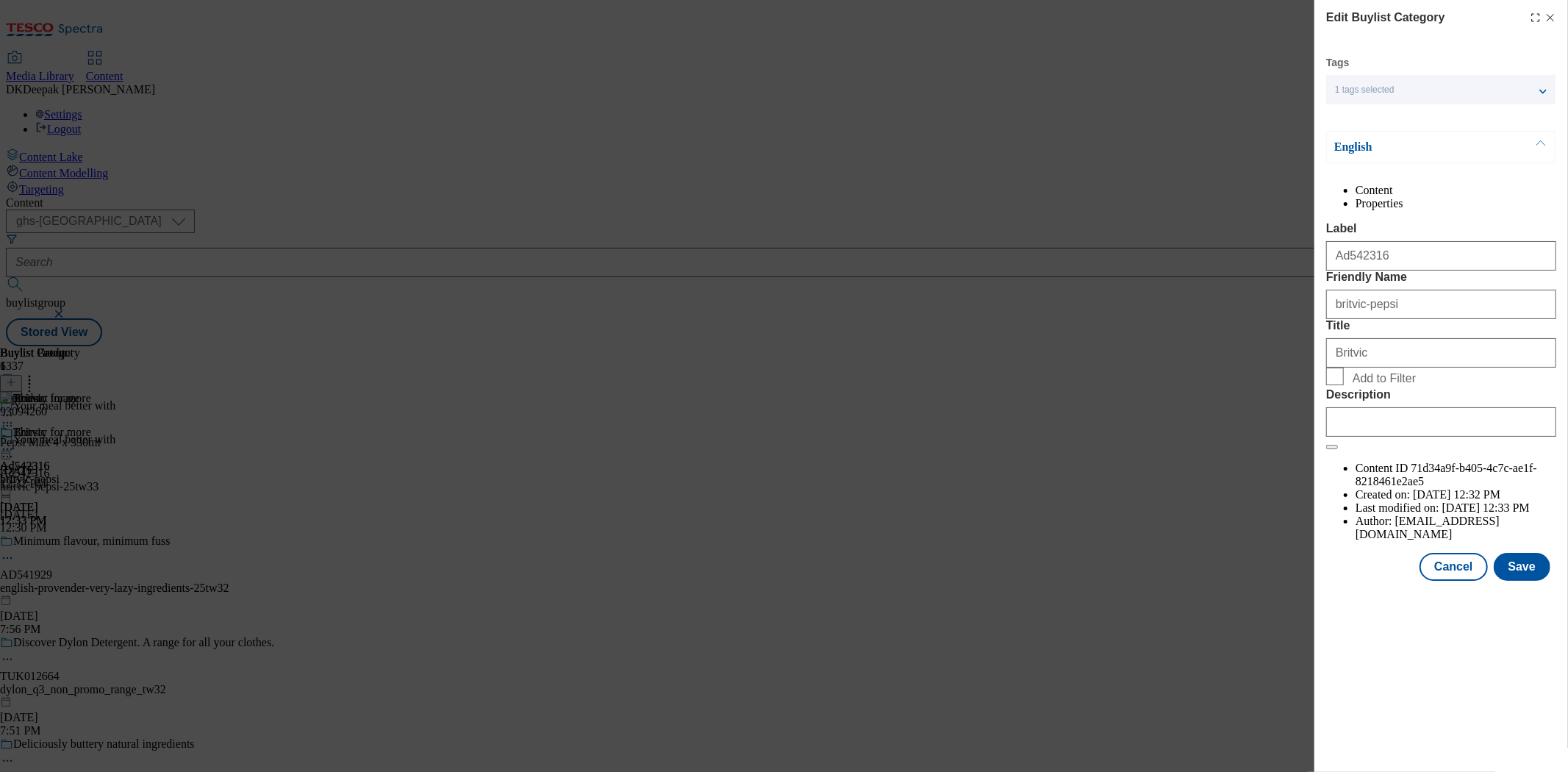
click at [1395, 401] on label "Description" at bounding box center [1442, 395] width 230 height 13
click at [1395, 437] on input "Description" at bounding box center [1442, 422] width 230 height 29
click at [1395, 401] on label "Description" at bounding box center [1442, 395] width 230 height 13
click at [1395, 437] on input "Description" at bounding box center [1442, 422] width 230 height 29
click at [1391, 437] on input "Description" at bounding box center [1442, 422] width 230 height 29
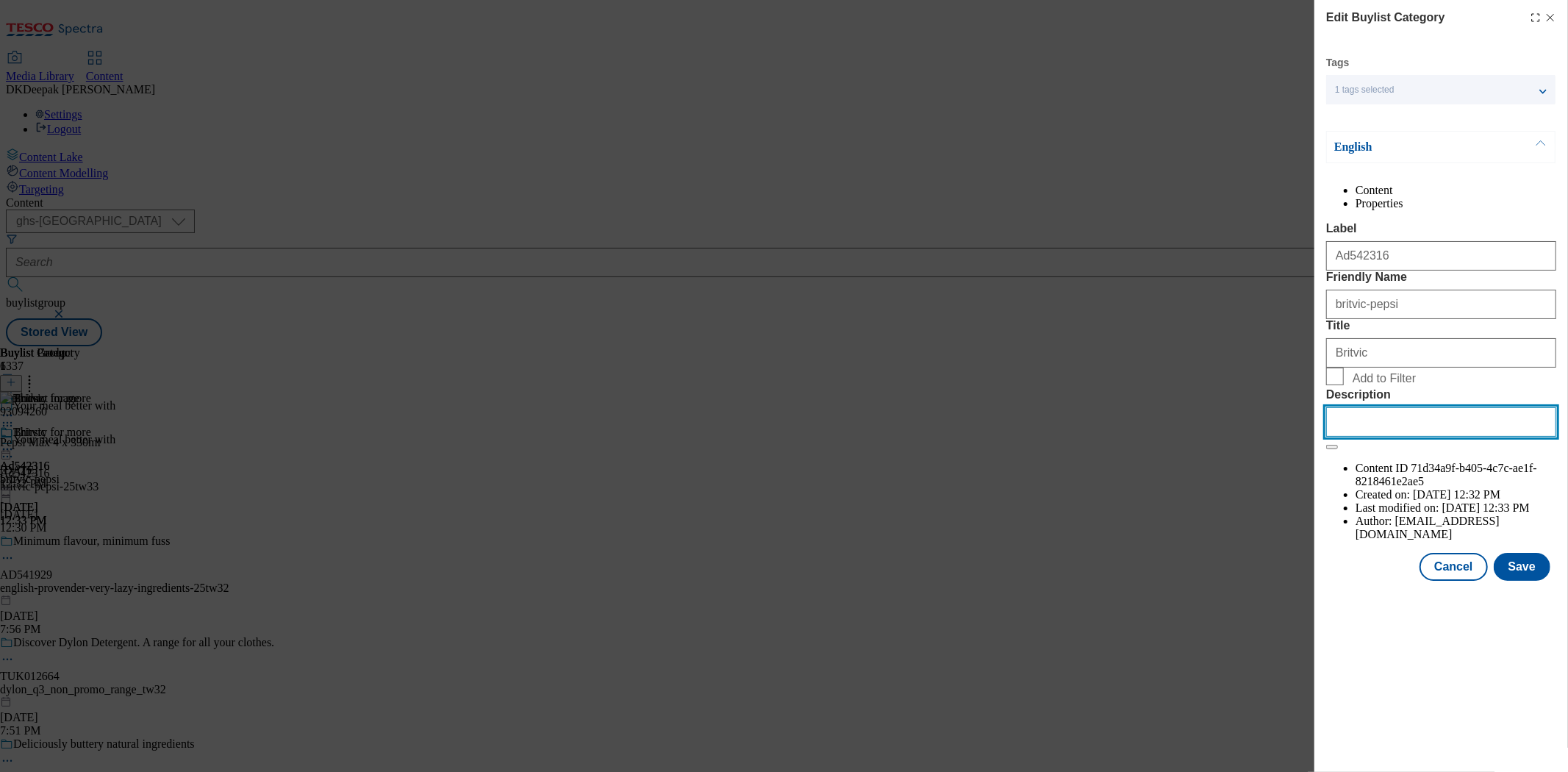
click at [1391, 437] on input "Description" at bounding box center [1442, 422] width 230 height 29
paste input "Pepsi Max No Sugar Cola Soft Drink 4 x 330ml"
type input "Pepsi Max No Sugar Cola Soft Drink 4 x 330ml"
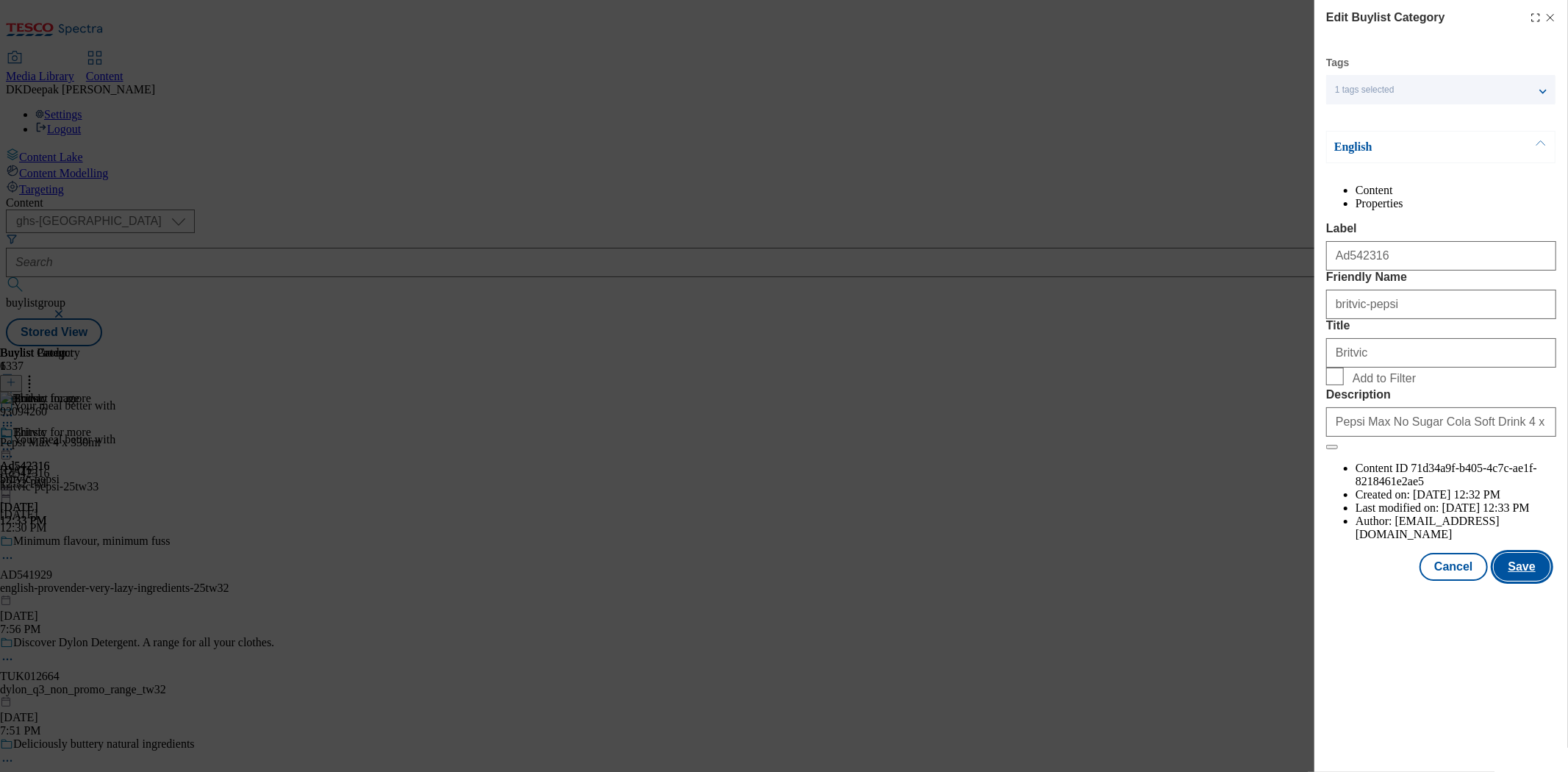
click at [1525, 581] on button "Save" at bounding box center [1522, 566] width 57 height 28
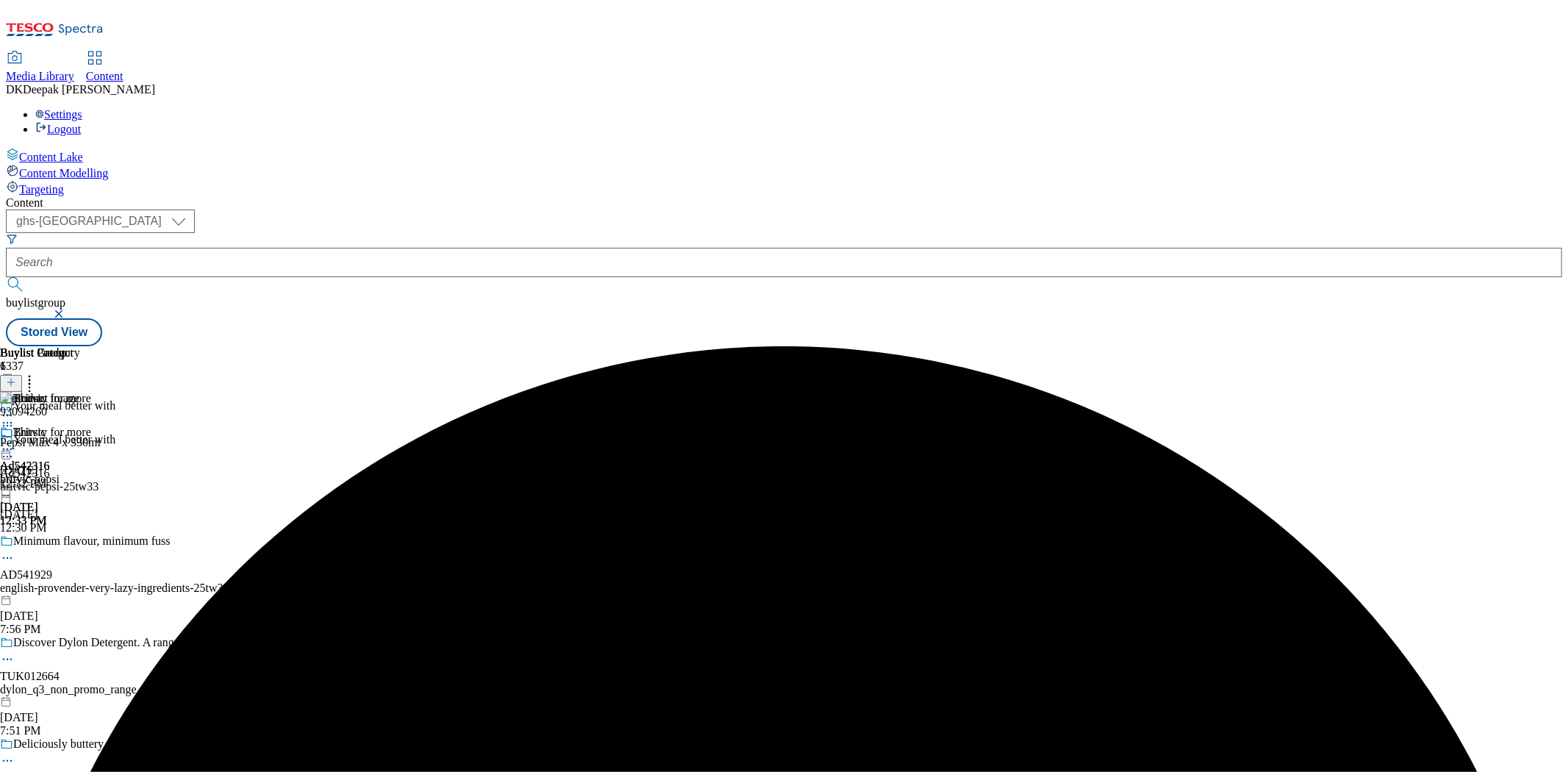
click at [15, 441] on icon at bounding box center [7, 449] width 15 height 15
click at [68, 471] on button "Edit" at bounding box center [49, 480] width 39 height 17
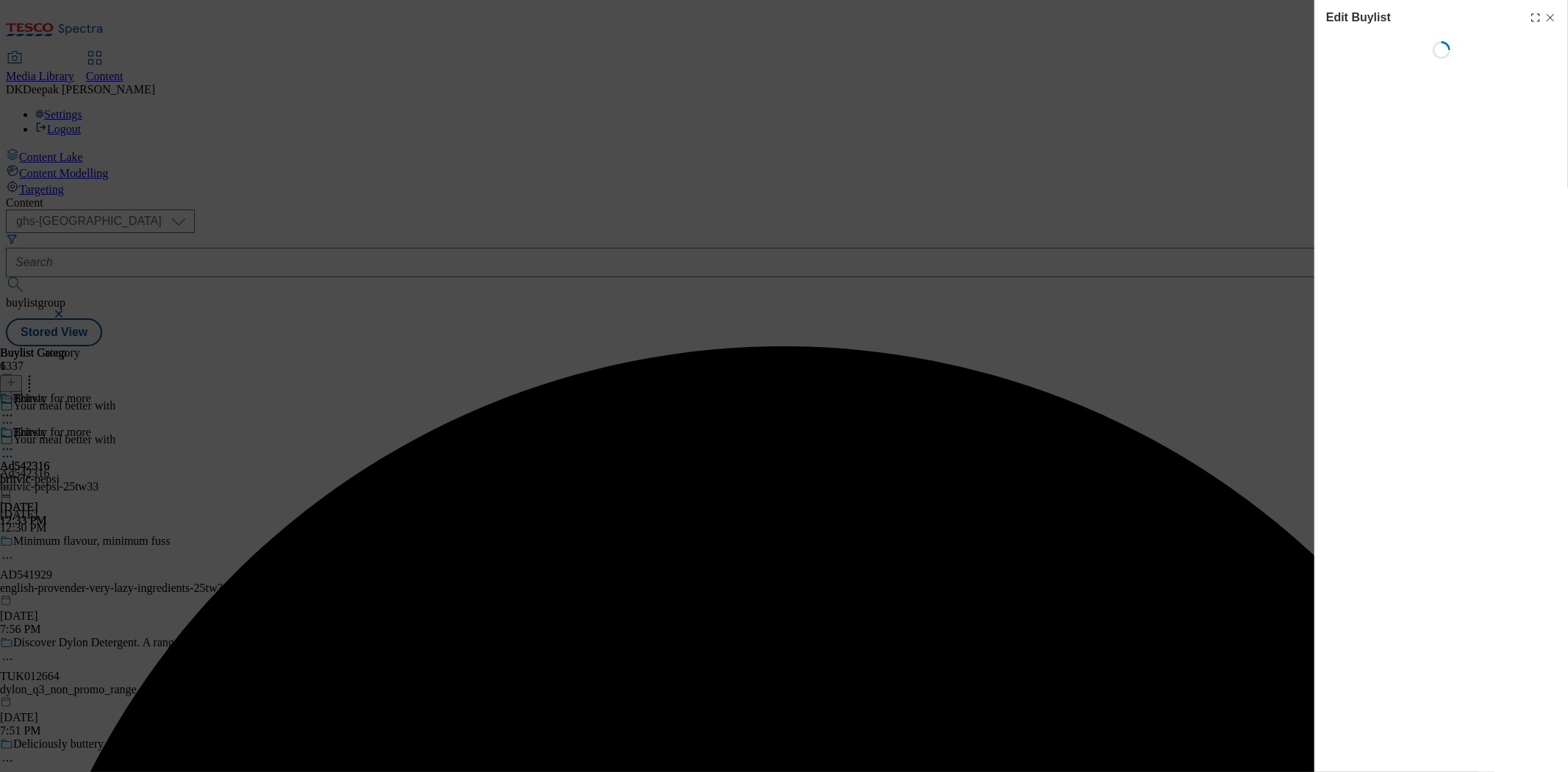
select select "tactical"
select select "supplier funded short term 1-3 weeks"
select select "dunnhumby"
select select "Banner"
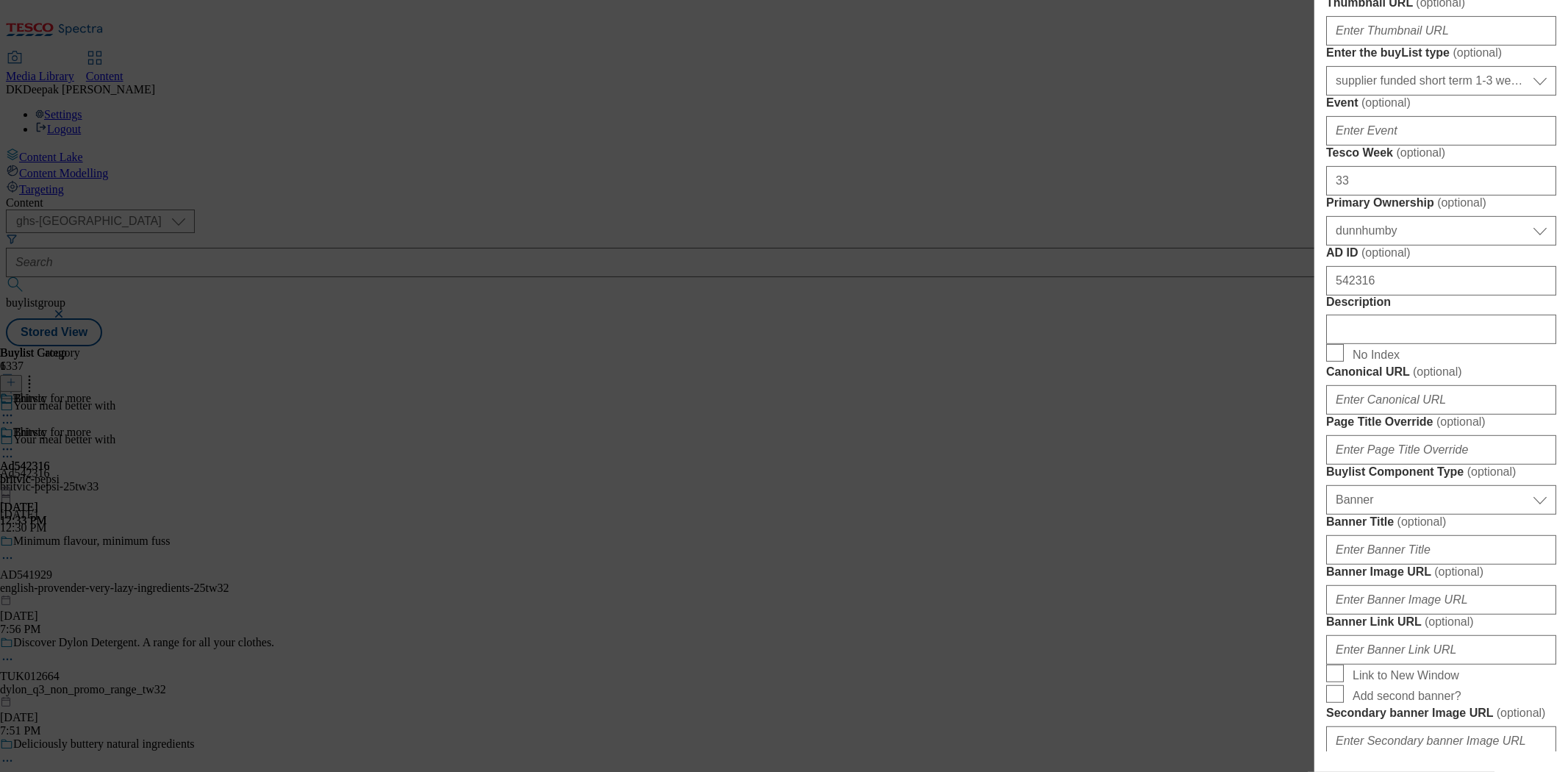
scroll to position [653, 0]
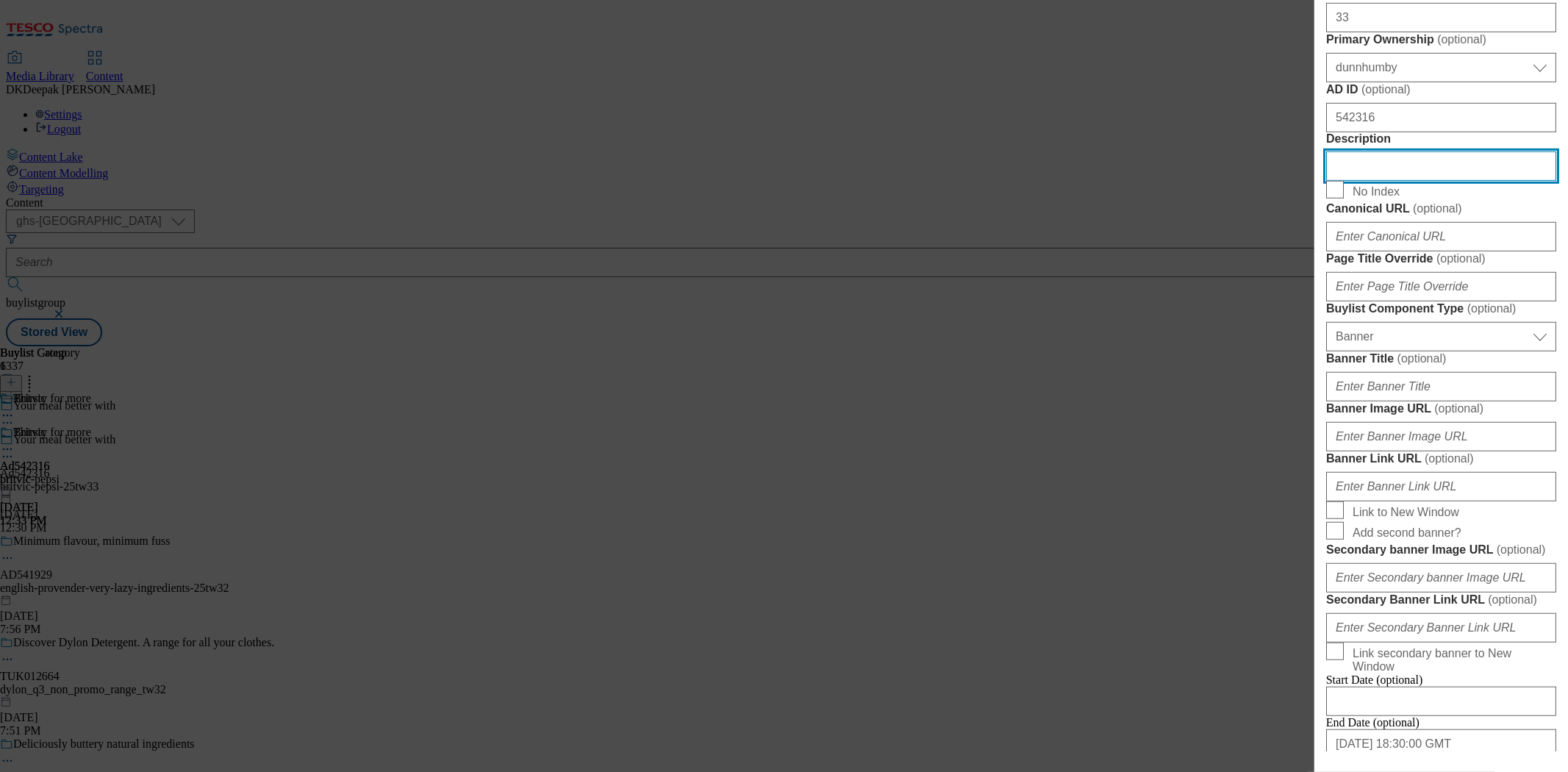
click at [1401, 181] on input "Description" at bounding box center [1442, 166] width 230 height 29
paste input "Pepsi Max No Sugar Cola Soft Drink 4 x 330ml"
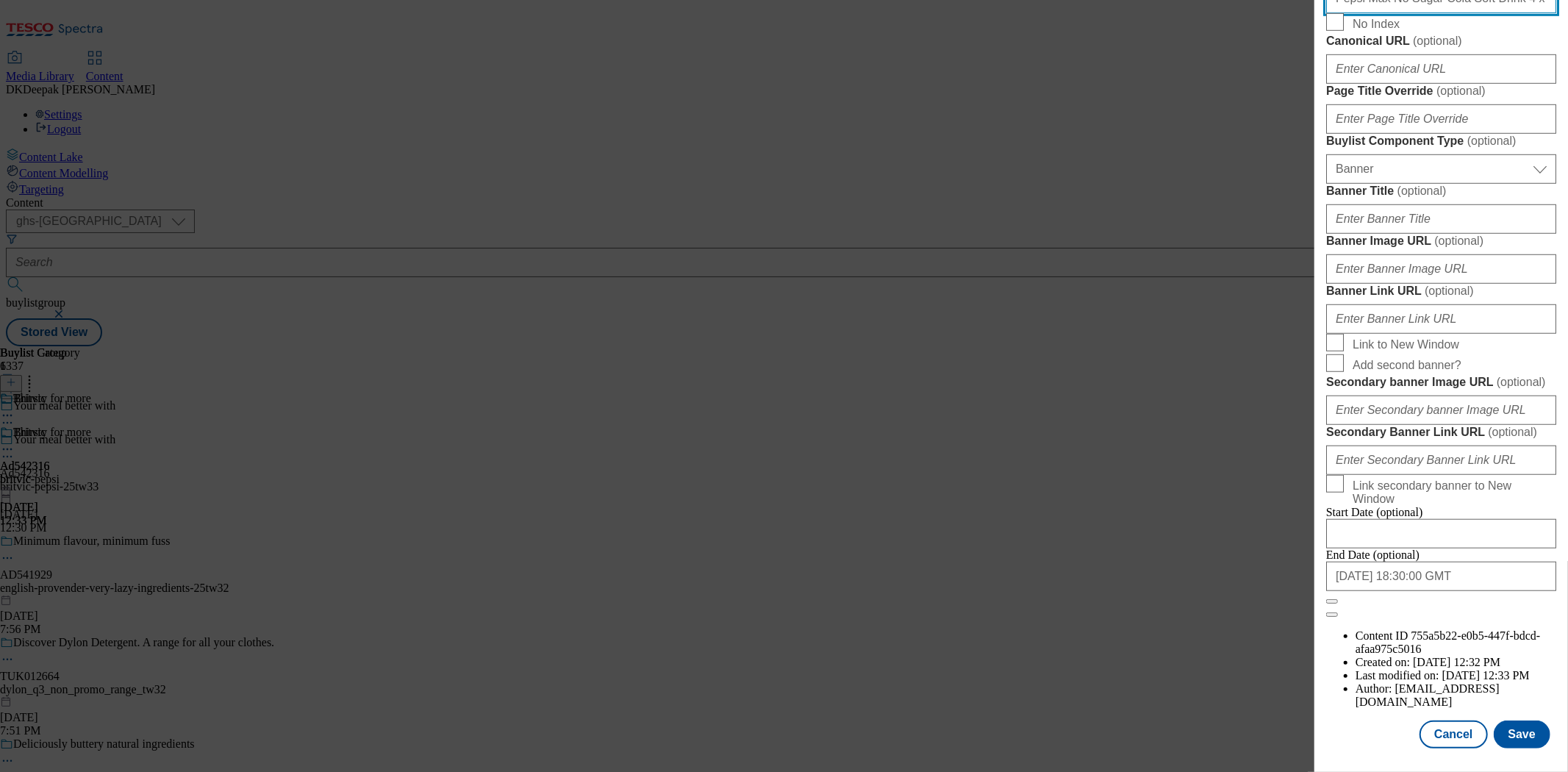
scroll to position [1376, 0]
type input "Pepsi Max No Sugar Cola Soft Drink 4 x 330ml"
click at [1510, 720] on button "Save" at bounding box center [1522, 734] width 57 height 28
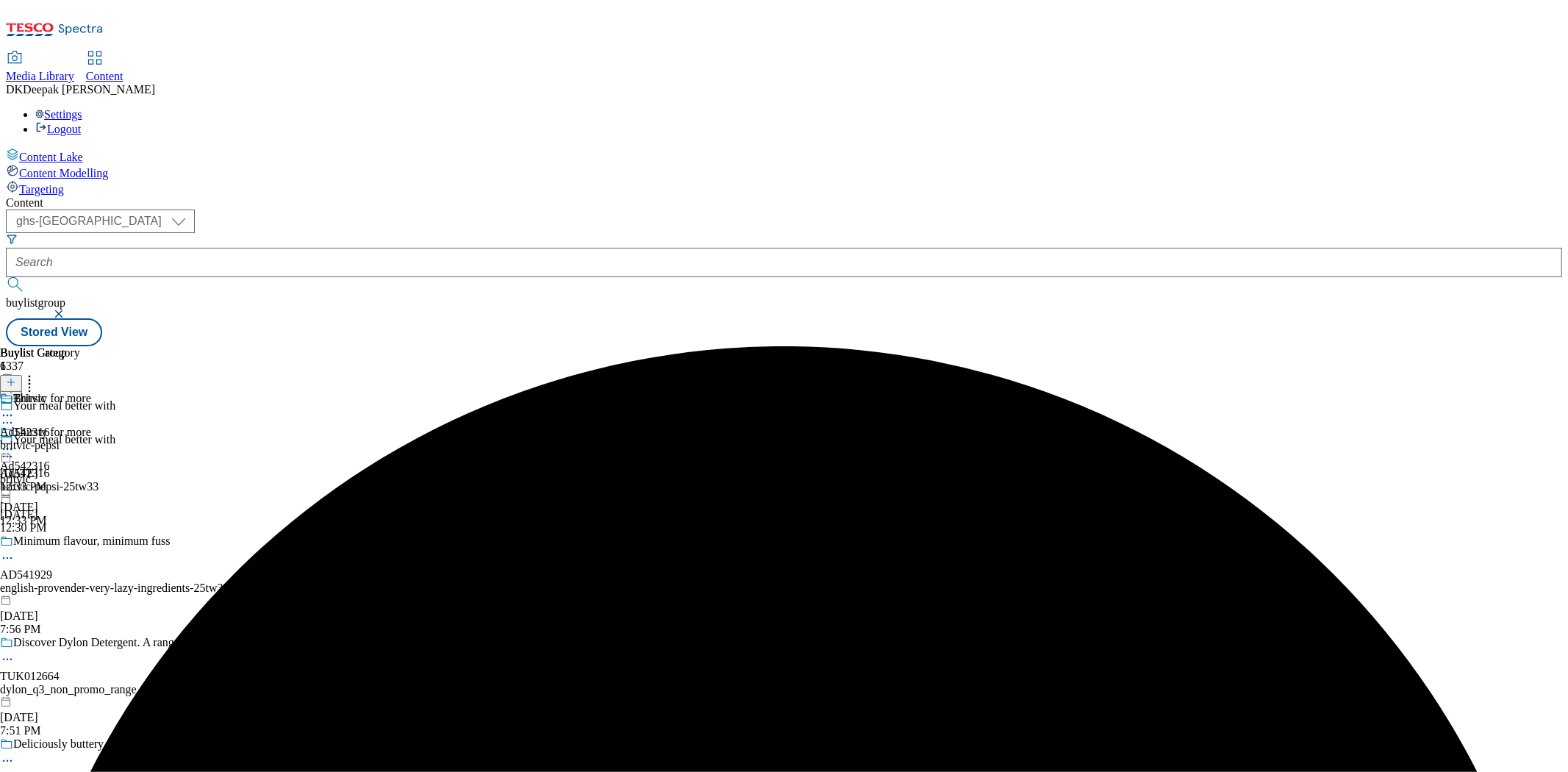
click at [15, 449] on icon at bounding box center [7, 456] width 15 height 15
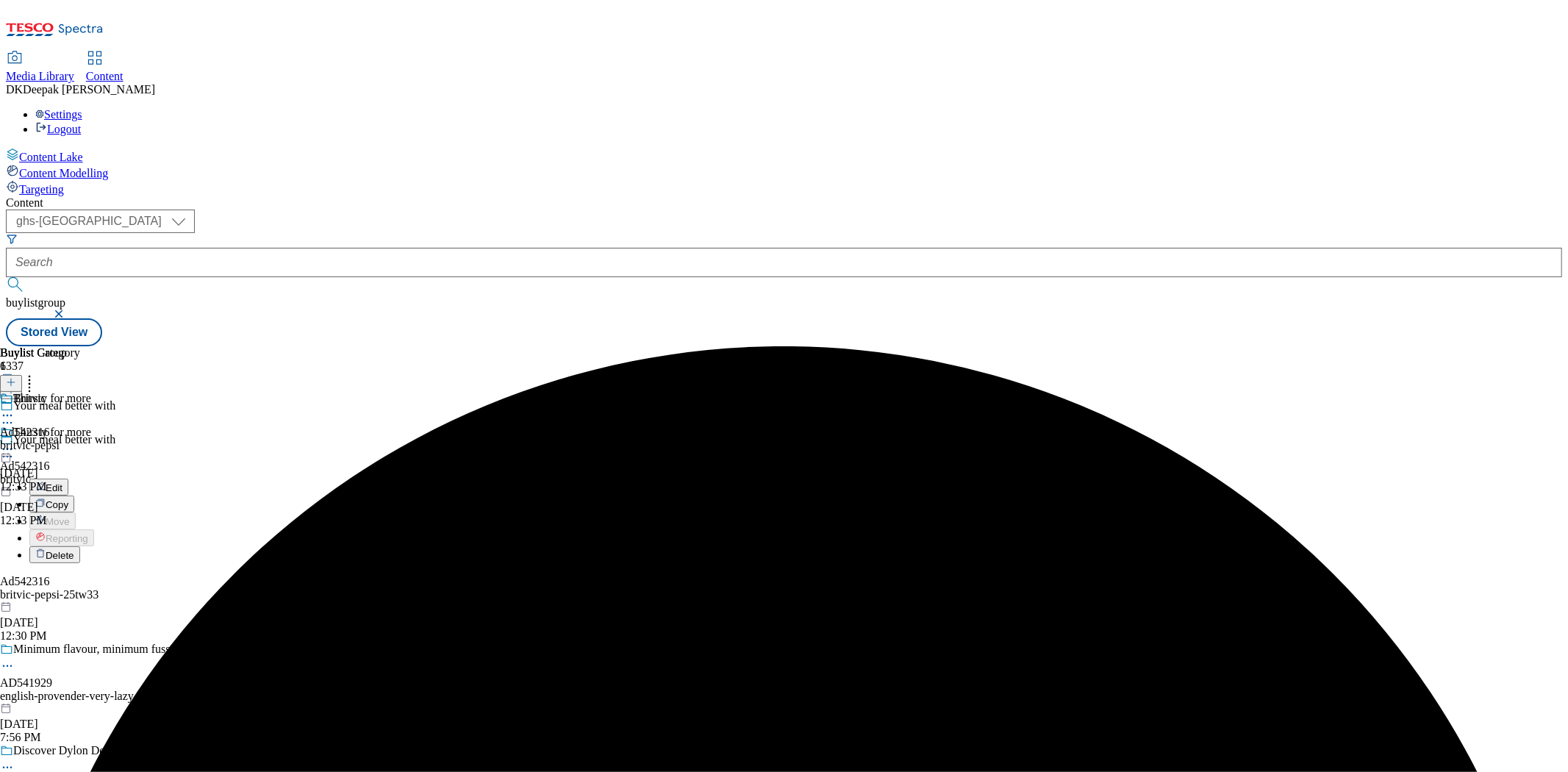
click at [68, 479] on button "Edit" at bounding box center [49, 487] width 39 height 17
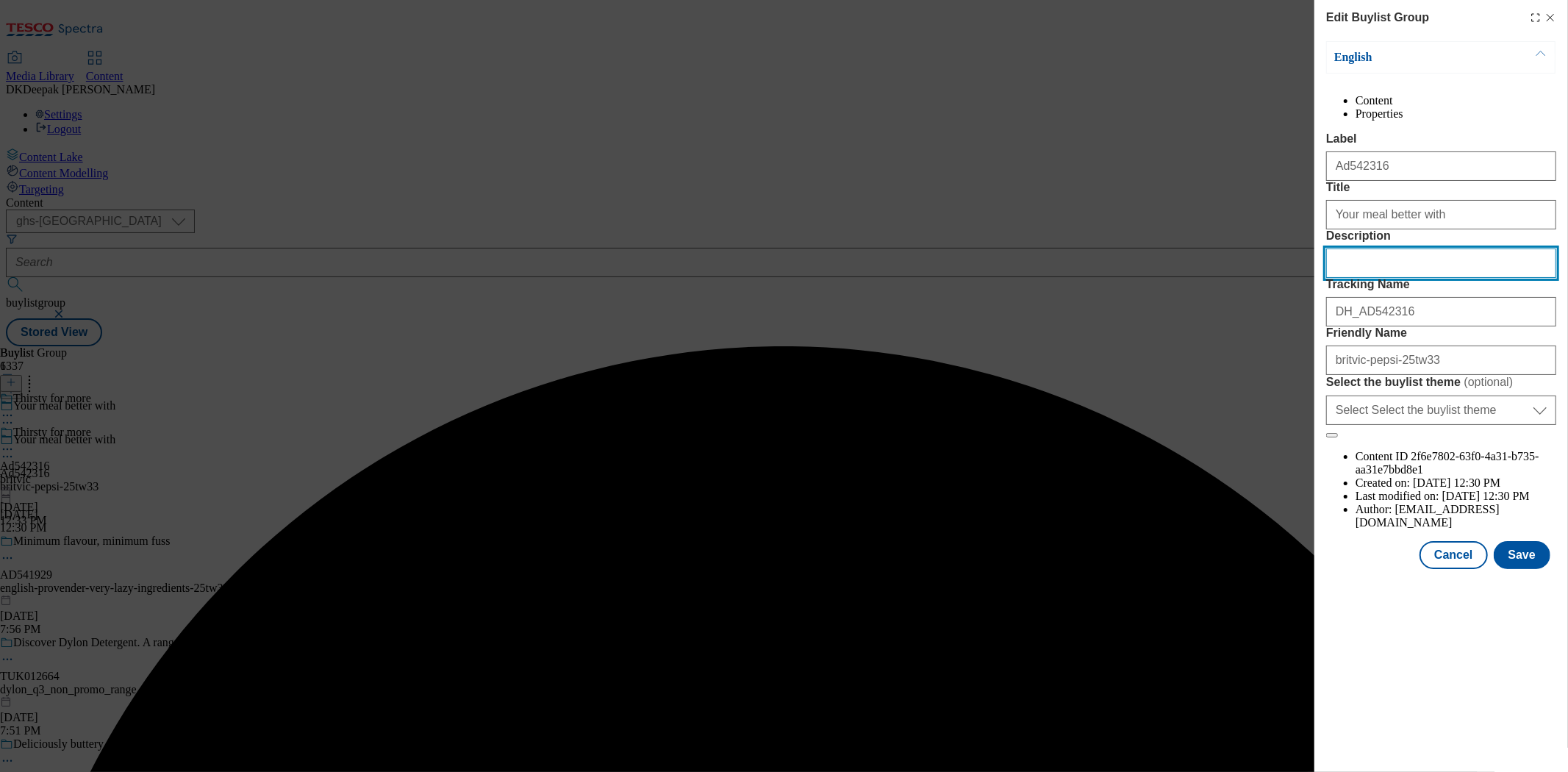
click at [1387, 278] on input "Description" at bounding box center [1442, 263] width 230 height 29
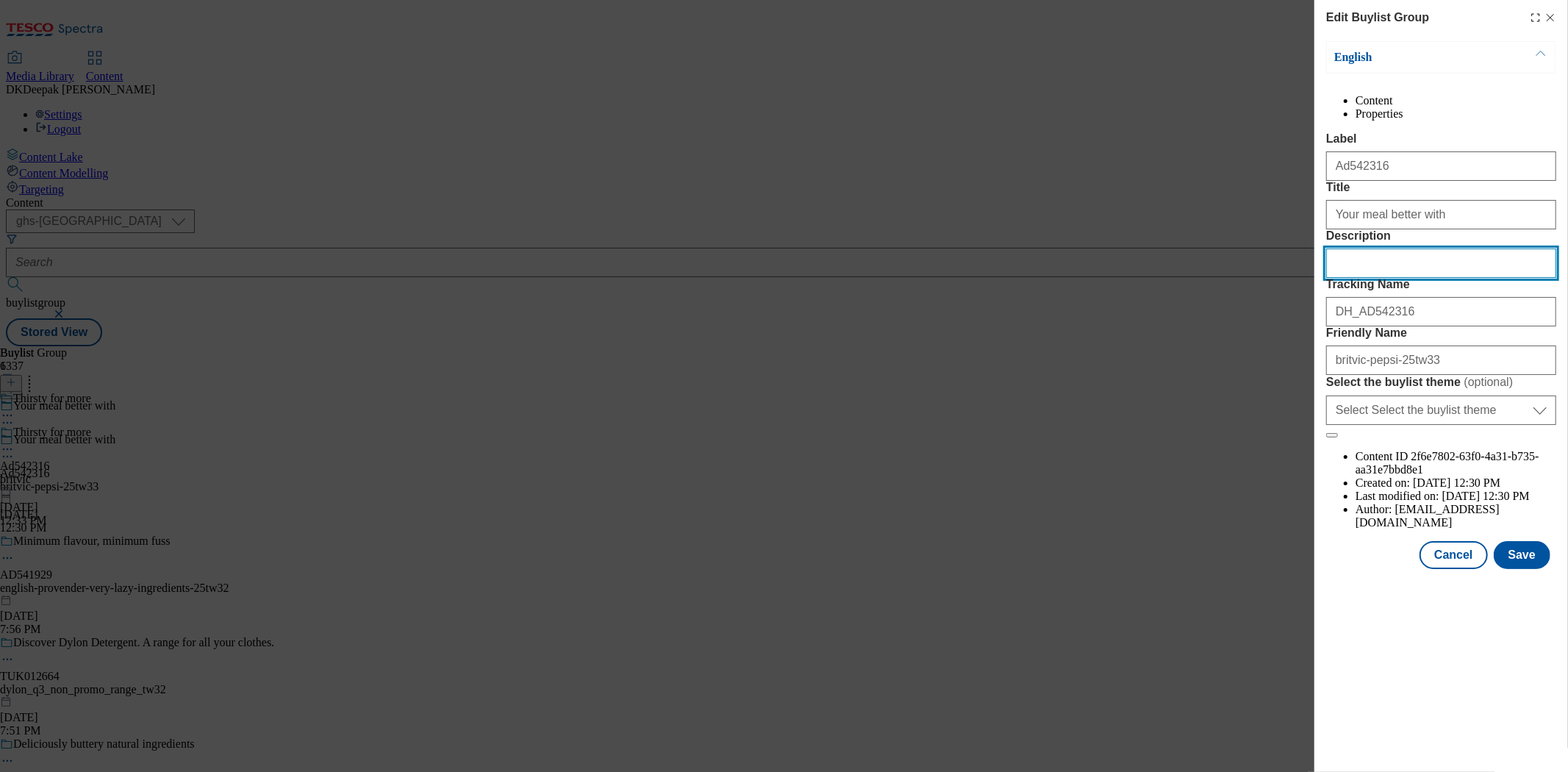
paste input "Pepsi Max No Sugar Cola Soft Drink 4 x 330ml"
type input "Pepsi Max No Sugar Cola Soft Drink 4 x 330ml"
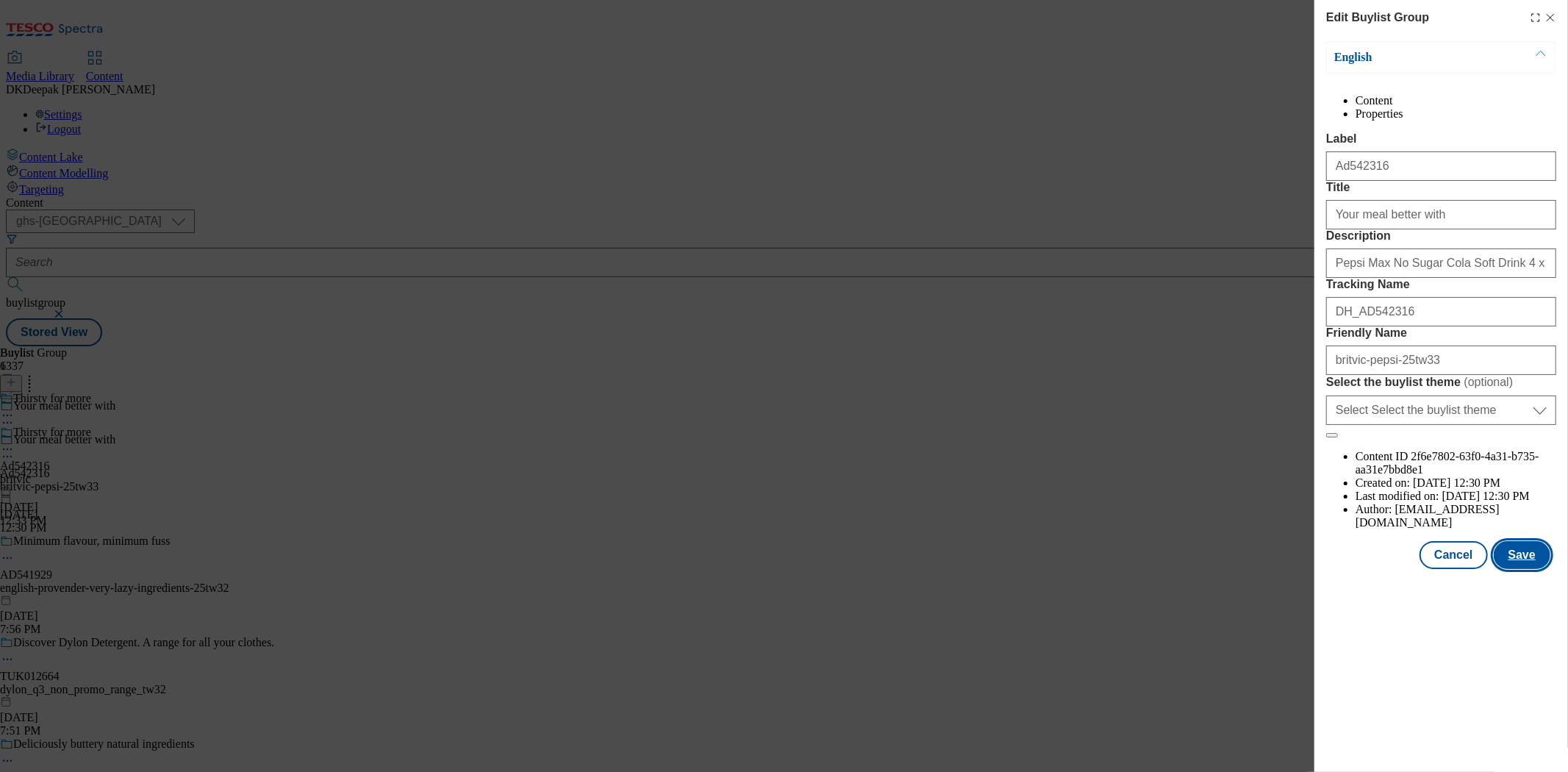
click at [1534, 569] on button "Save" at bounding box center [1522, 555] width 57 height 28
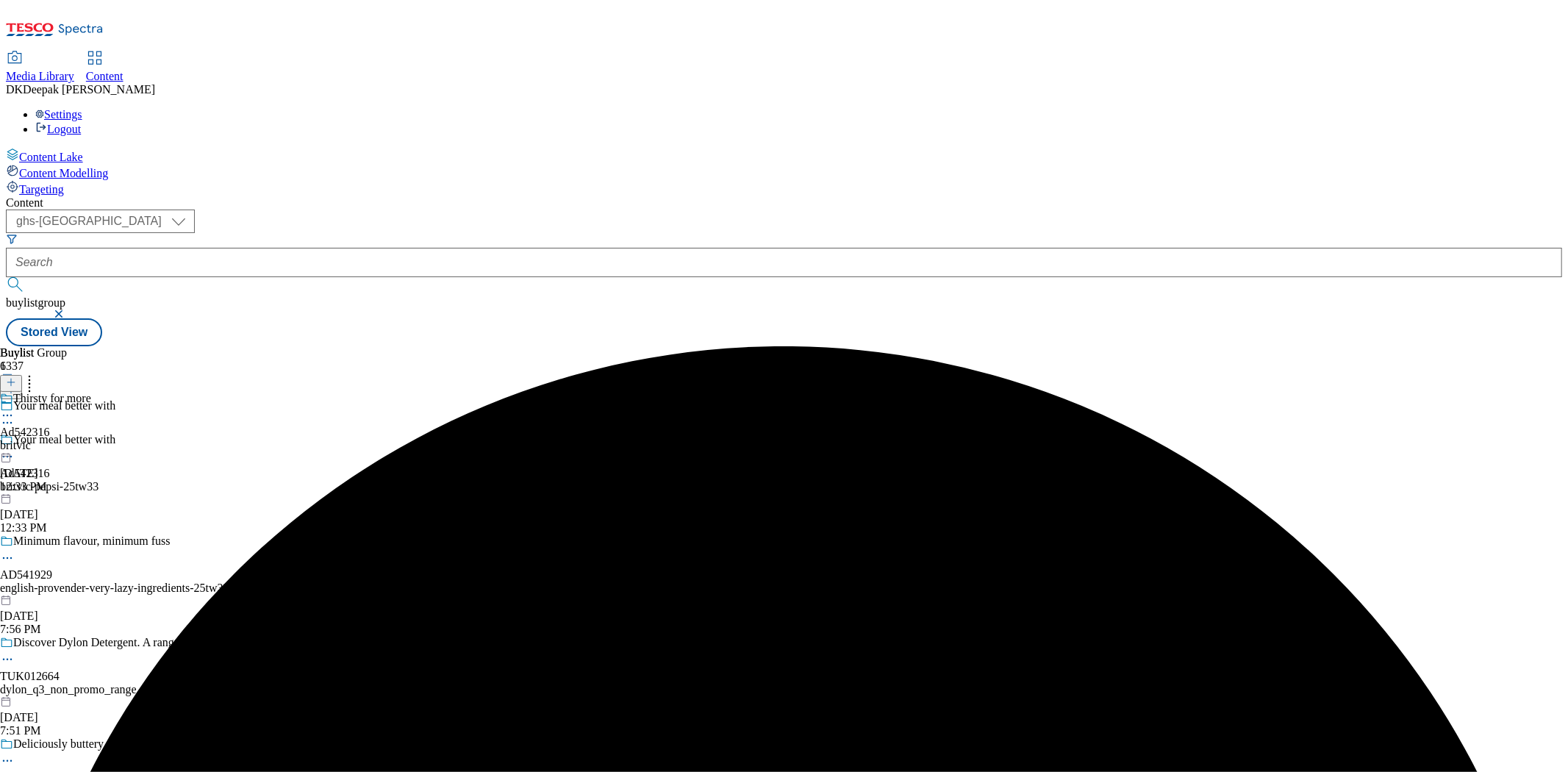
click at [15, 449] on icon at bounding box center [7, 456] width 15 height 15
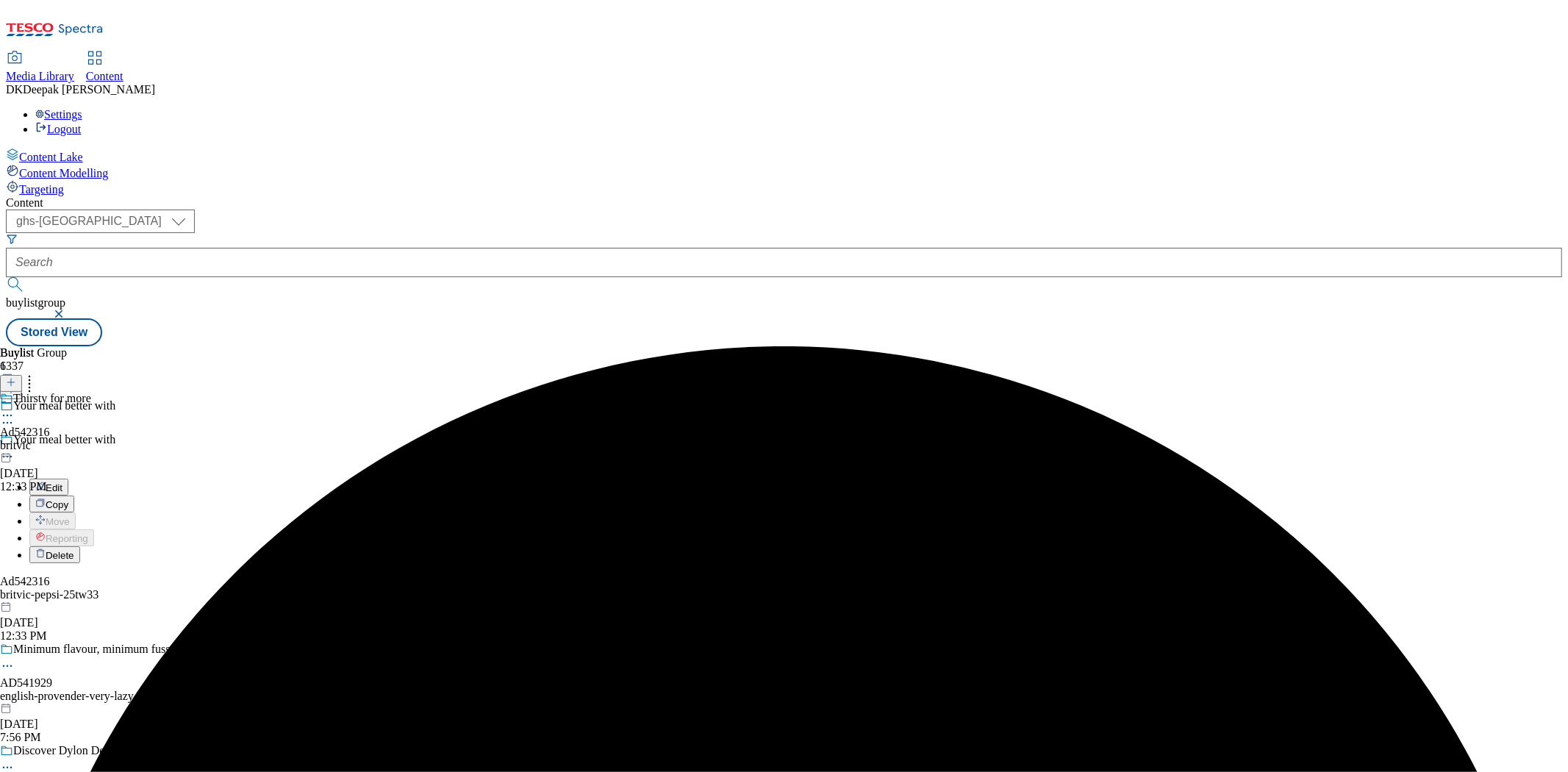
click at [68, 479] on button "Edit" at bounding box center [49, 487] width 39 height 17
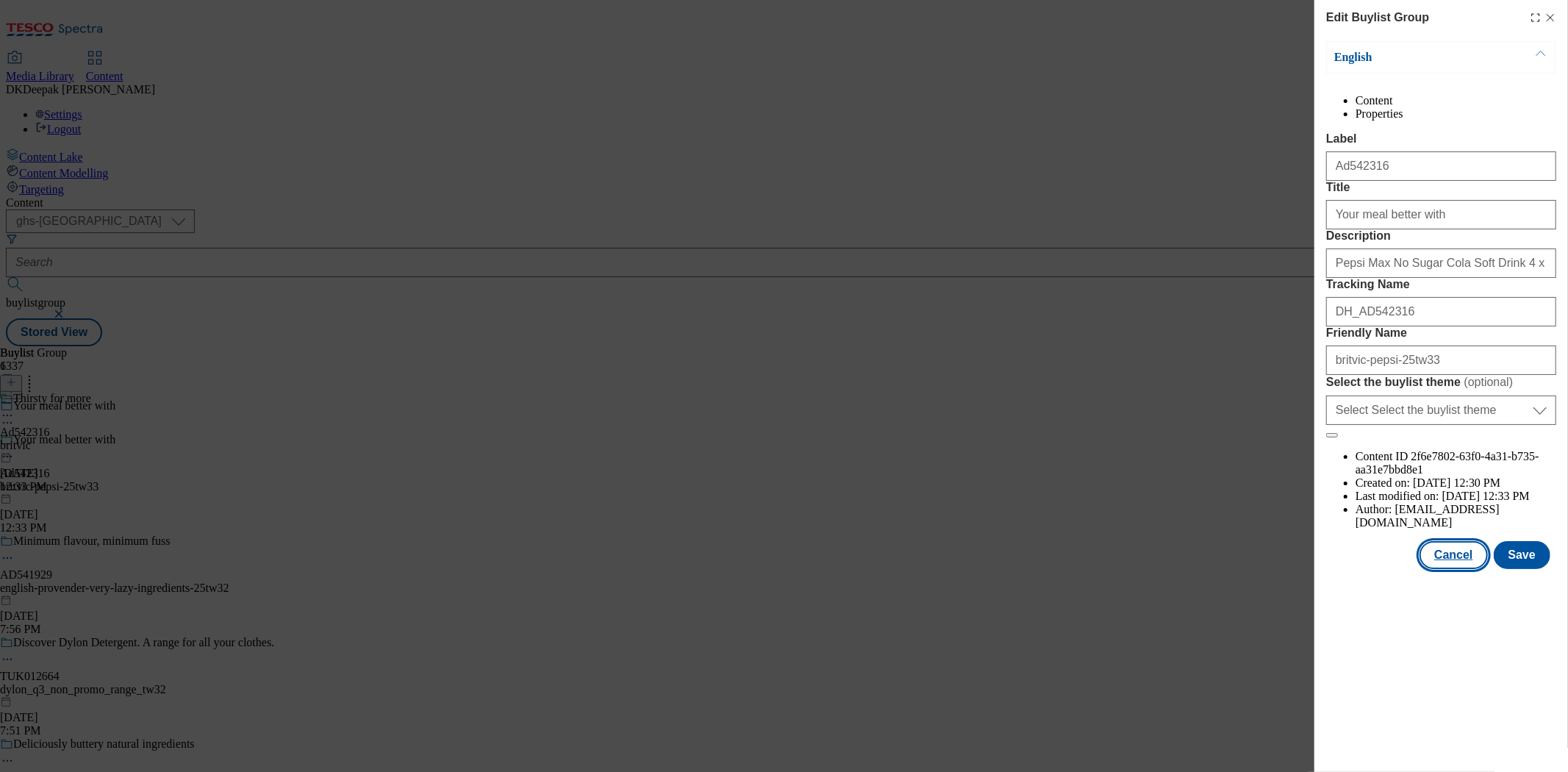
click at [1450, 569] on button "Cancel" at bounding box center [1453, 555] width 67 height 28
